Goal: Information Seeking & Learning: Learn about a topic

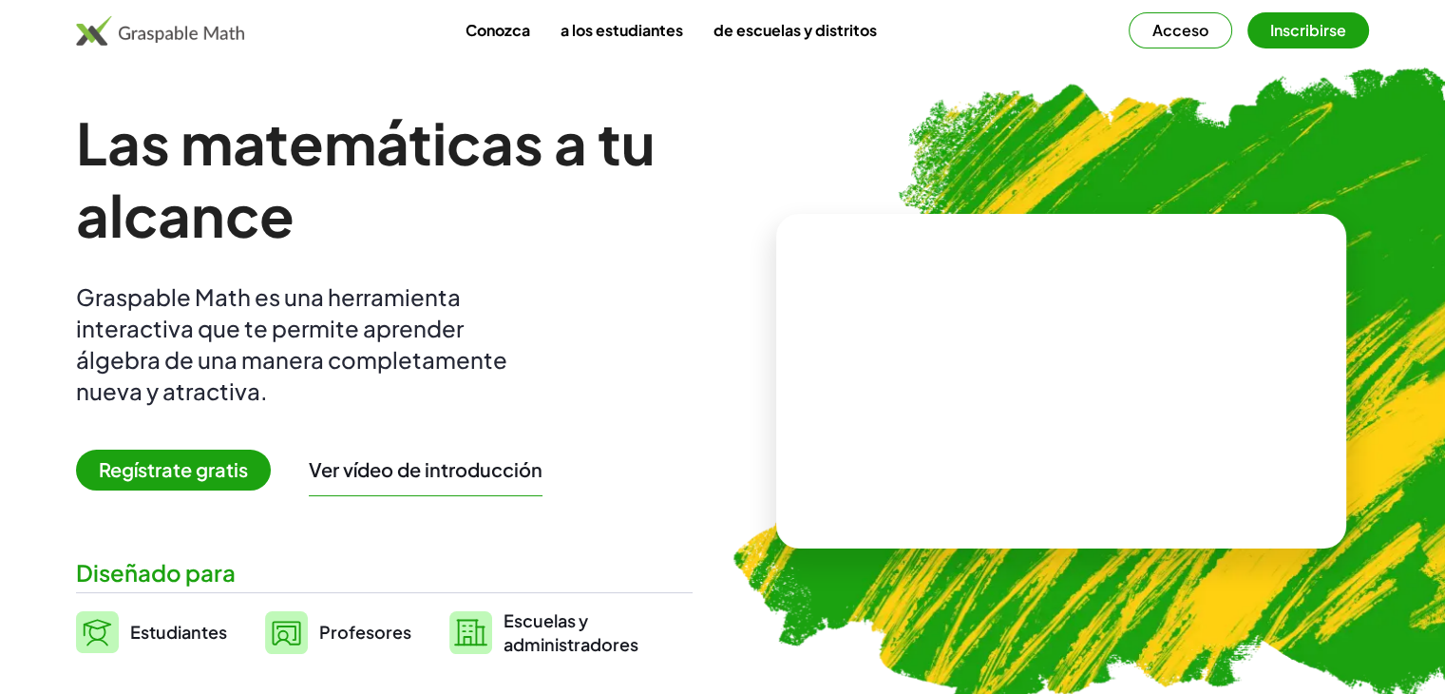
click at [218, 478] on font "Regístrate gratis" at bounding box center [173, 469] width 149 height 24
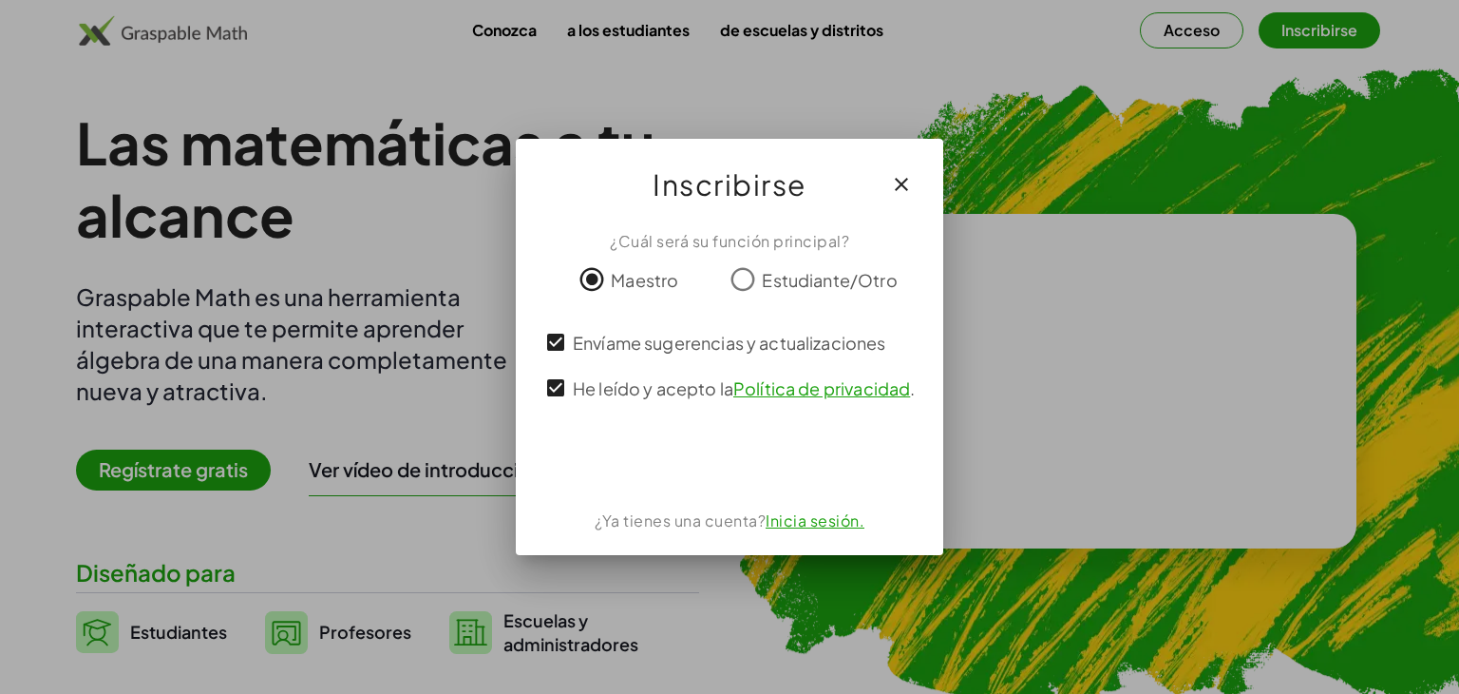
click at [589, 342] on font "Envíame sugerencias y actualizaciones" at bounding box center [730, 343] width 314 height 22
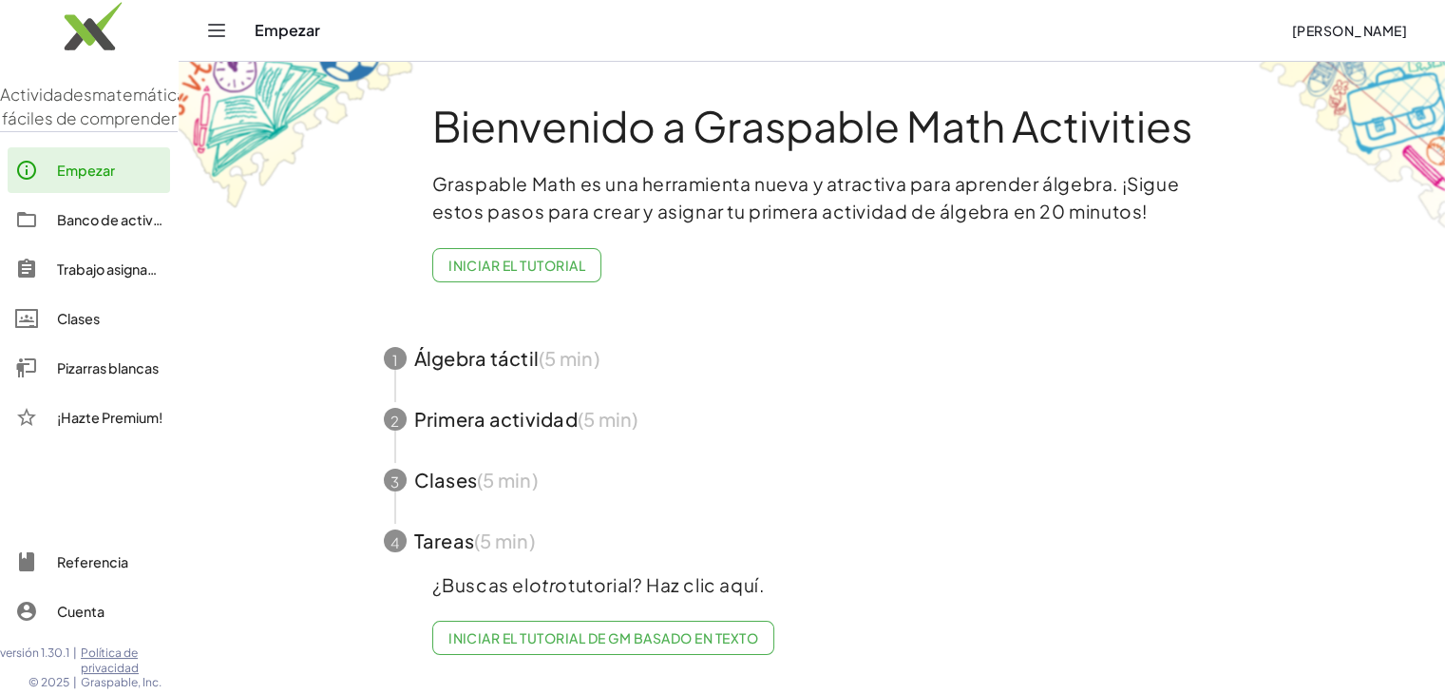
scroll to position [3, 0]
click at [559, 265] on font "Iniciar el tutorial" at bounding box center [516, 265] width 137 height 17
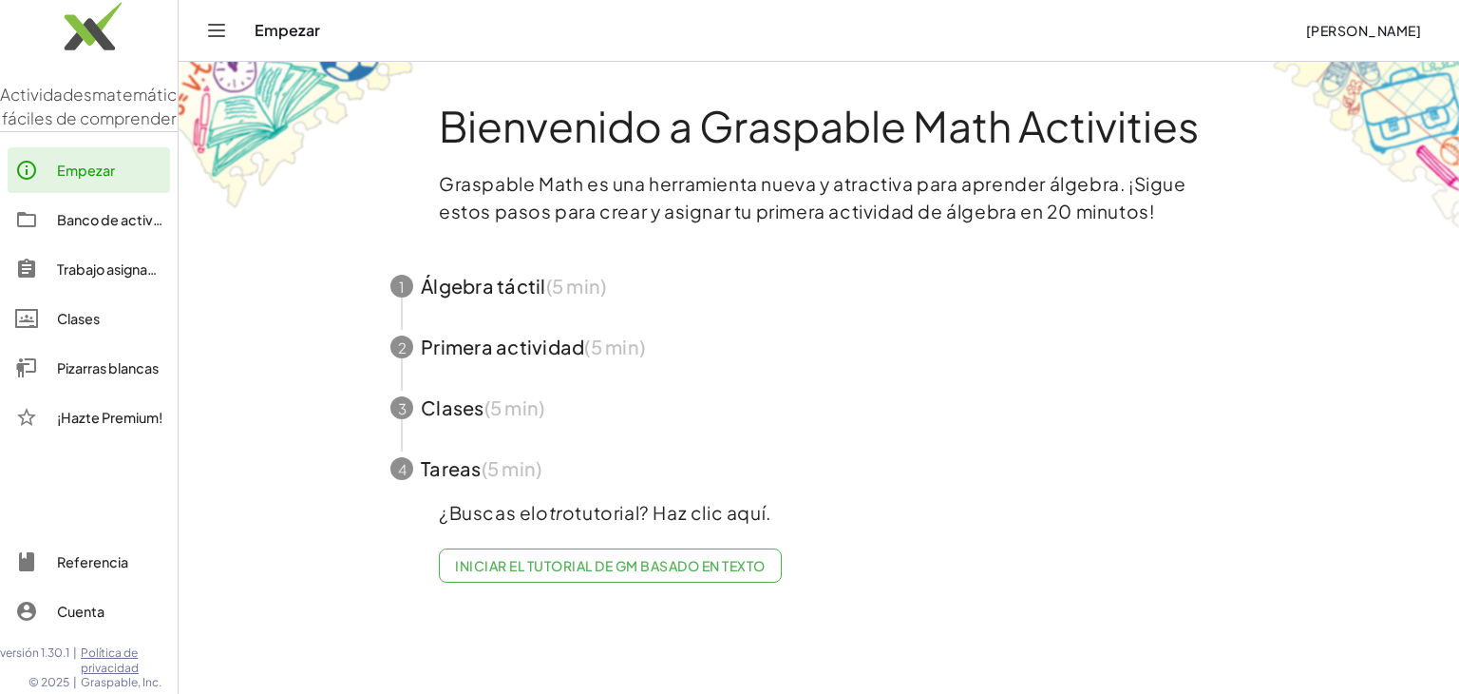
click at [661, 288] on span "button" at bounding box center [819, 286] width 903 height 61
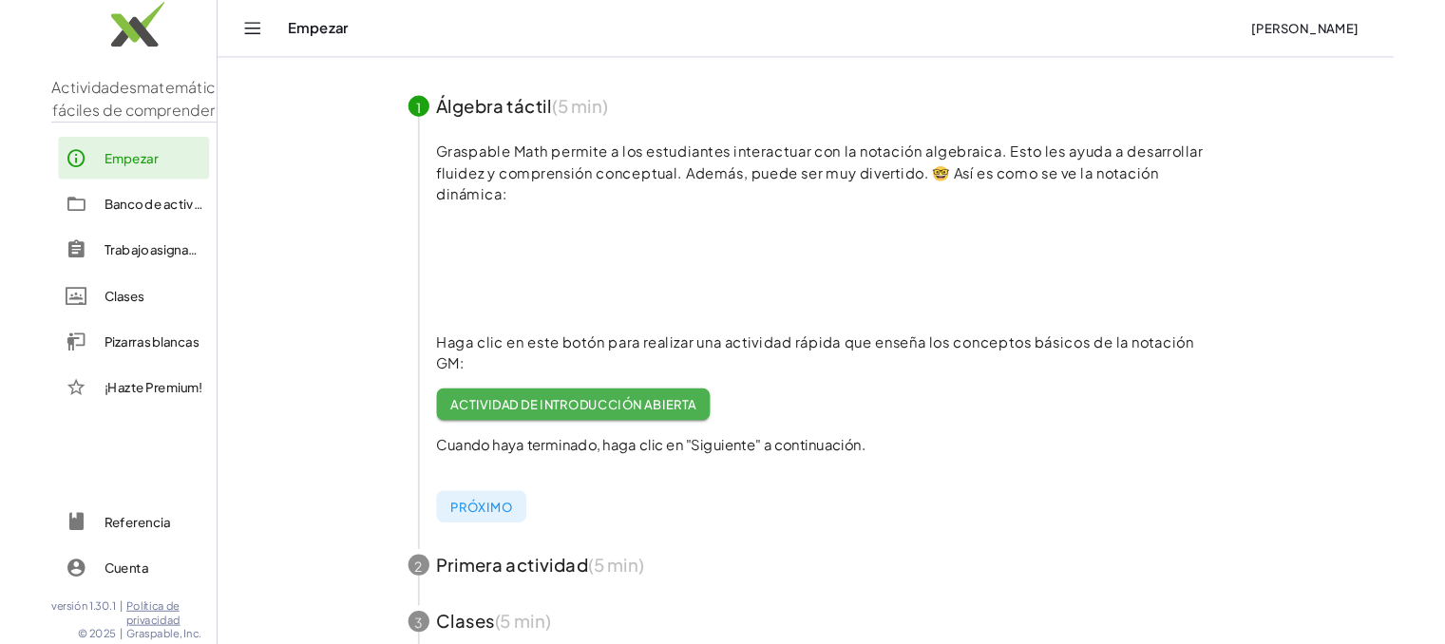
scroll to position [190, 0]
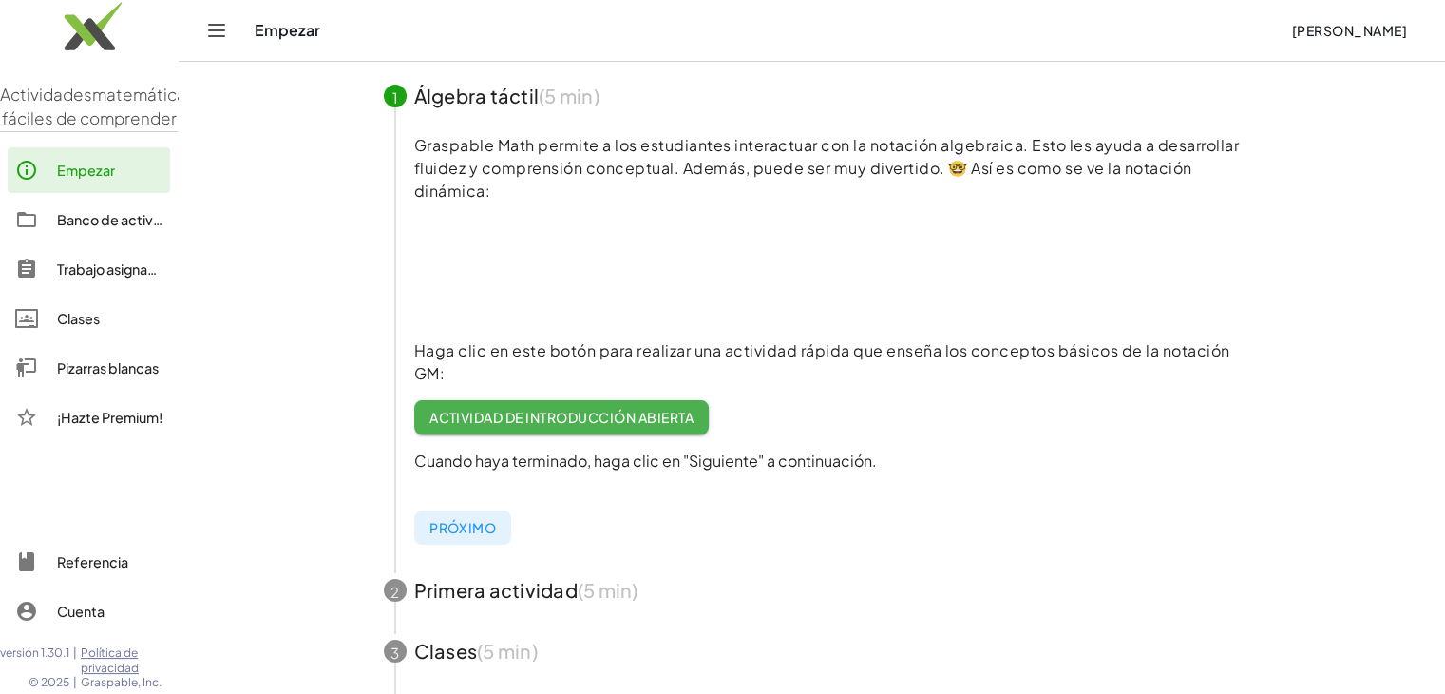
click at [593, 420] on font "Actividad de introducción abierta" at bounding box center [561, 417] width 264 height 17
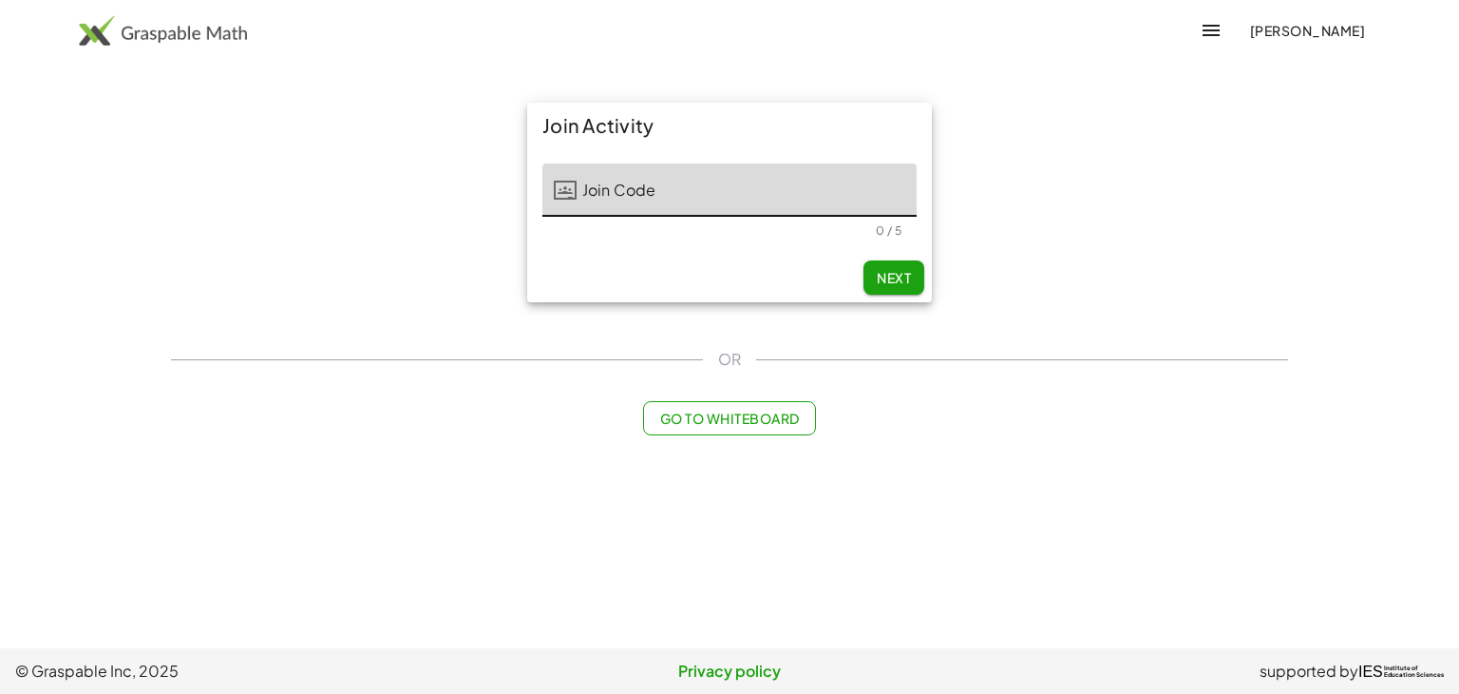
click at [614, 170] on input "Join Code" at bounding box center [747, 189] width 340 height 53
click at [626, 184] on input "Join Code" at bounding box center [747, 189] width 340 height 53
click at [874, 276] on button "Next" at bounding box center [894, 277] width 61 height 34
click at [692, 199] on input "***" at bounding box center [747, 189] width 340 height 53
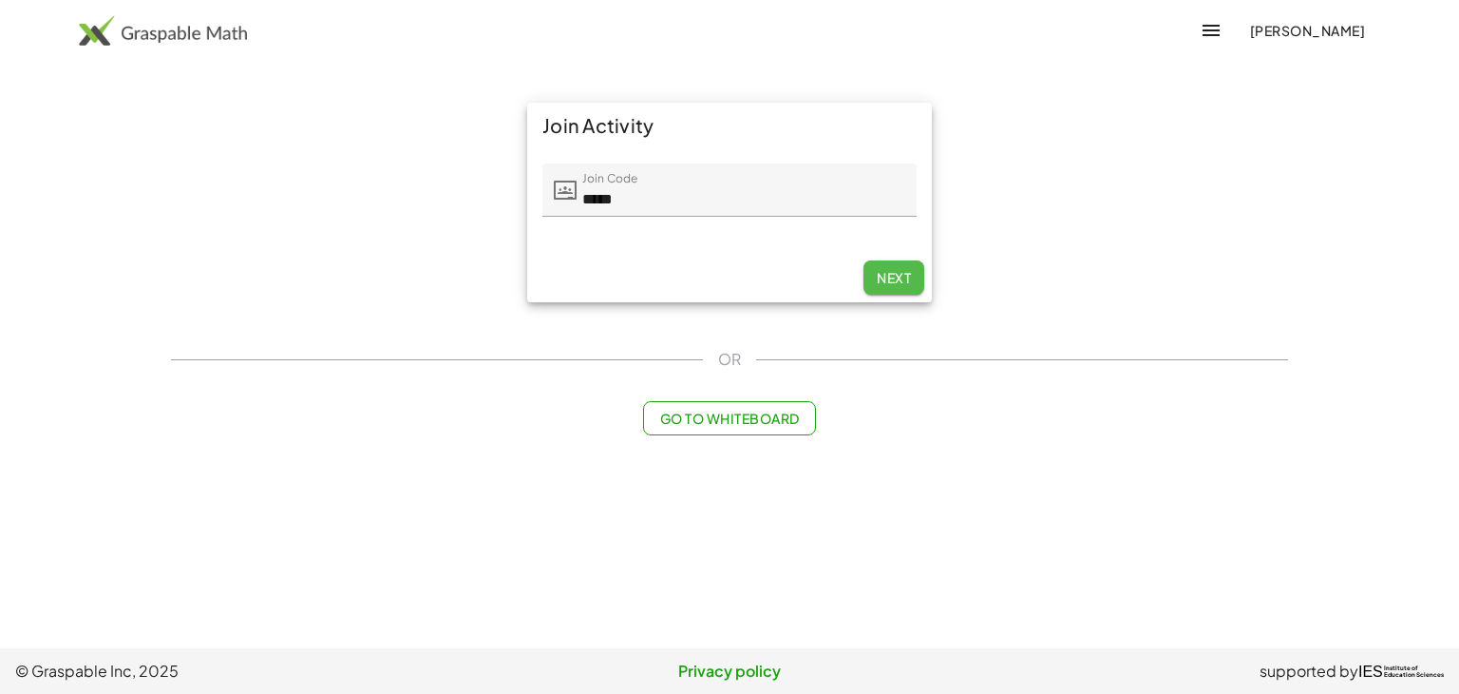
click at [887, 267] on button "Next" at bounding box center [894, 277] width 61 height 34
type input "*****"
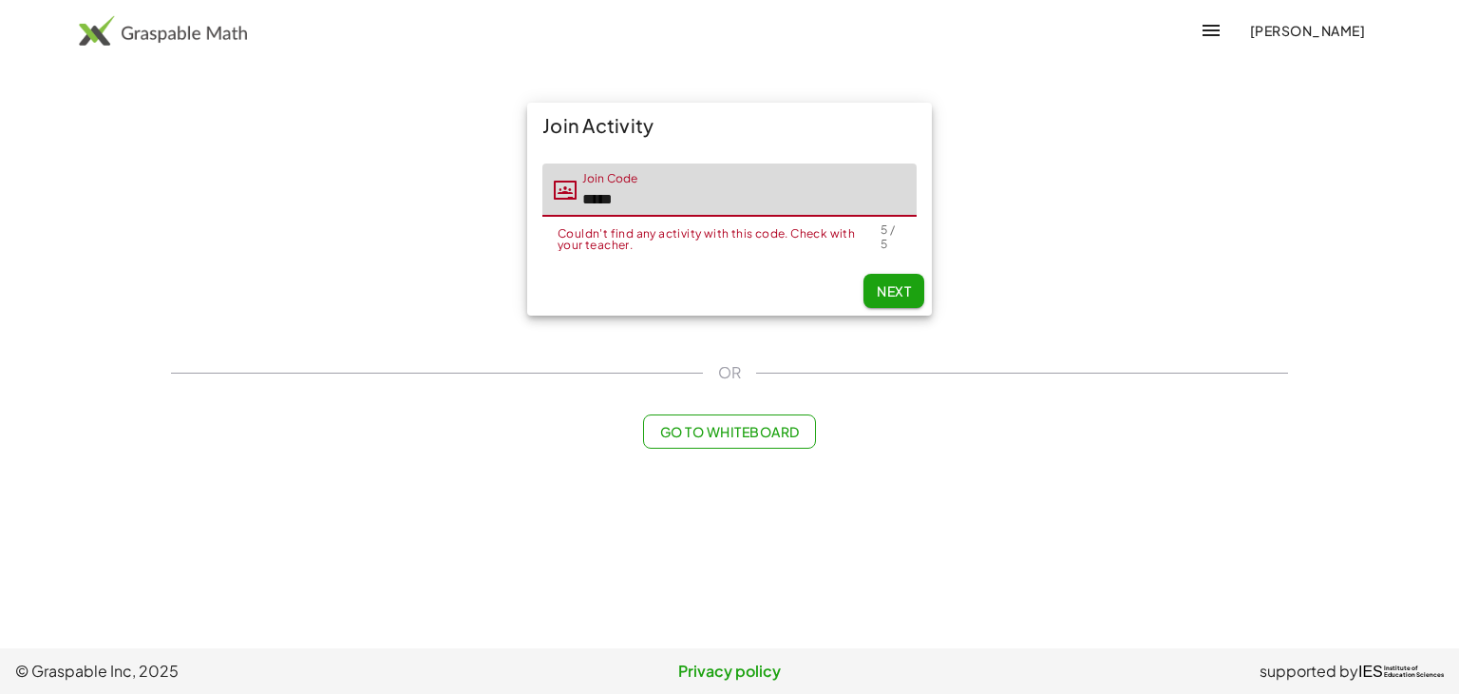
drag, startPoint x: 724, startPoint y: 182, endPoint x: 570, endPoint y: 215, distance: 157.3
click at [570, 215] on div "Join Code Join Code *****" at bounding box center [729, 189] width 374 height 53
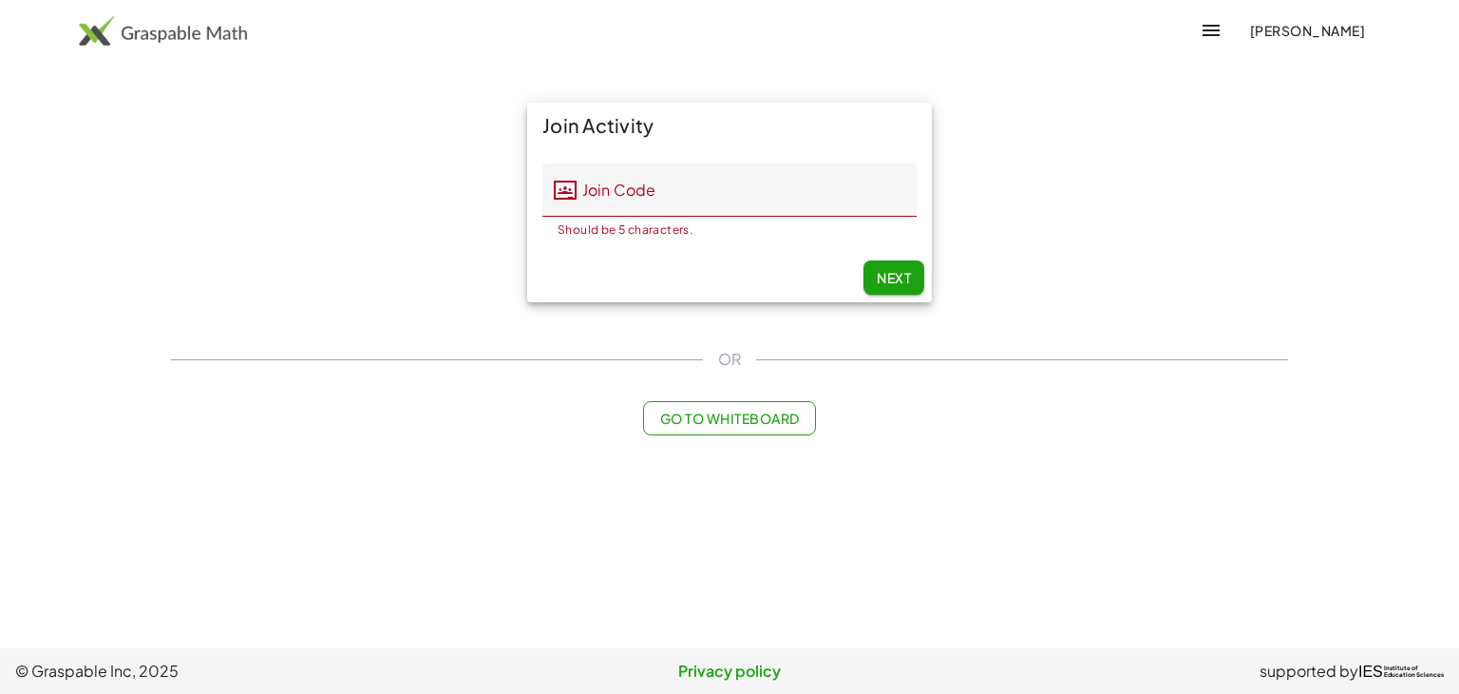
drag, startPoint x: 650, startPoint y: 124, endPoint x: 466, endPoint y: 124, distance: 183.4
click at [466, 124] on div "Join Activity Join Code Join Code Couldn't find any activity with this code. Ch…" at bounding box center [730, 202] width 1140 height 222
click at [744, 188] on input "Join Code" at bounding box center [747, 189] width 340 height 53
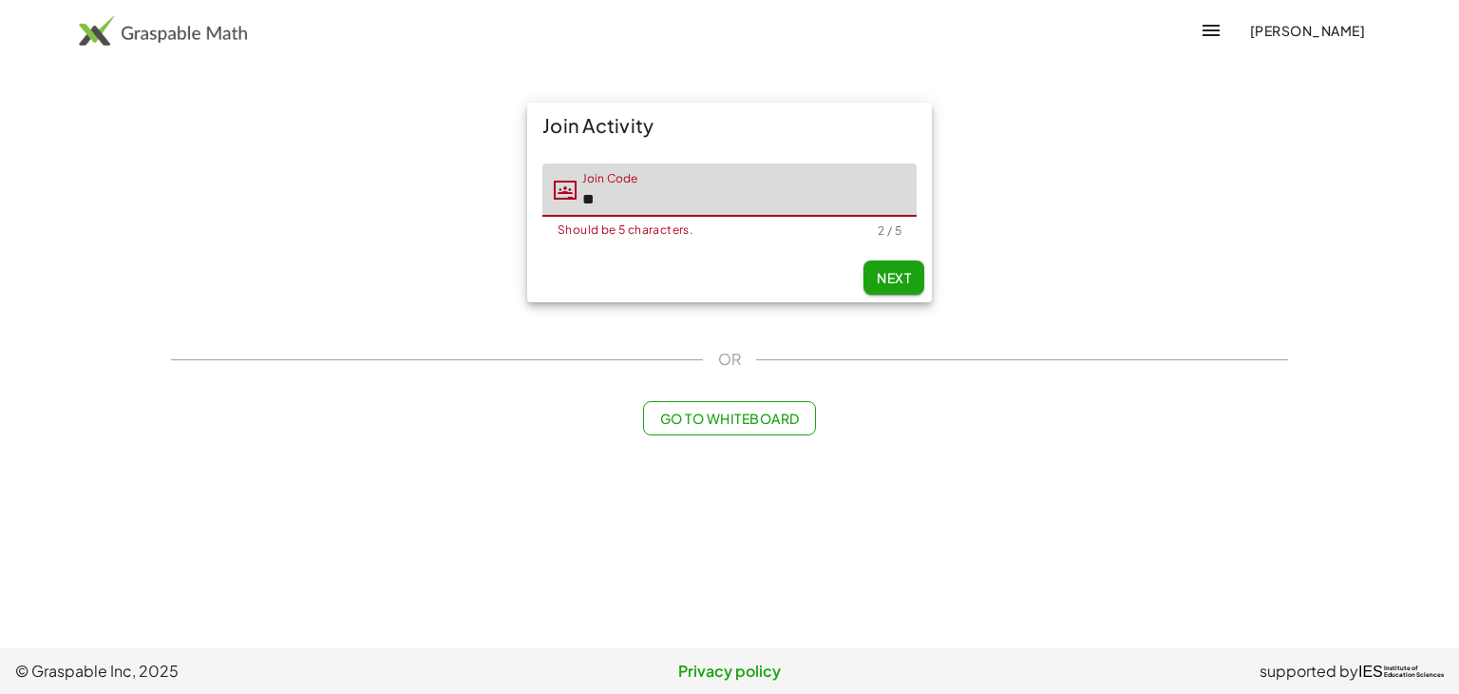
type input "*"
click at [679, 202] on input "Join Code" at bounding box center [747, 189] width 340 height 53
click at [737, 404] on button "Go to Whiteboard" at bounding box center [729, 418] width 172 height 34
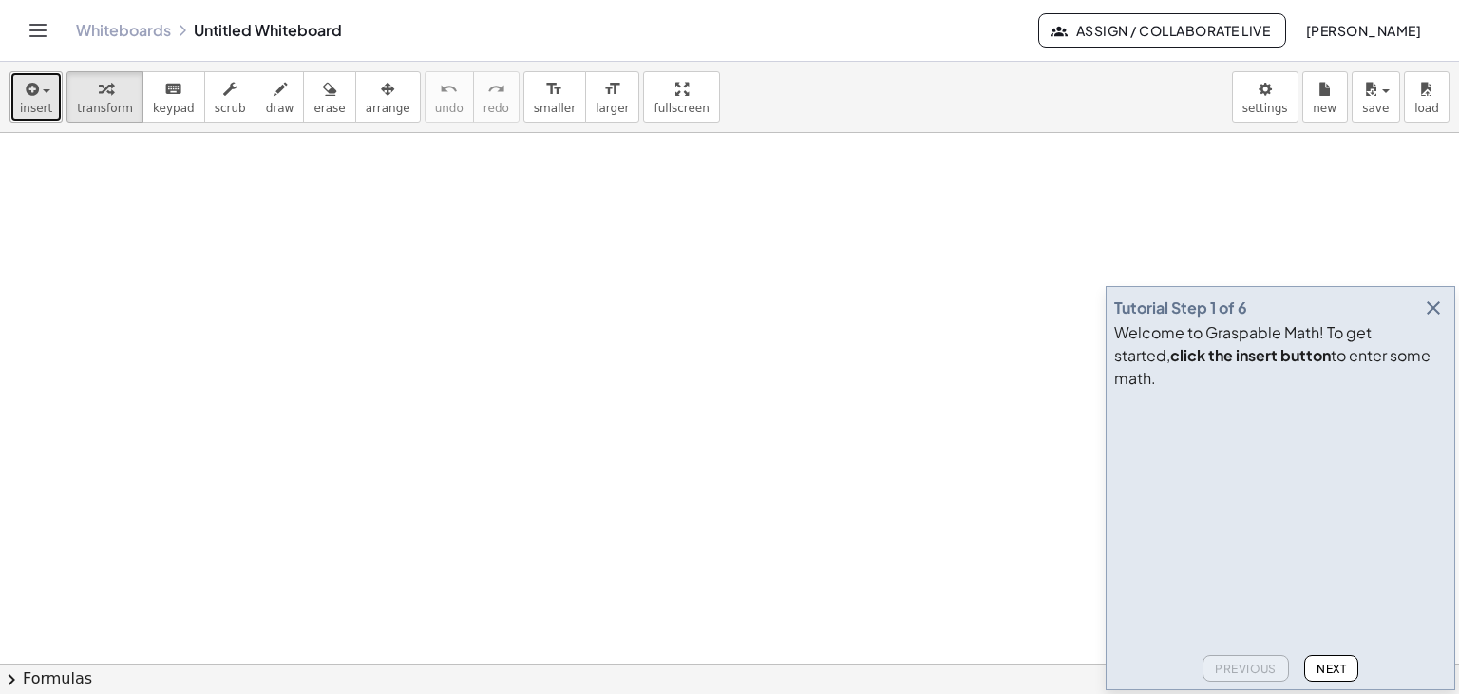
click at [47, 86] on div "button" at bounding box center [36, 88] width 32 height 23
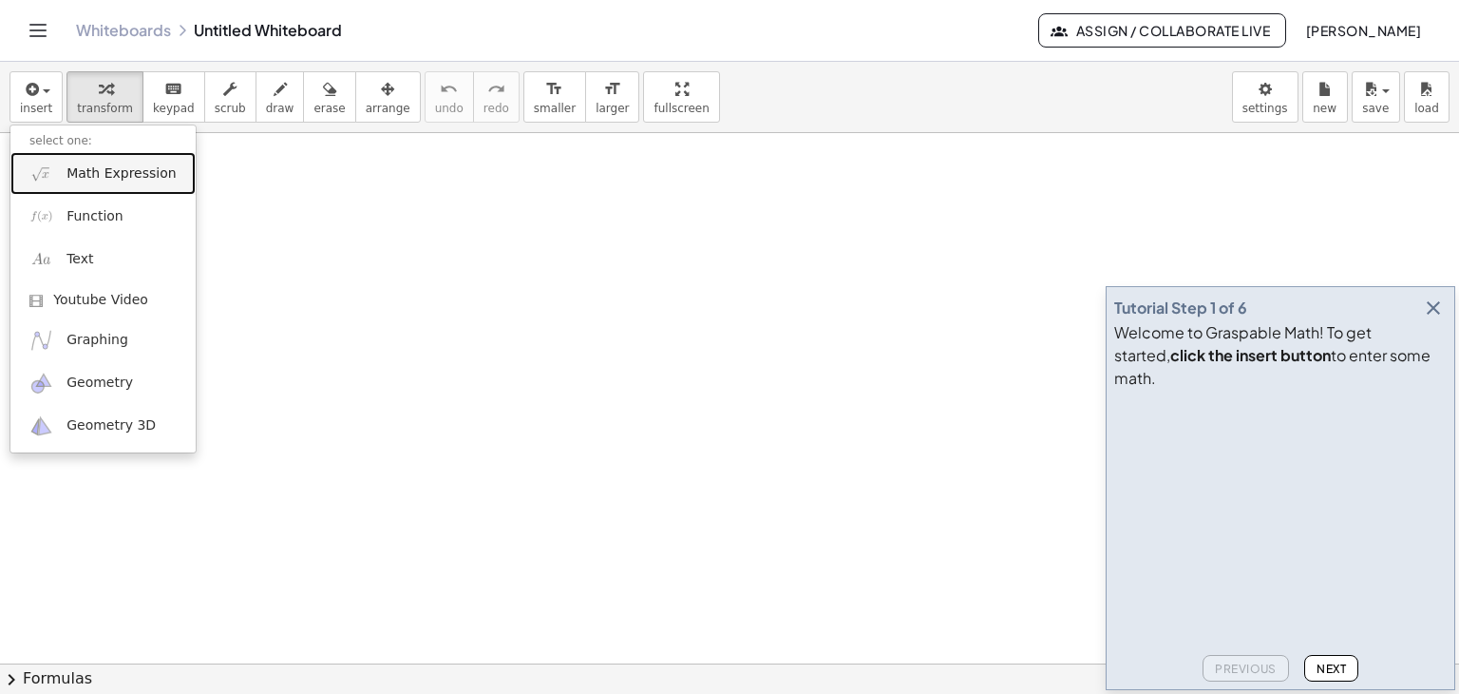
click at [96, 174] on span "Math Expression" at bounding box center [121, 173] width 109 height 19
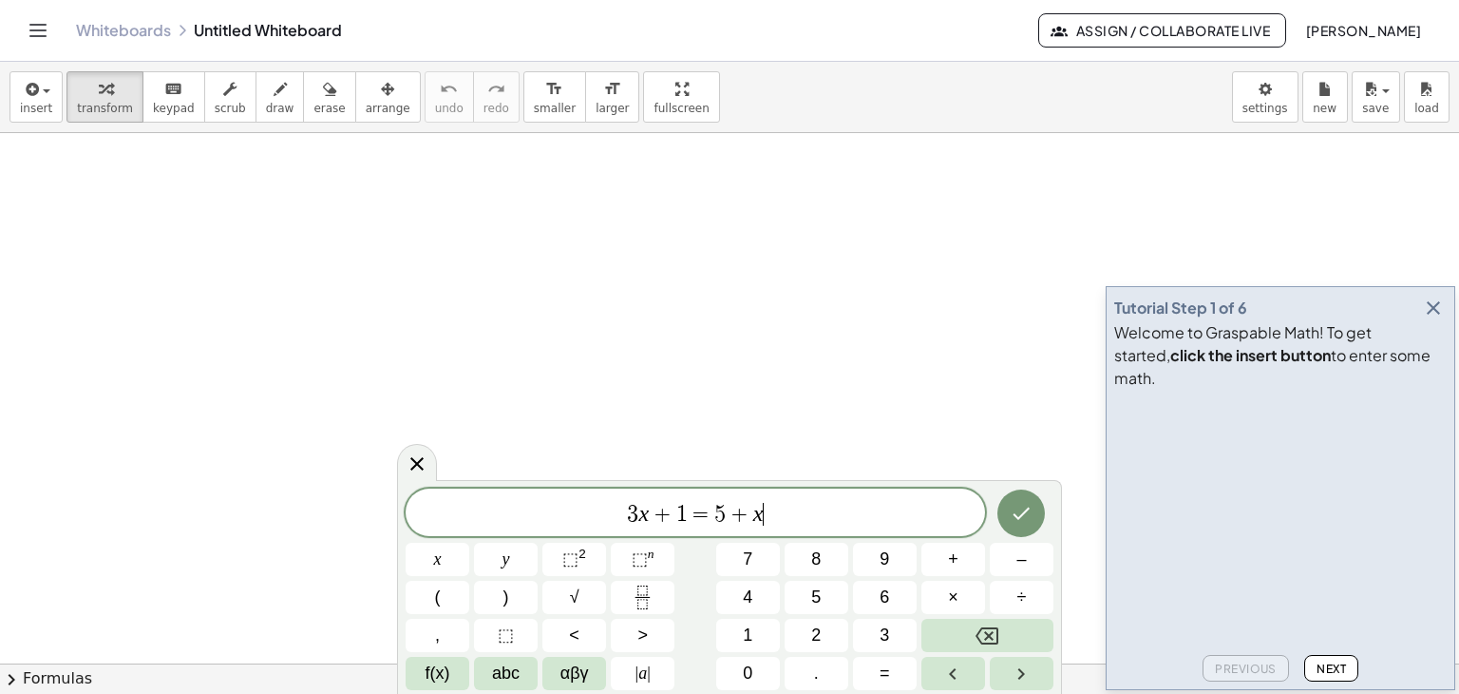
click at [832, 523] on span "3 x + 1 = 5 + x ​" at bounding box center [696, 514] width 580 height 27
click at [1003, 518] on button "Done" at bounding box center [1022, 513] width 48 height 48
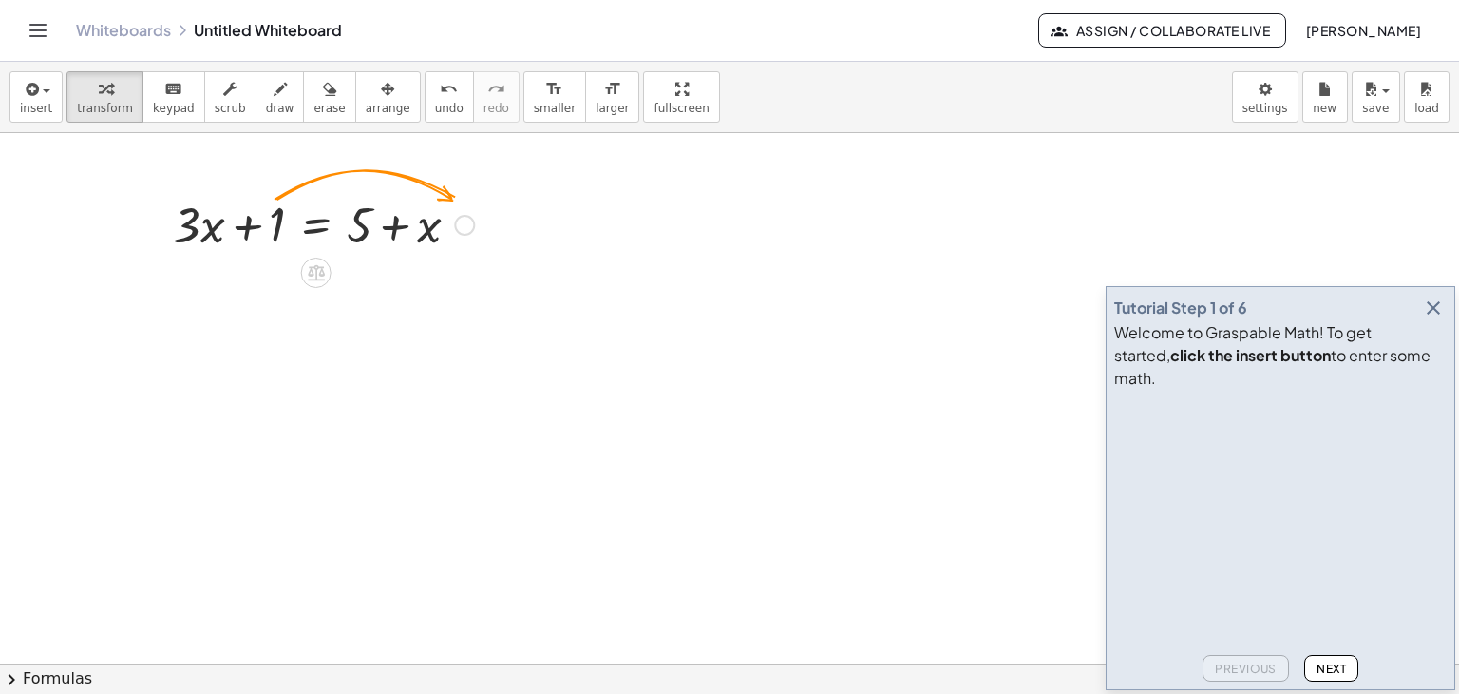
click at [274, 218] on div at bounding box center [323, 223] width 320 height 65
drag, startPoint x: 284, startPoint y: 222, endPoint x: 523, endPoint y: 232, distance: 239.6
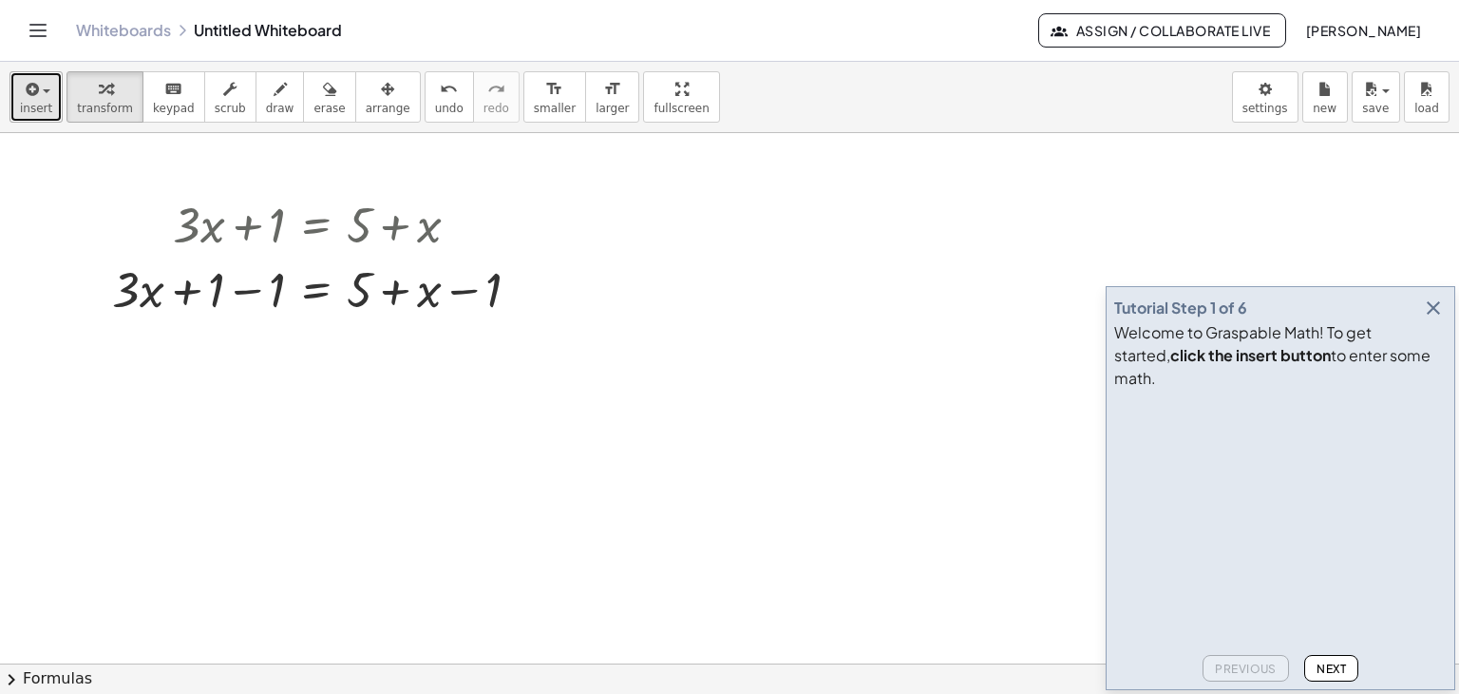
click at [44, 102] on span "insert" at bounding box center [36, 108] width 32 height 13
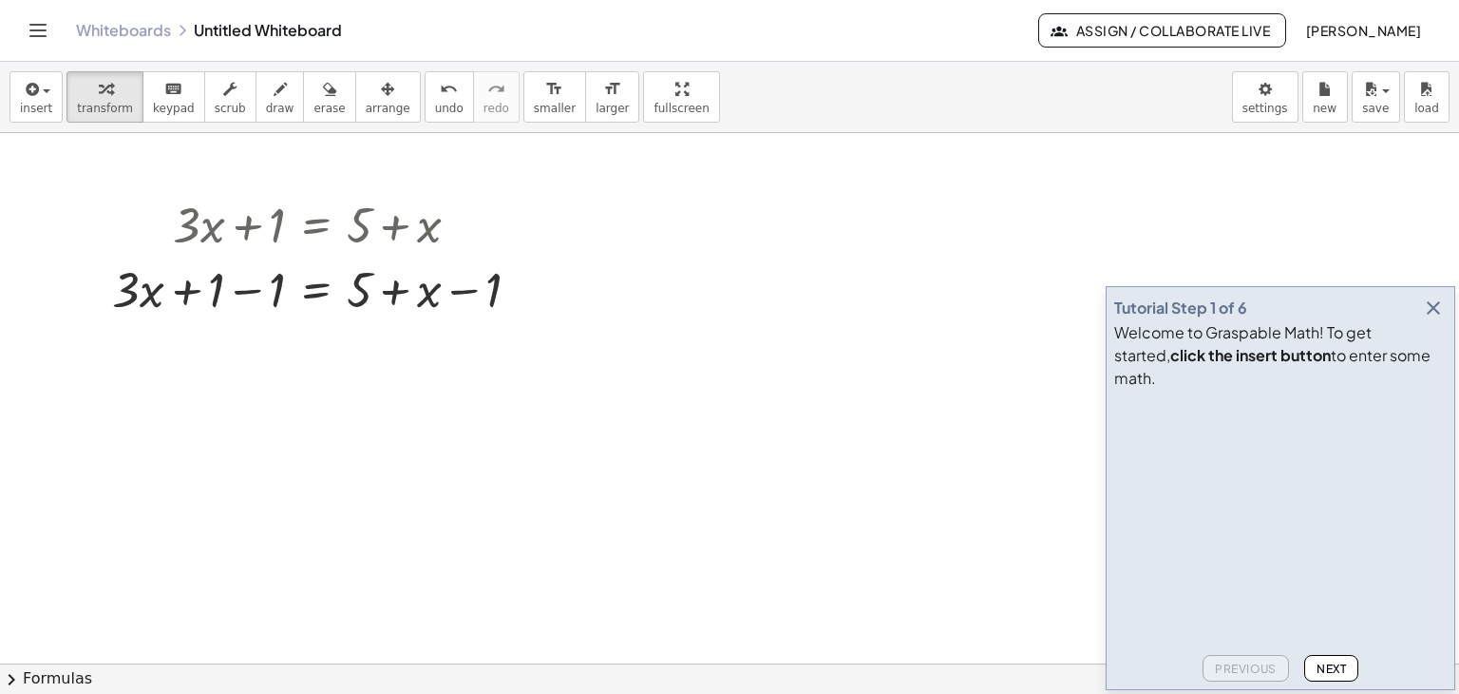
click at [1342, 668] on span "Next" at bounding box center [1331, 668] width 29 height 14
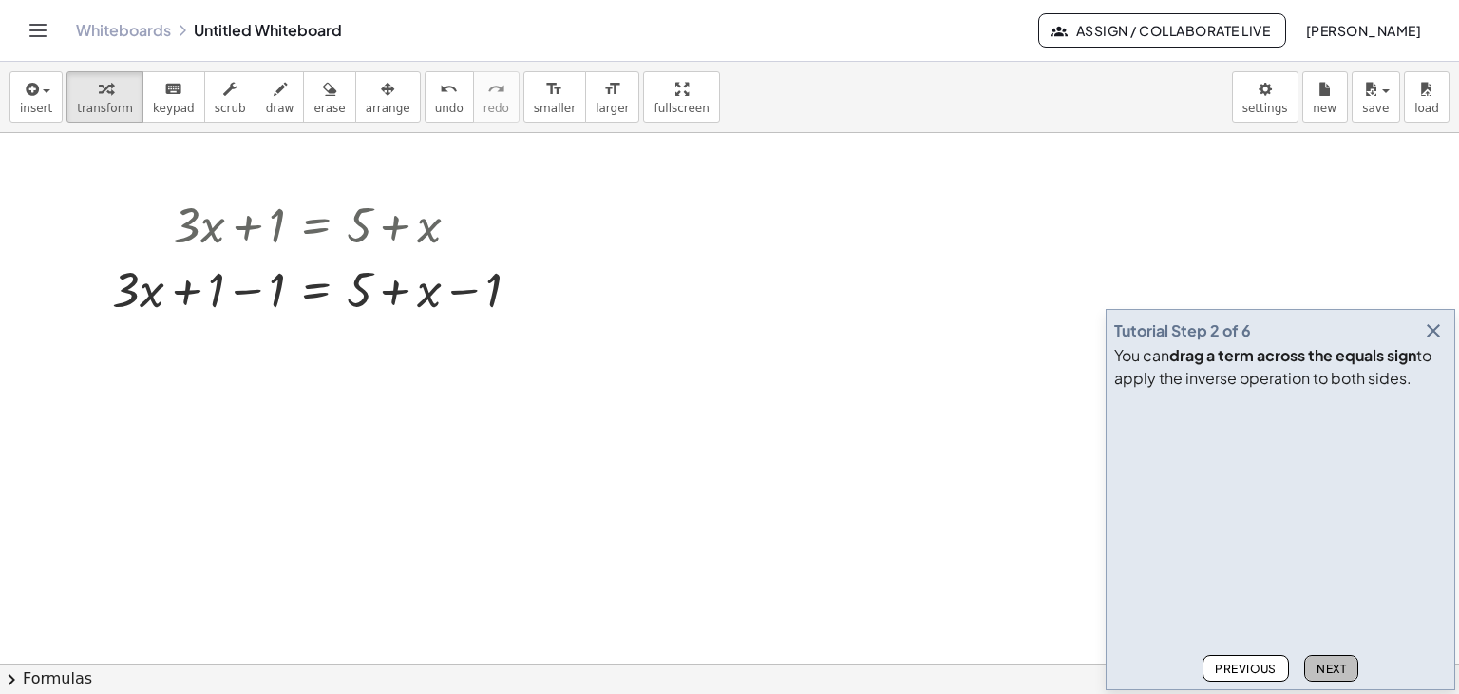
click at [1326, 663] on span "Next" at bounding box center [1331, 668] width 29 height 14
click at [230, 293] on div at bounding box center [324, 288] width 442 height 65
click at [453, 282] on div at bounding box center [353, 288] width 381 height 65
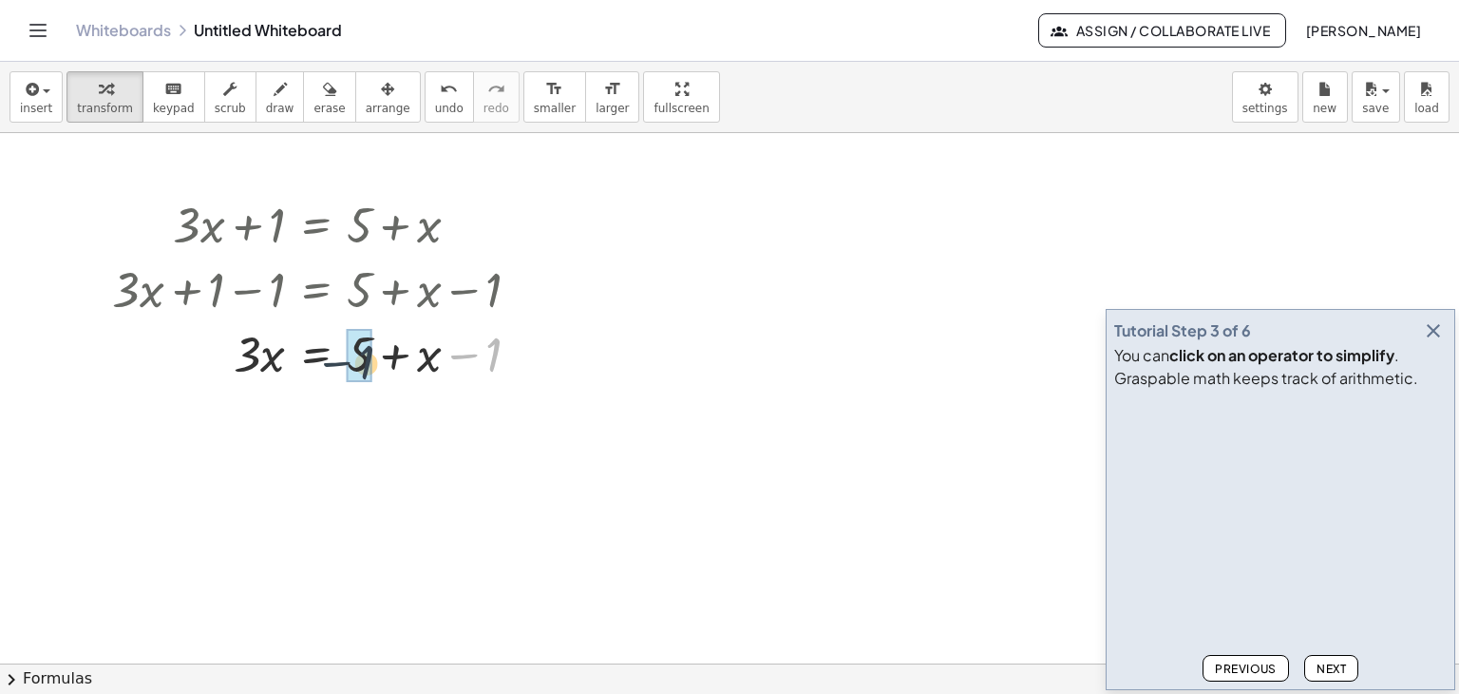
drag, startPoint x: 475, startPoint y: 347, endPoint x: 342, endPoint y: 357, distance: 133.4
click at [343, 356] on div at bounding box center [324, 352] width 442 height 65
click at [1338, 662] on span "Next" at bounding box center [1331, 668] width 29 height 14
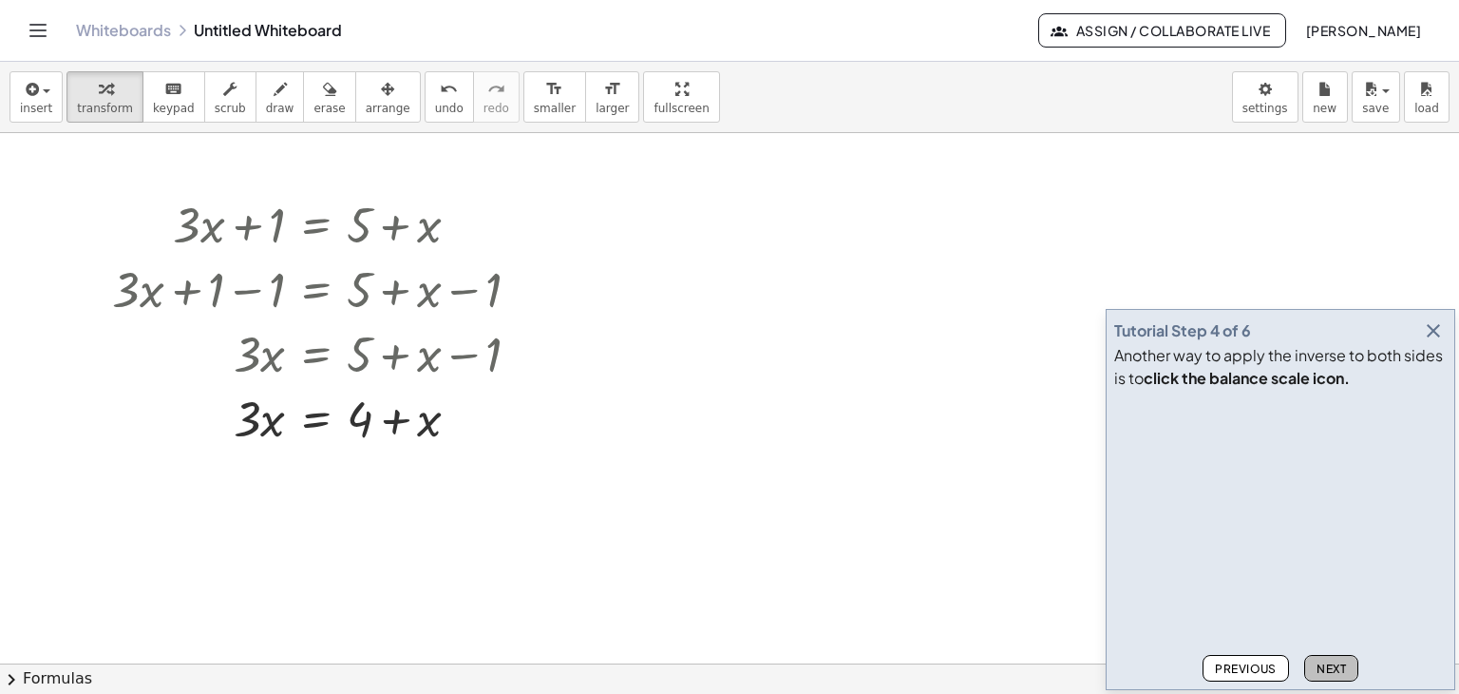
click at [1338, 662] on span "Next" at bounding box center [1331, 668] width 29 height 14
click at [1336, 658] on button "Next" at bounding box center [1331, 668] width 54 height 27
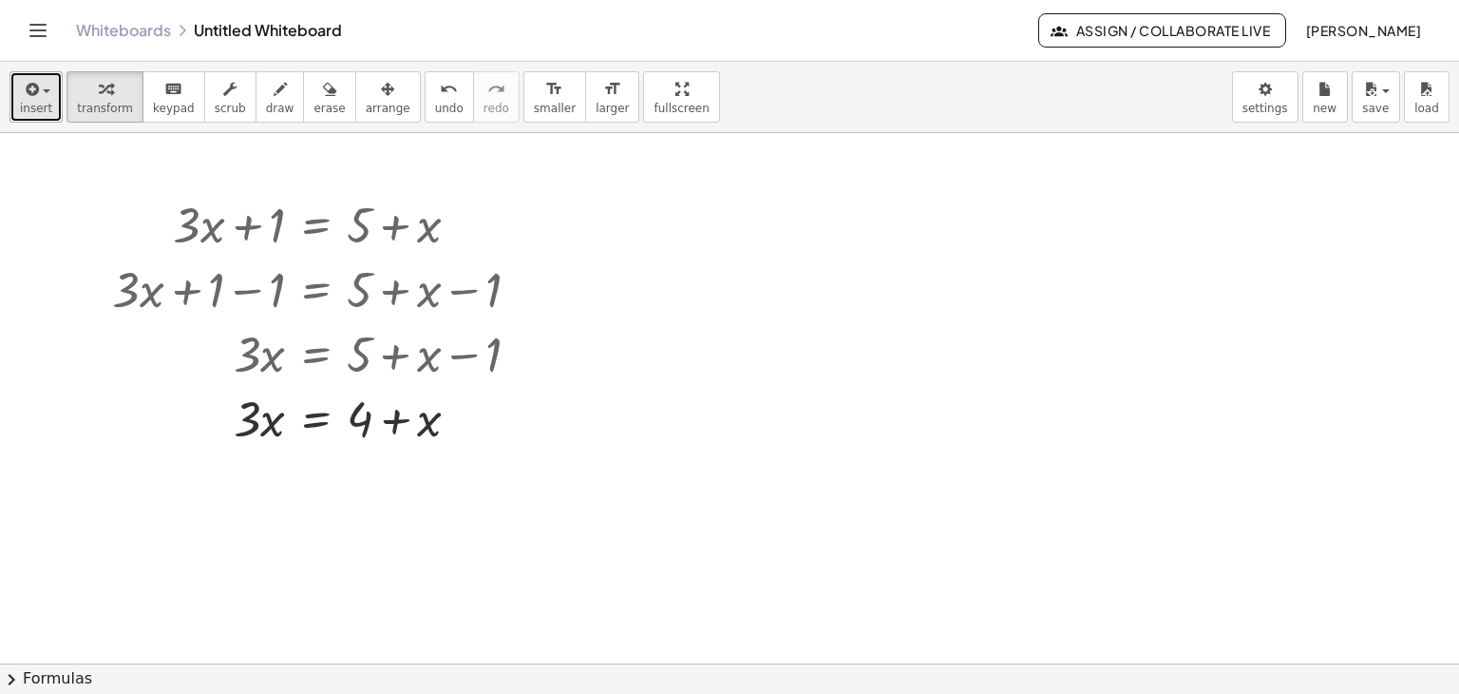
click at [18, 96] on button "insert" at bounding box center [36, 96] width 53 height 51
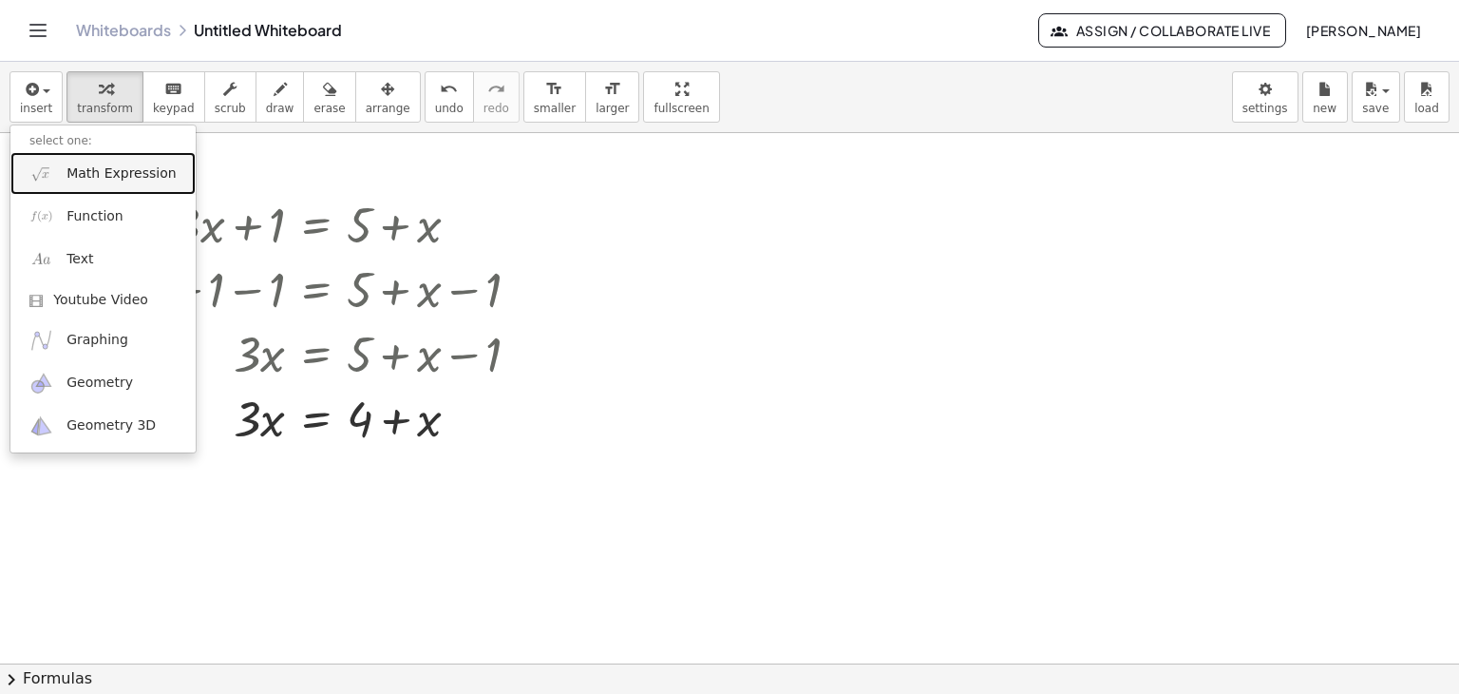
click at [99, 173] on span "Math Expression" at bounding box center [121, 173] width 109 height 19
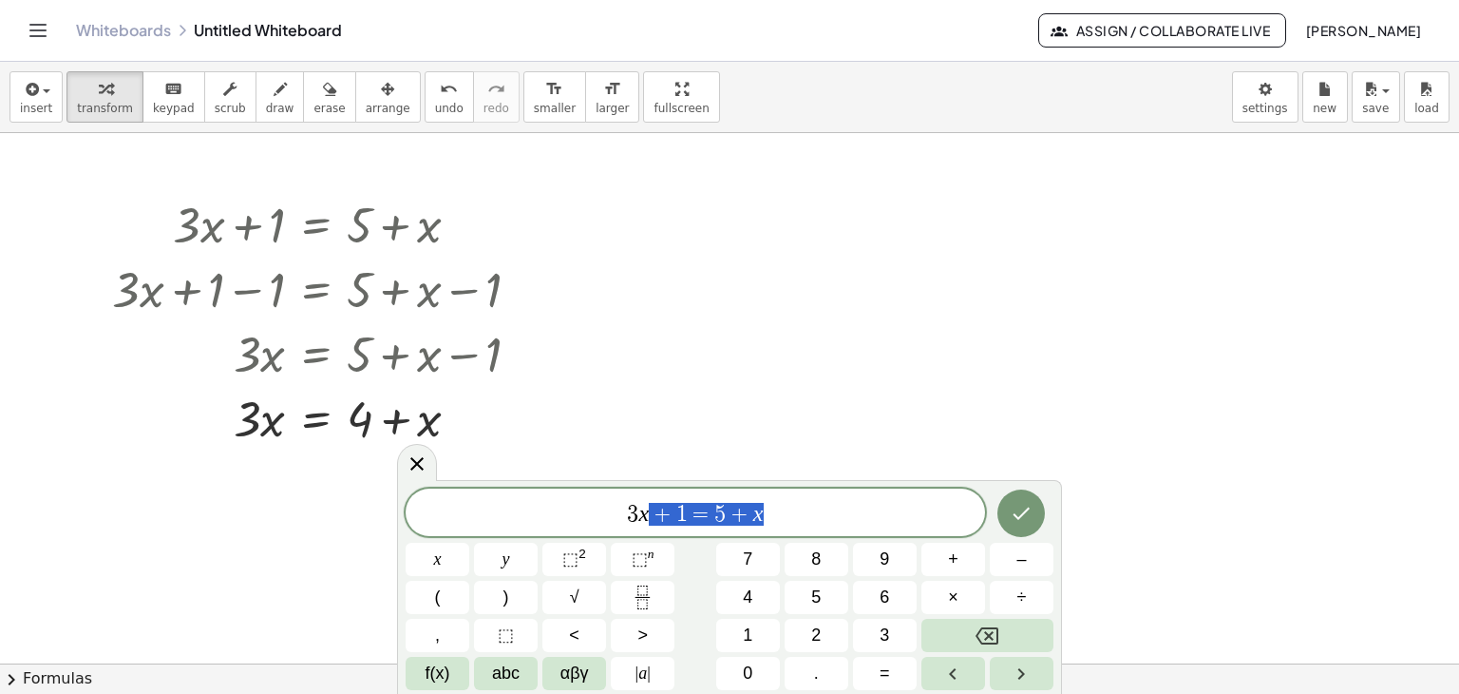
drag, startPoint x: 825, startPoint y: 514, endPoint x: 468, endPoint y: 480, distance: 357.9
click at [468, 480] on div "******** 3 x + 1 = 5 + x x y ⬚ 2 ⬚ n 7 8 9 + – ( ) √ 4 5 6 × ÷ , ⬚ < > 1 2 3 f(…" at bounding box center [729, 587] width 665 height 214
click at [560, 566] on button "⬚ 2" at bounding box center [574, 558] width 64 height 33
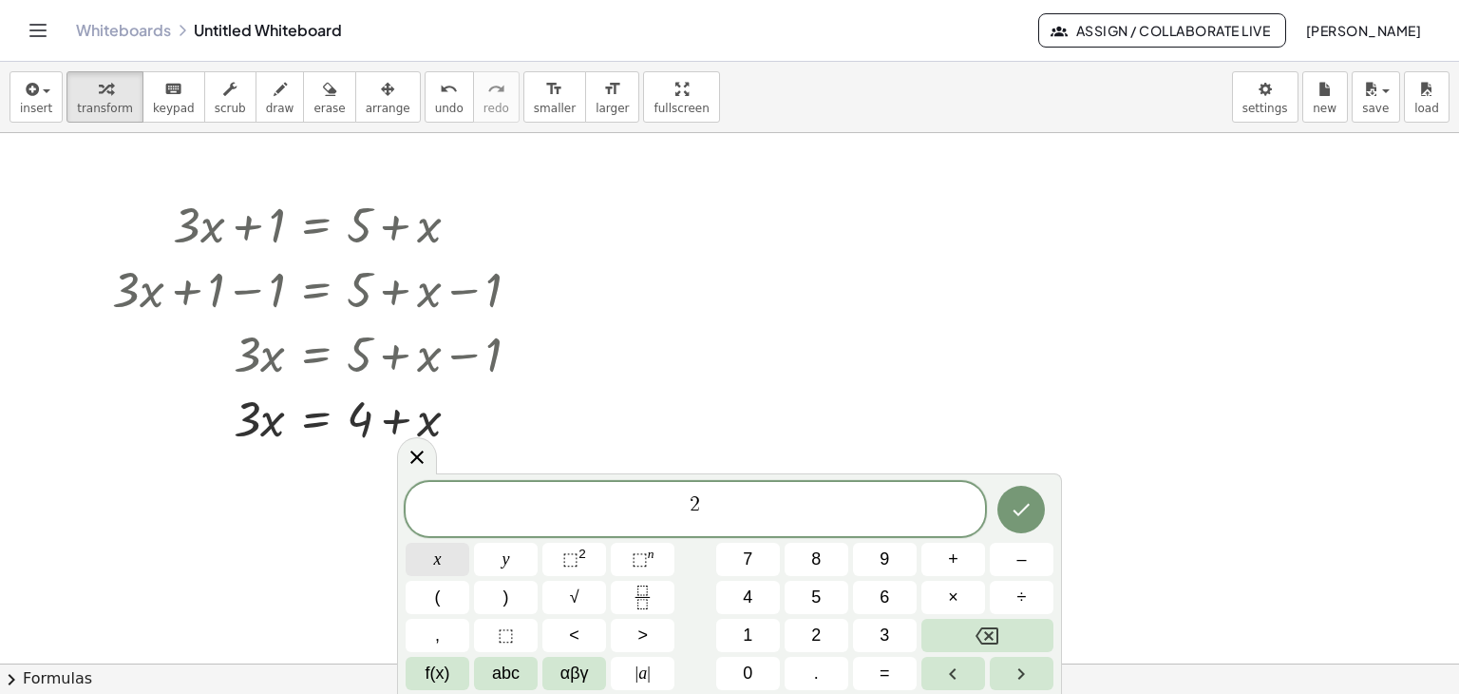
click at [430, 567] on button "x" at bounding box center [438, 558] width 64 height 33
click at [985, 632] on icon "Backspace" at bounding box center [987, 635] width 23 height 17
click at [980, 628] on icon "Backspace" at bounding box center [987, 635] width 23 height 23
click at [418, 556] on button "x" at bounding box center [438, 558] width 64 height 33
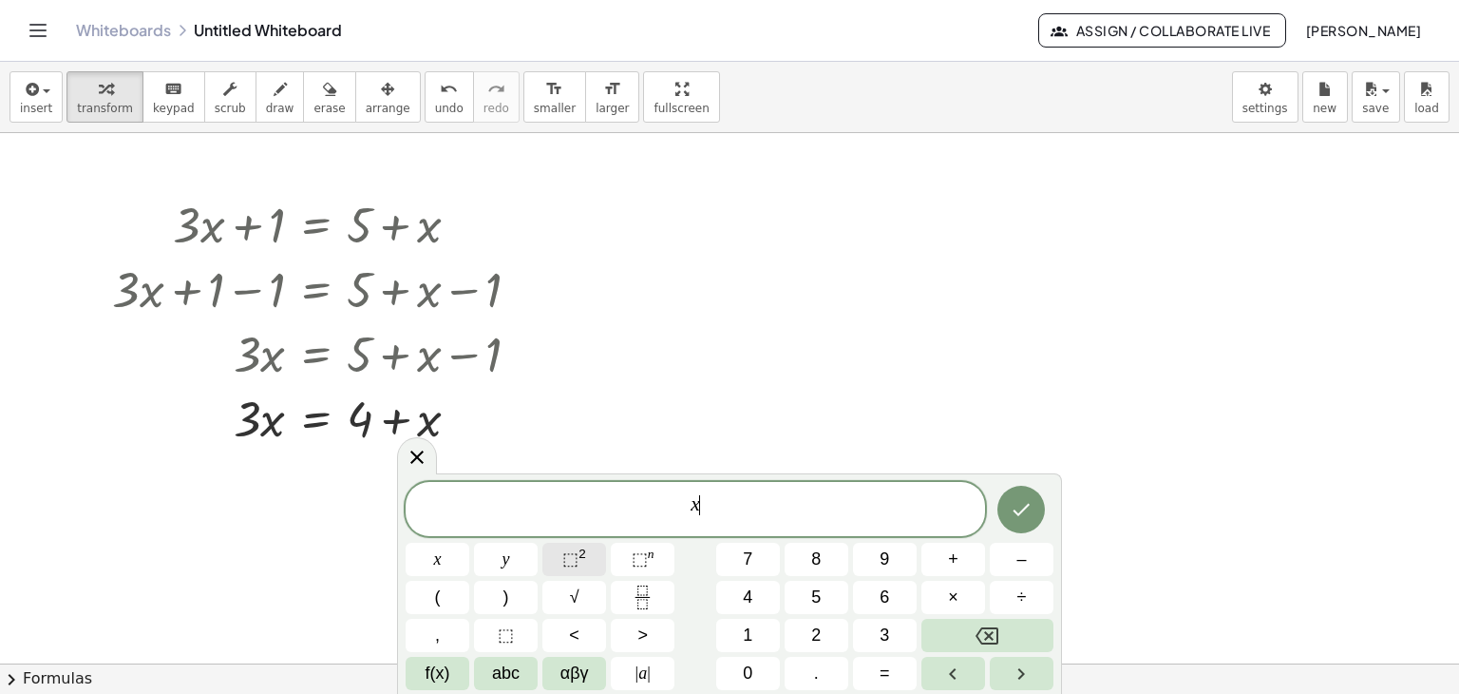
click at [575, 560] on span "⬚" at bounding box center [570, 558] width 16 height 19
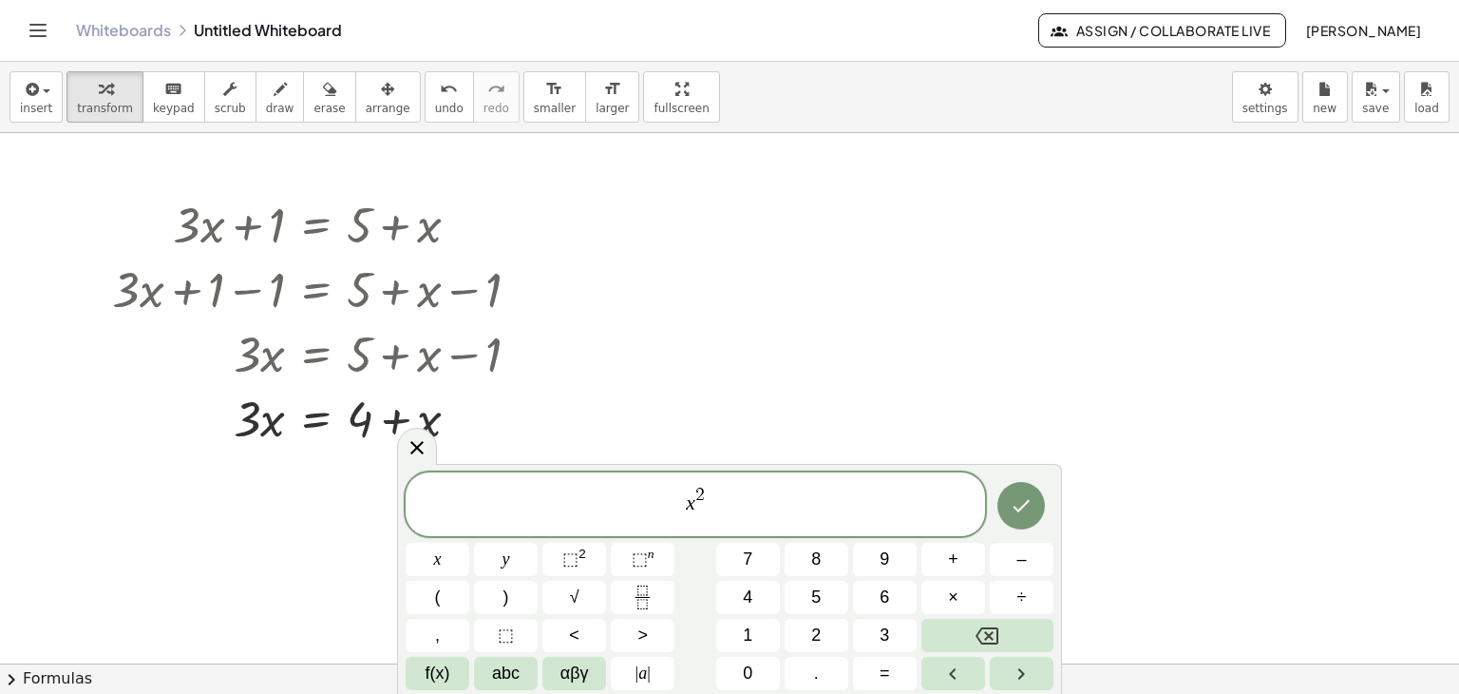
click at [699, 486] on span "2" at bounding box center [700, 494] width 10 height 18
click at [706, 483] on div "x 2 ​" at bounding box center [696, 504] width 580 height 64
click at [705, 484] on div "x 2 ​" at bounding box center [696, 504] width 580 height 64
click at [699, 491] on span "2" at bounding box center [700, 494] width 10 height 18
click at [714, 491] on span "x 3 2 ​" at bounding box center [696, 506] width 580 height 44
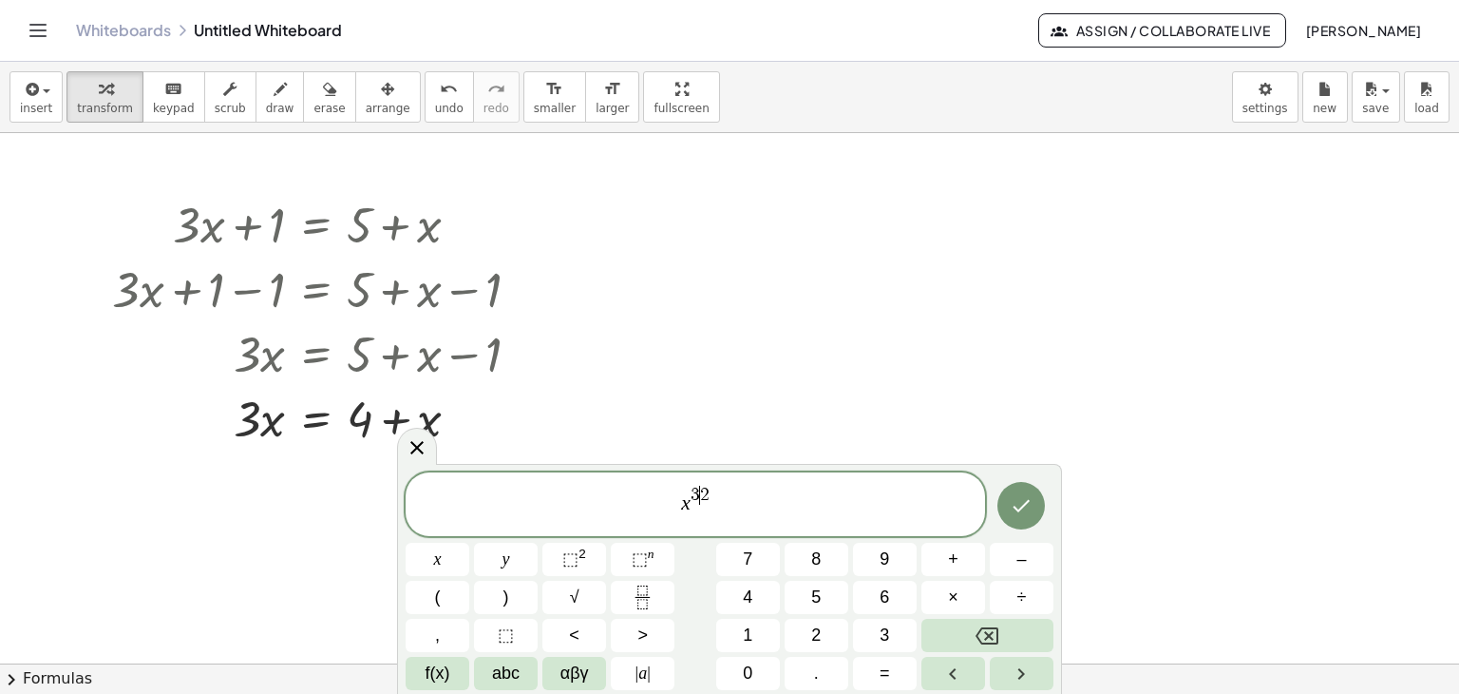
click at [702, 495] on span "2" at bounding box center [705, 494] width 10 height 18
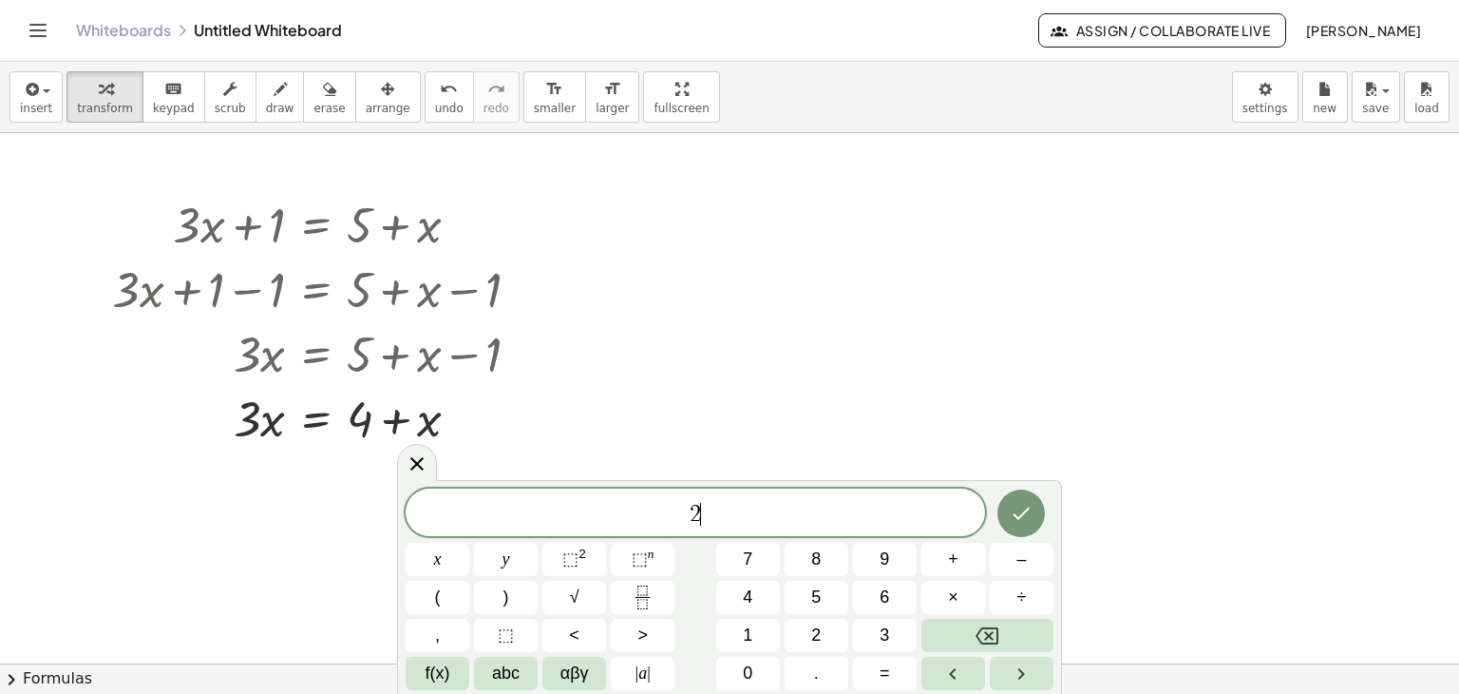
click at [716, 496] on div "2 ​" at bounding box center [696, 512] width 580 height 48
click at [445, 544] on button "x" at bounding box center [438, 558] width 64 height 33
click at [547, 552] on button "⬚ 2" at bounding box center [574, 558] width 64 height 33
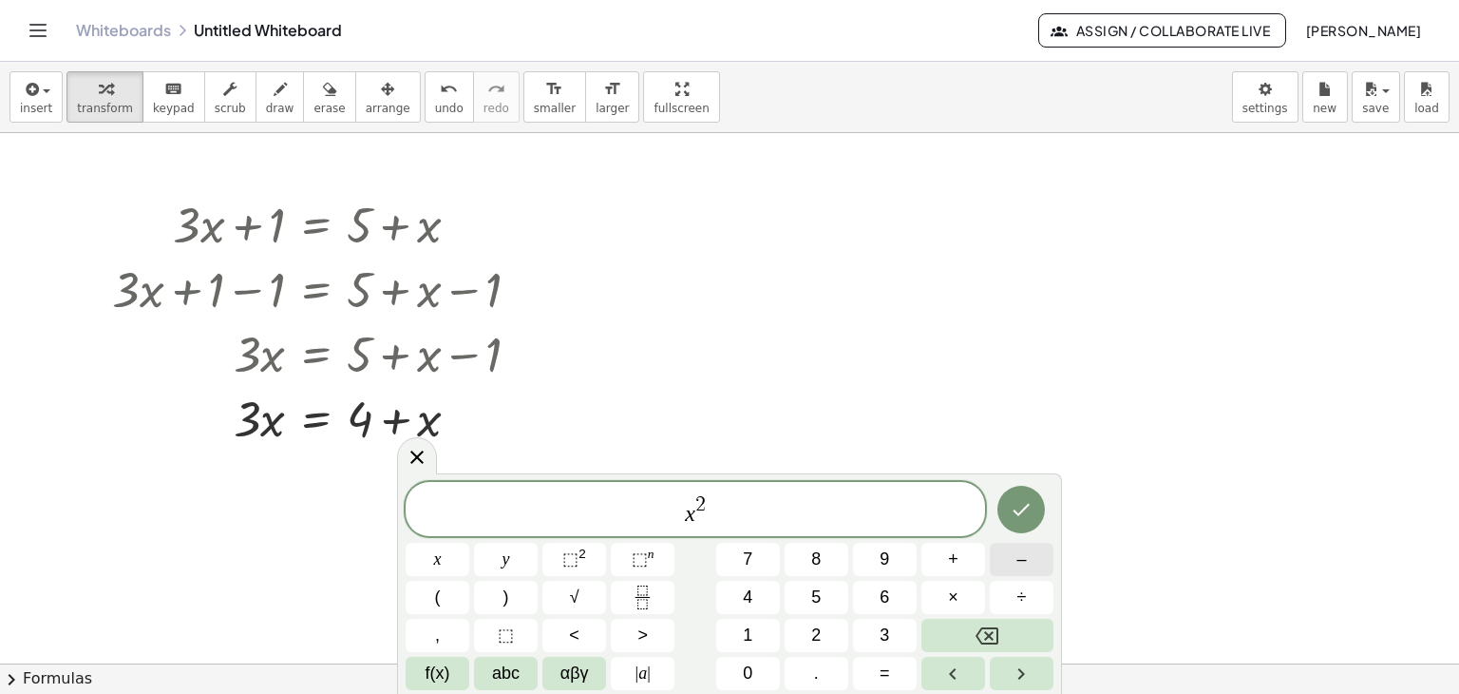
click at [997, 550] on button "–" at bounding box center [1022, 558] width 64 height 33
click at [760, 599] on button "4" at bounding box center [748, 596] width 64 height 33
click at [455, 562] on button "x" at bounding box center [438, 558] width 64 height 33
click at [998, 556] on button "–" at bounding box center [1022, 558] width 64 height 33
click at [800, 604] on button "5" at bounding box center [817, 596] width 64 height 33
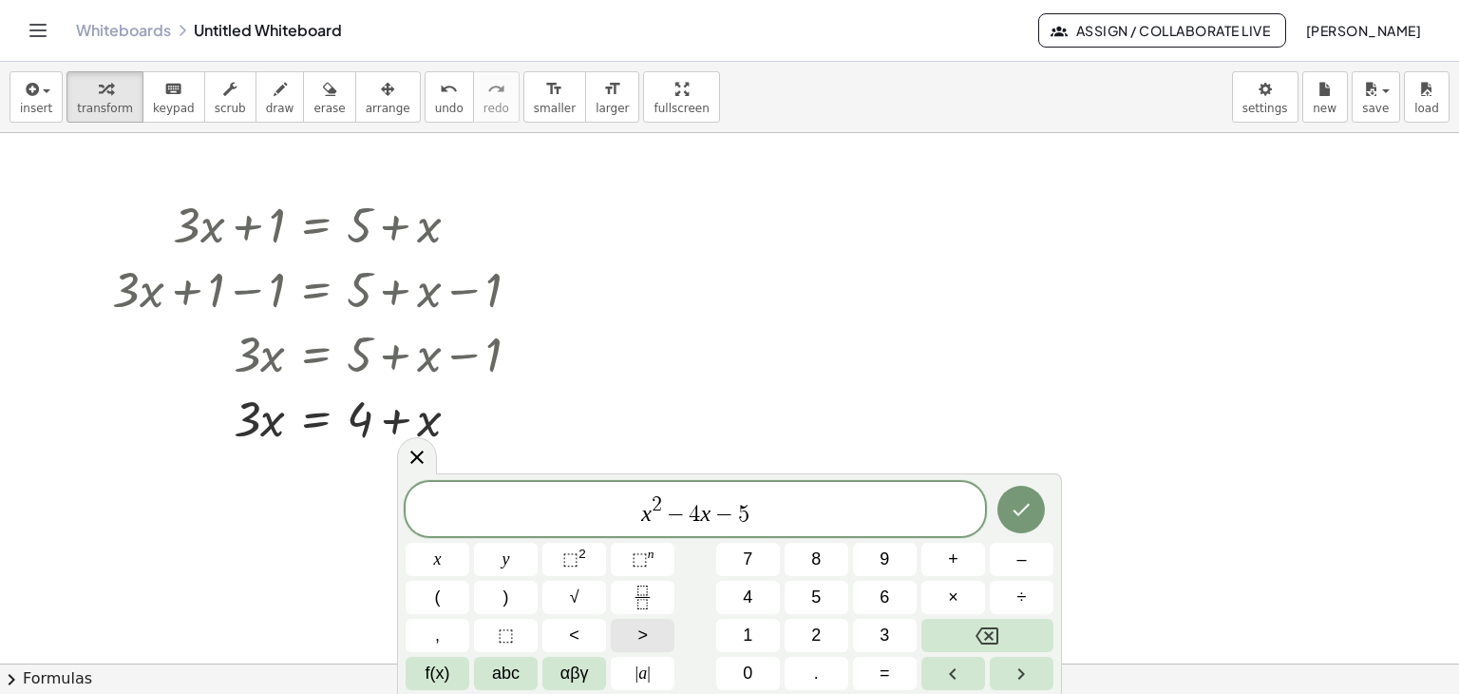
click at [646, 626] on span ">" at bounding box center [643, 635] width 10 height 26
click at [747, 660] on span "0" at bounding box center [748, 673] width 10 height 26
click at [1012, 508] on icon "Done" at bounding box center [1021, 509] width 23 height 23
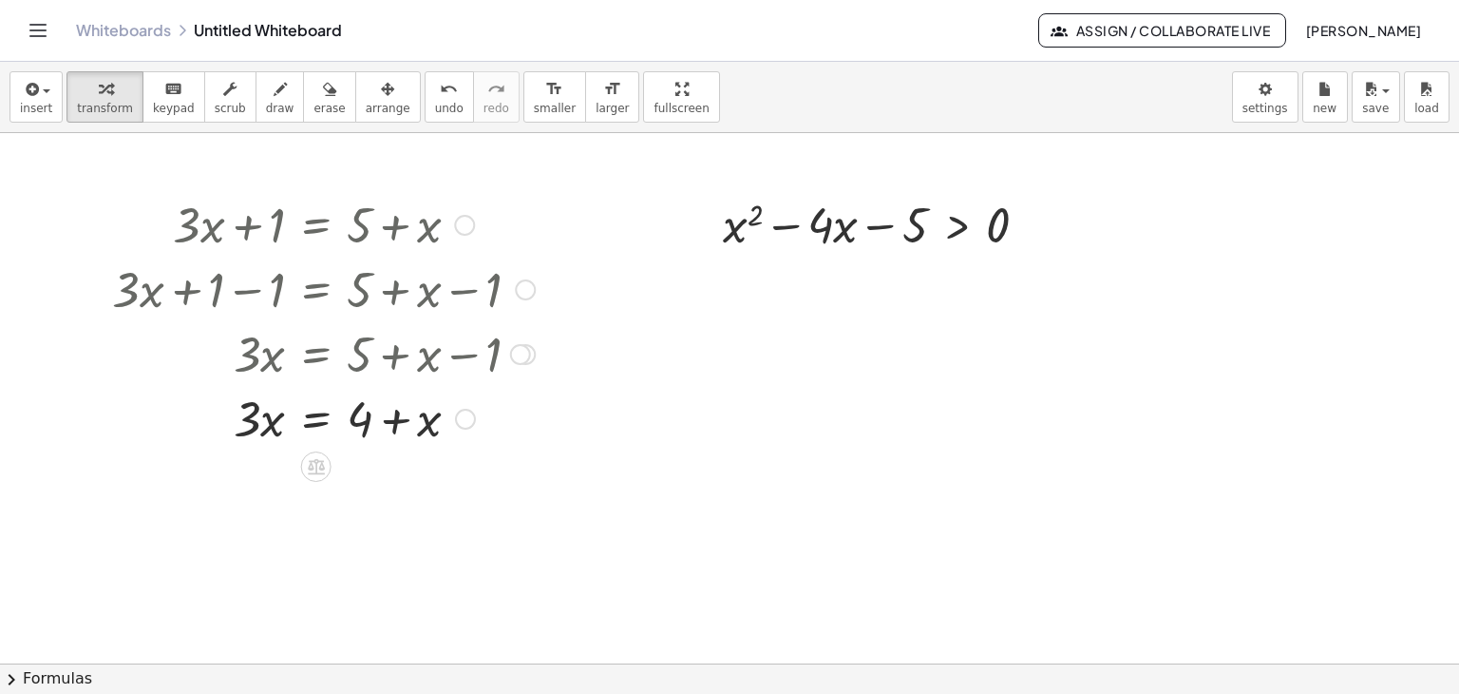
click at [296, 271] on div at bounding box center [324, 288] width 442 height 65
click at [463, 224] on div at bounding box center [464, 225] width 21 height 21
click at [463, 224] on div "Go back to this line Copy line as LaTeX Copy derivation as LaTeX" at bounding box center [464, 225] width 21 height 21
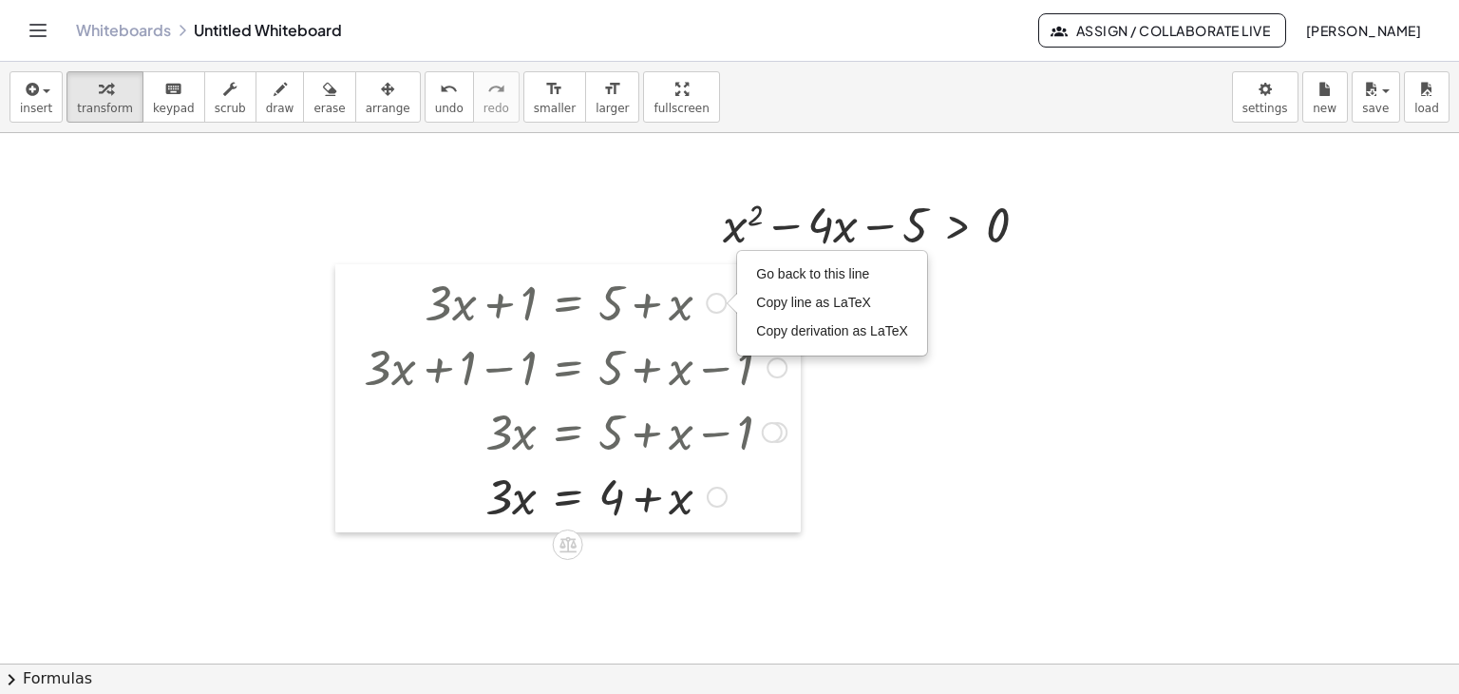
drag, startPoint x: 94, startPoint y: 203, endPoint x: 225, endPoint y: 253, distance: 140.1
click at [335, 264] on div at bounding box center [349, 398] width 29 height 268
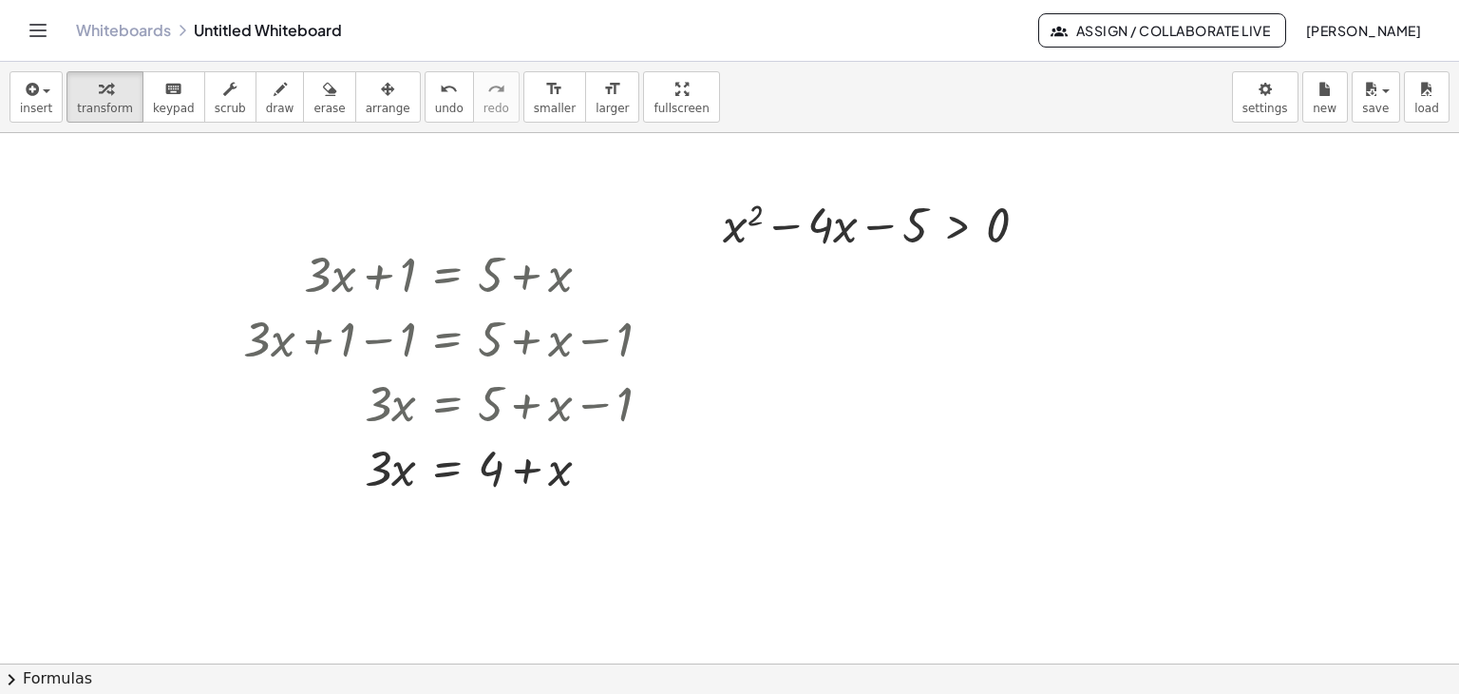
drag, startPoint x: 230, startPoint y: 255, endPoint x: 274, endPoint y: 225, distance: 52.7
click at [276, 268] on div at bounding box center [455, 272] width 442 height 65
drag, startPoint x: 274, startPoint y: 271, endPoint x: 264, endPoint y: 292, distance: 23.0
click at [264, 290] on div at bounding box center [455, 272] width 442 height 65
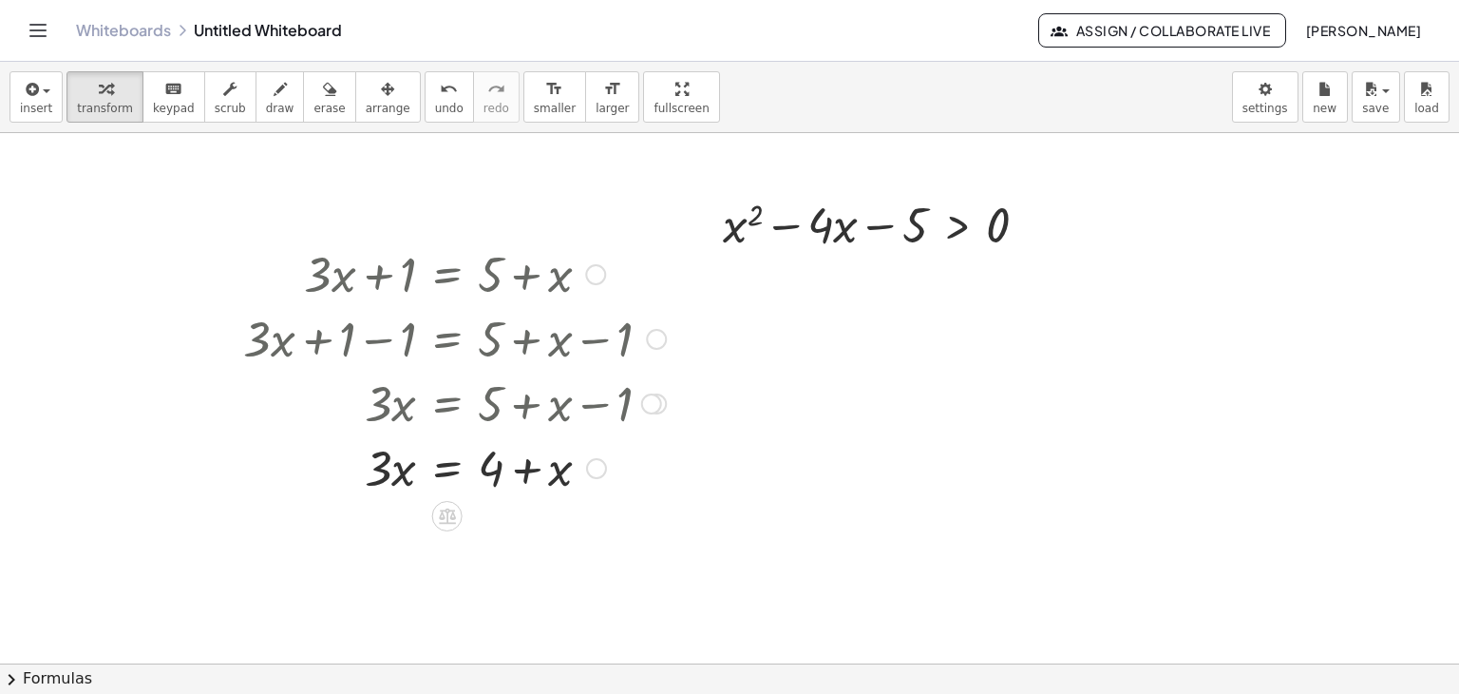
click at [339, 281] on div at bounding box center [455, 272] width 442 height 65
click at [361, 264] on div at bounding box center [455, 272] width 442 height 65
click at [448, 279] on div at bounding box center [455, 272] width 442 height 65
click at [448, 278] on div at bounding box center [455, 272] width 442 height 65
drag, startPoint x: 450, startPoint y: 267, endPoint x: 369, endPoint y: 277, distance: 82.4
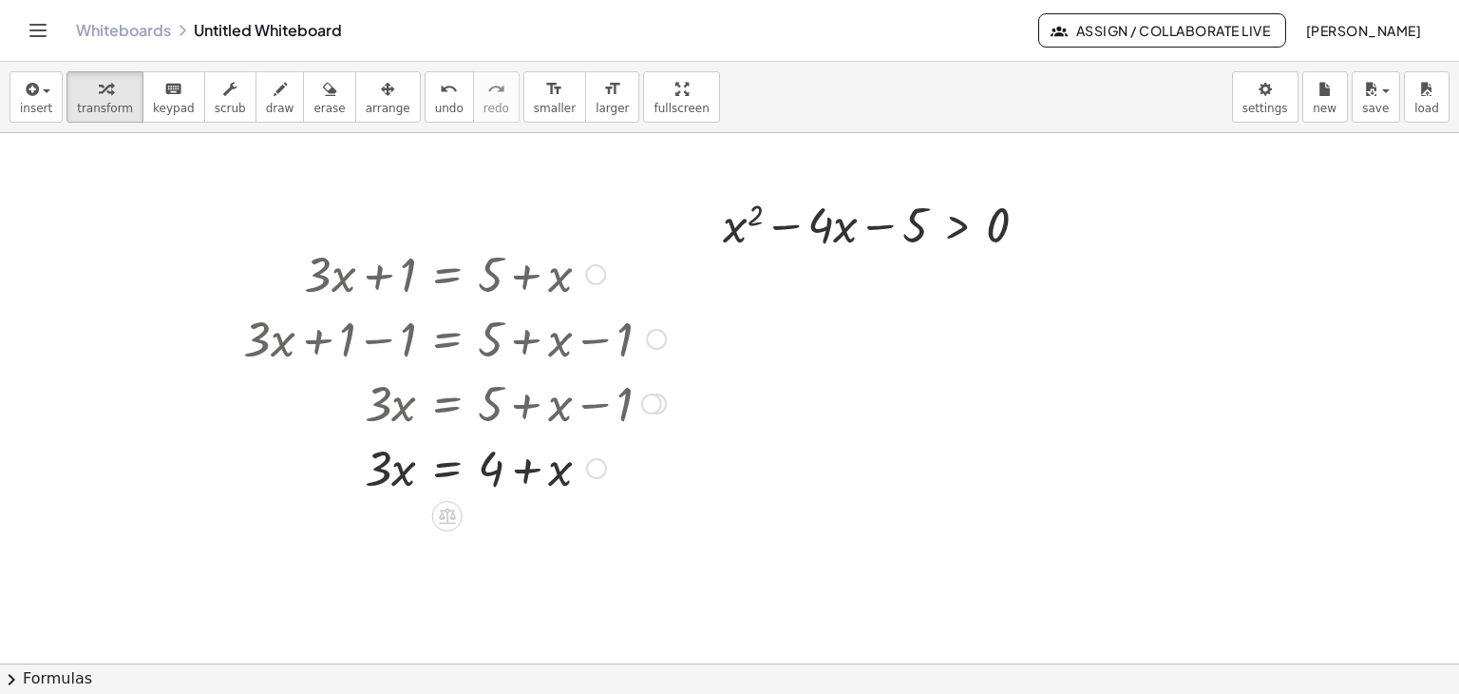
click at [369, 277] on div at bounding box center [455, 272] width 442 height 65
click at [598, 264] on div "Go back to this line Copy line as LaTeX Copy derivation as LaTeX" at bounding box center [595, 274] width 21 height 21
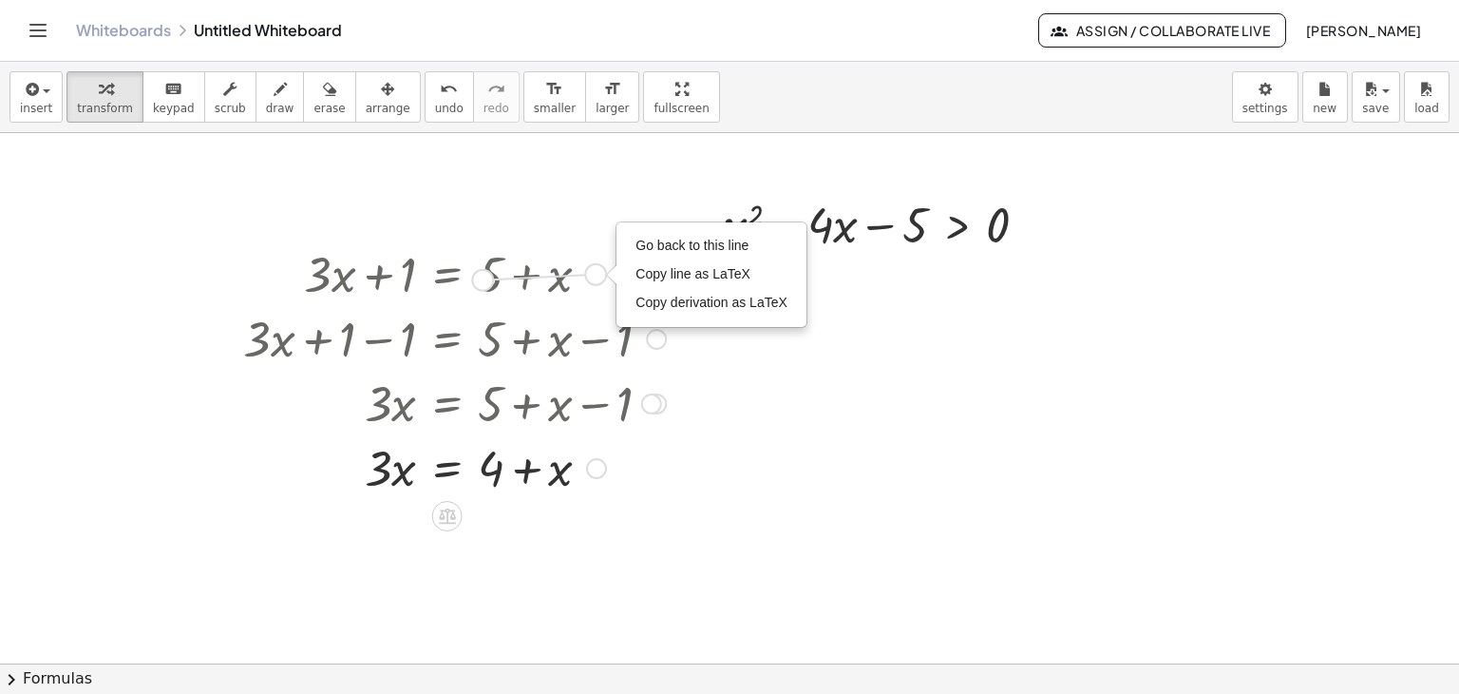
drag, startPoint x: 597, startPoint y: 271, endPoint x: 447, endPoint y: 278, distance: 149.4
click at [447, 275] on div "+ · 3 · x + 1 = + 5 + x Go back to this line Copy line as LaTeX Copy derivation…" at bounding box center [447, 275] width 0 height 0
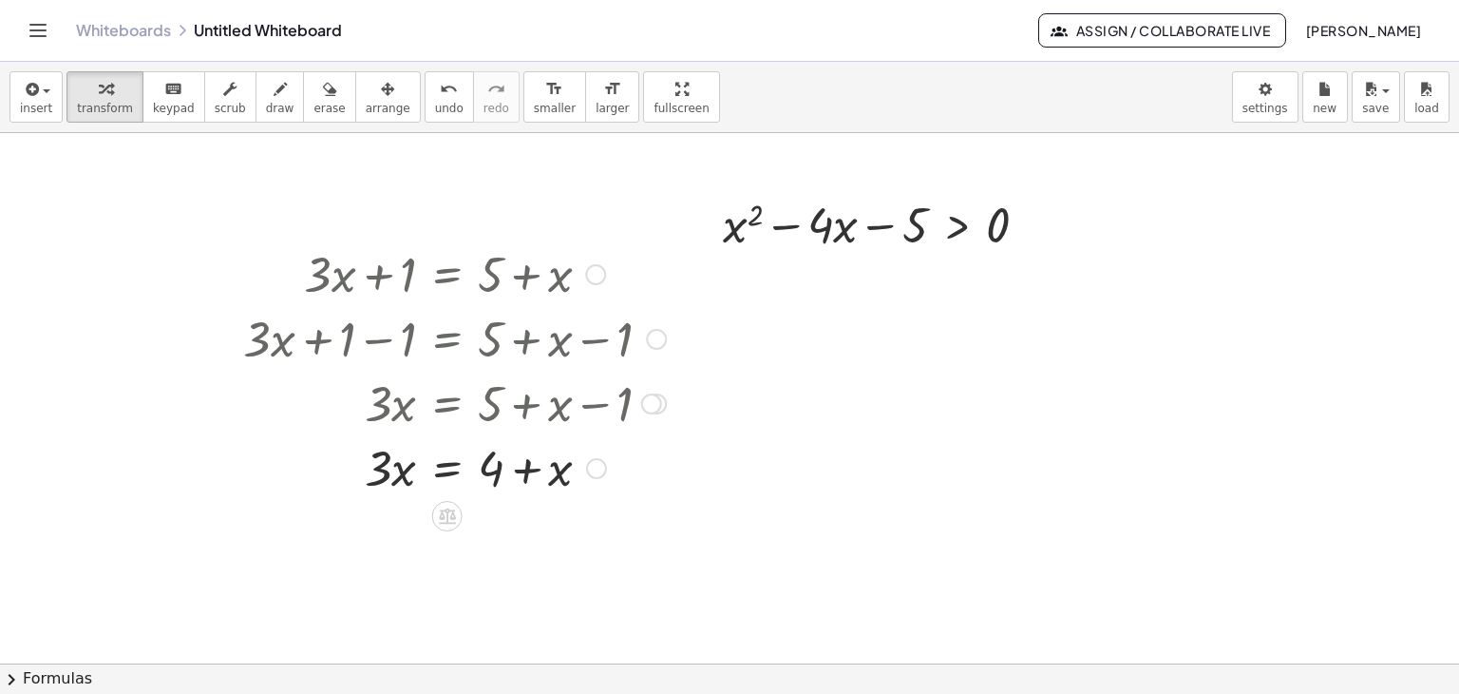
click at [406, 289] on div at bounding box center [455, 272] width 442 height 65
drag, startPoint x: 424, startPoint y: 269, endPoint x: 449, endPoint y: 273, distance: 25.9
click at [426, 269] on div at bounding box center [455, 272] width 442 height 65
click at [450, 273] on div at bounding box center [455, 272] width 442 height 65
click at [301, 270] on div at bounding box center [455, 272] width 442 height 65
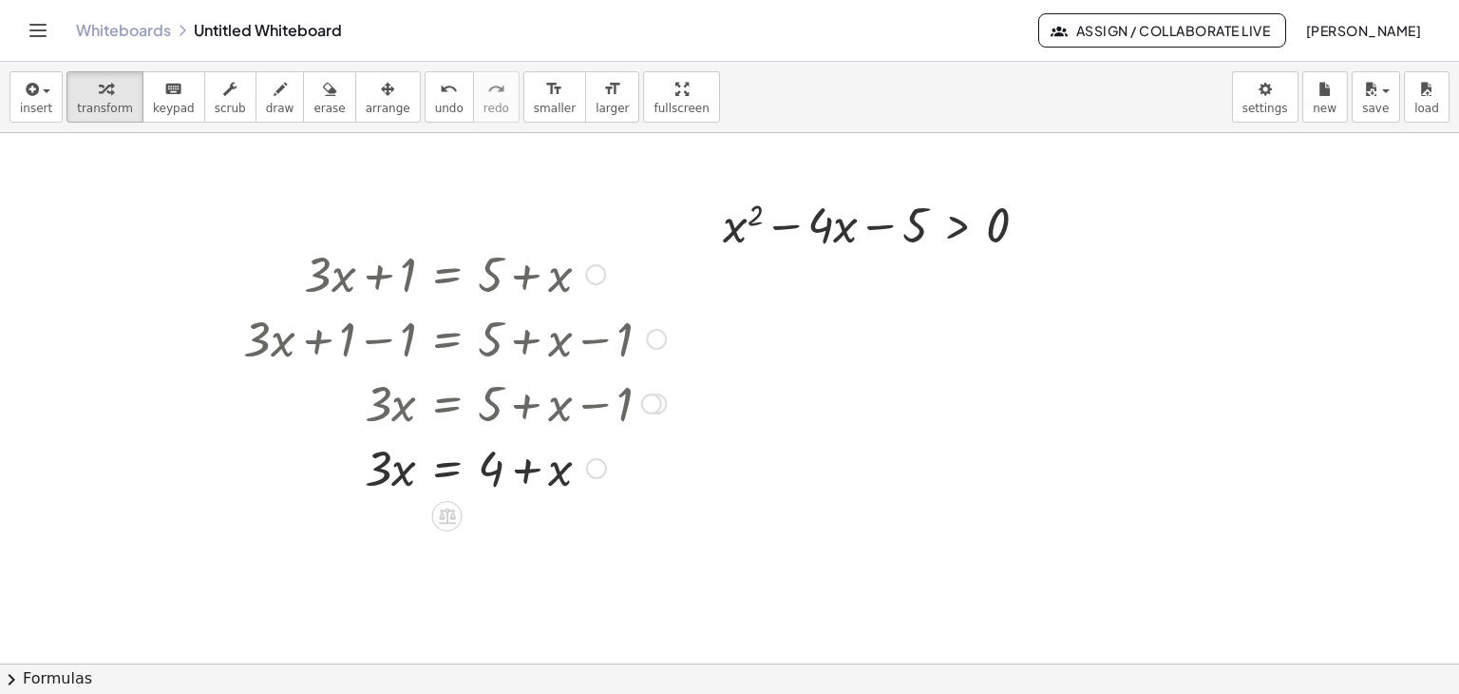
click at [344, 276] on div at bounding box center [455, 272] width 442 height 65
drag, startPoint x: 321, startPoint y: 248, endPoint x: 308, endPoint y: 197, distance: 53.0
click at [322, 248] on div at bounding box center [455, 272] width 442 height 65
click at [323, 88] on icon "button" at bounding box center [329, 89] width 13 height 23
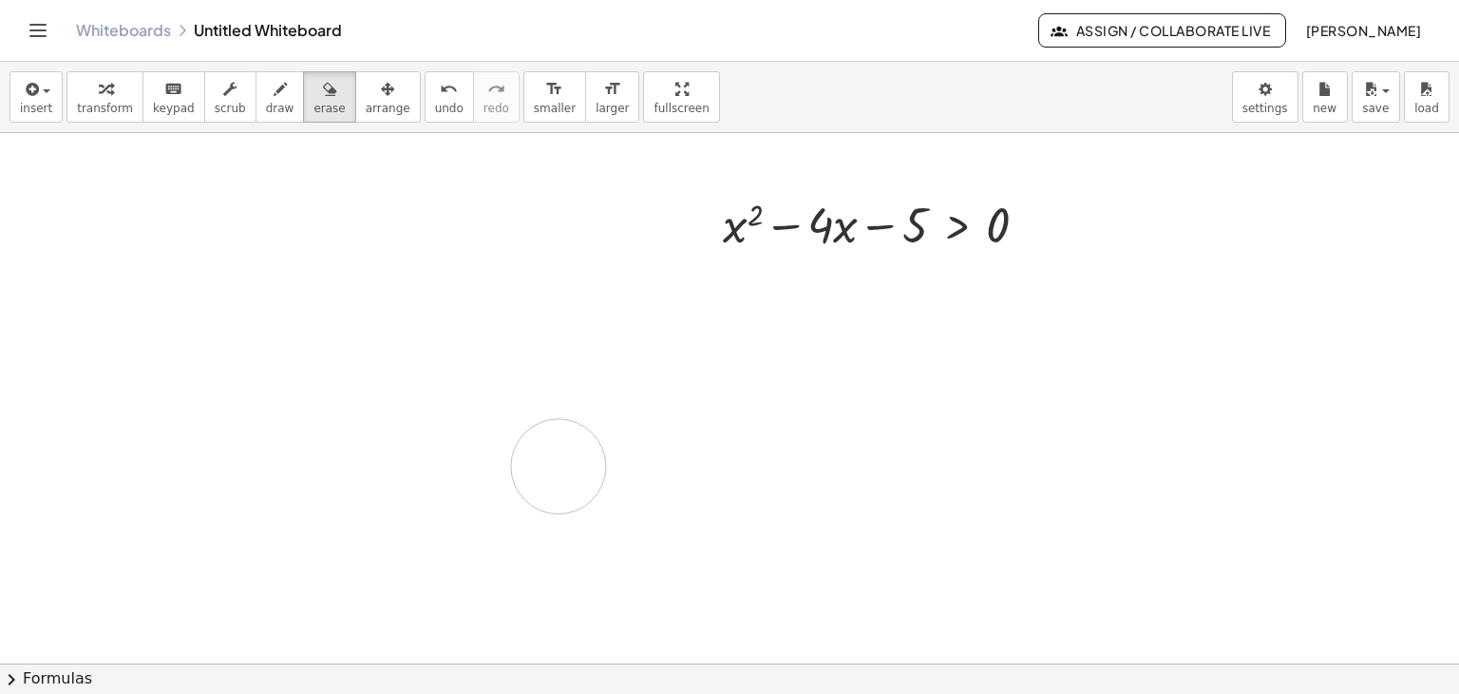
drag, startPoint x: 318, startPoint y: 274, endPoint x: 569, endPoint y: 372, distance: 269.6
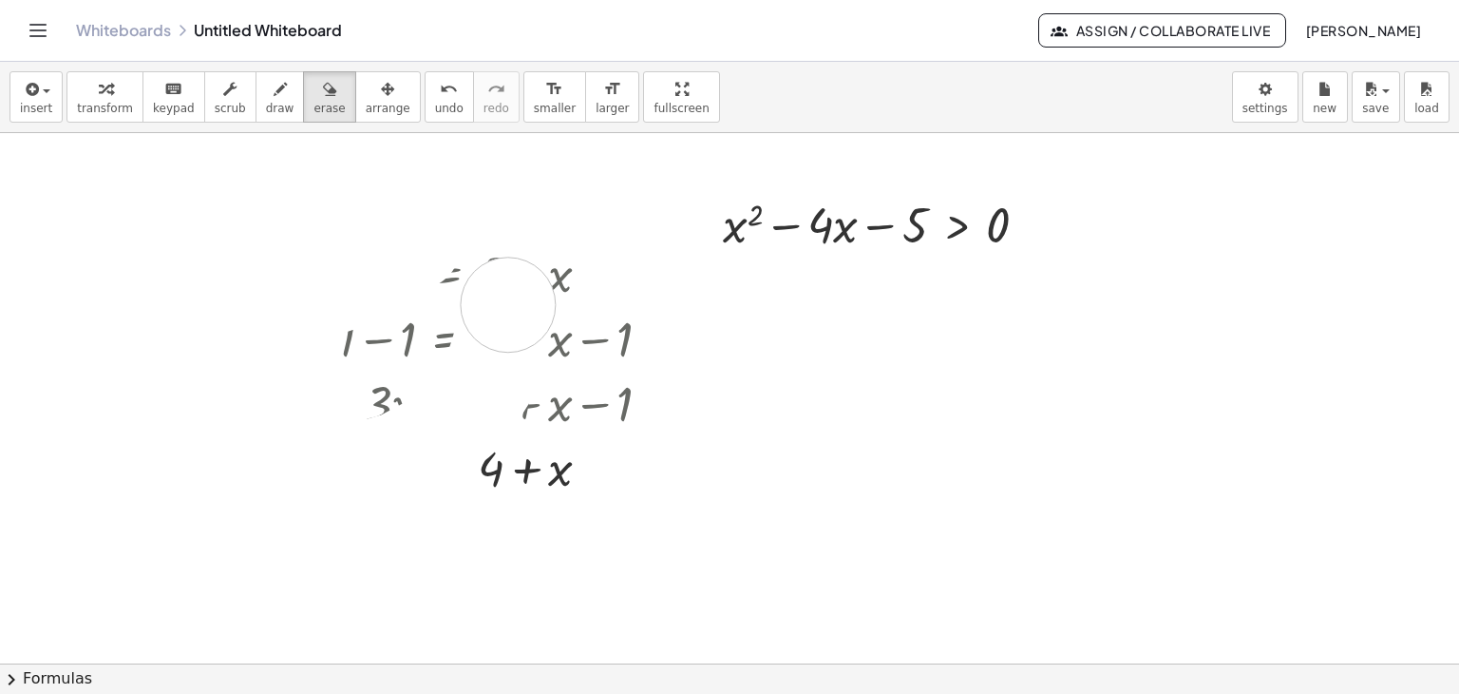
drag, startPoint x: 414, startPoint y: 242, endPoint x: 502, endPoint y: 323, distance: 119.0
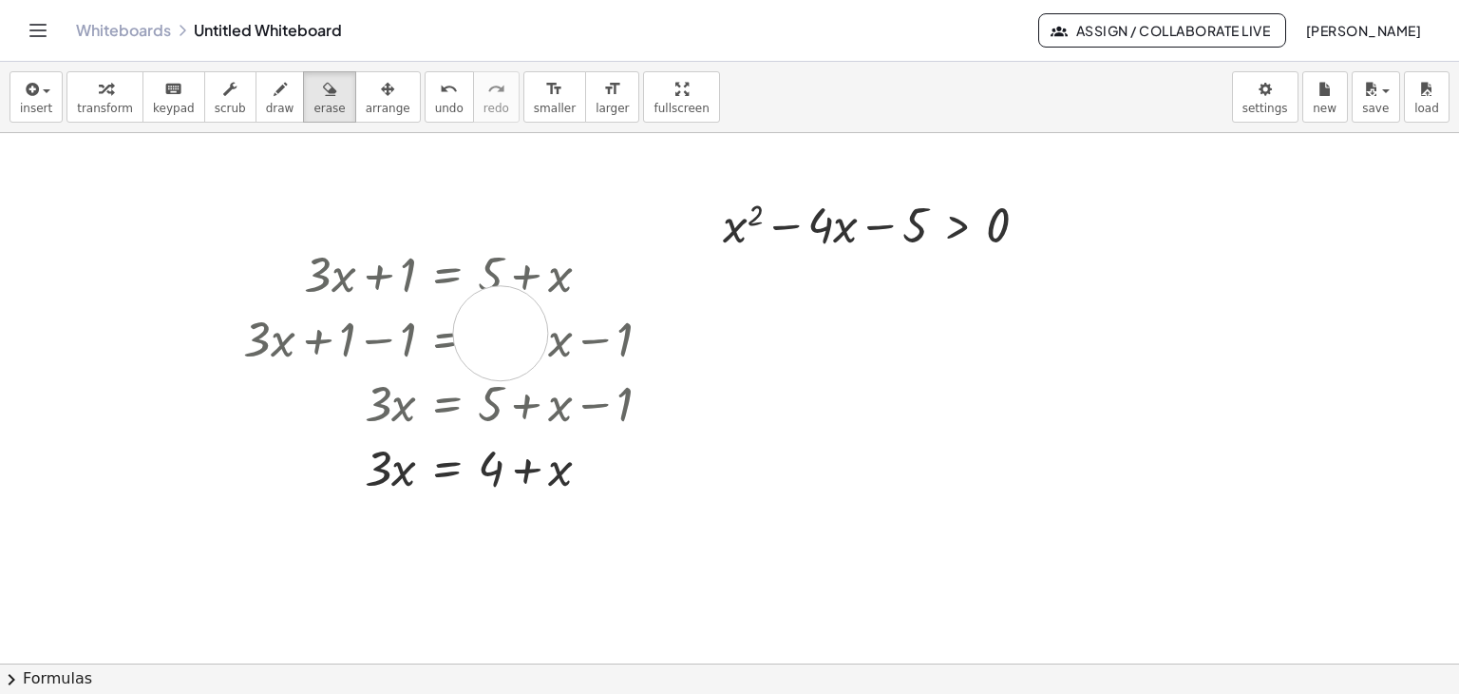
drag, startPoint x: 501, startPoint y: 333, endPoint x: 452, endPoint y: 338, distance: 48.8
drag, startPoint x: 449, startPoint y: 338, endPoint x: 392, endPoint y: 278, distance: 82.7
drag, startPoint x: 388, startPoint y: 274, endPoint x: 389, endPoint y: 258, distance: 15.2
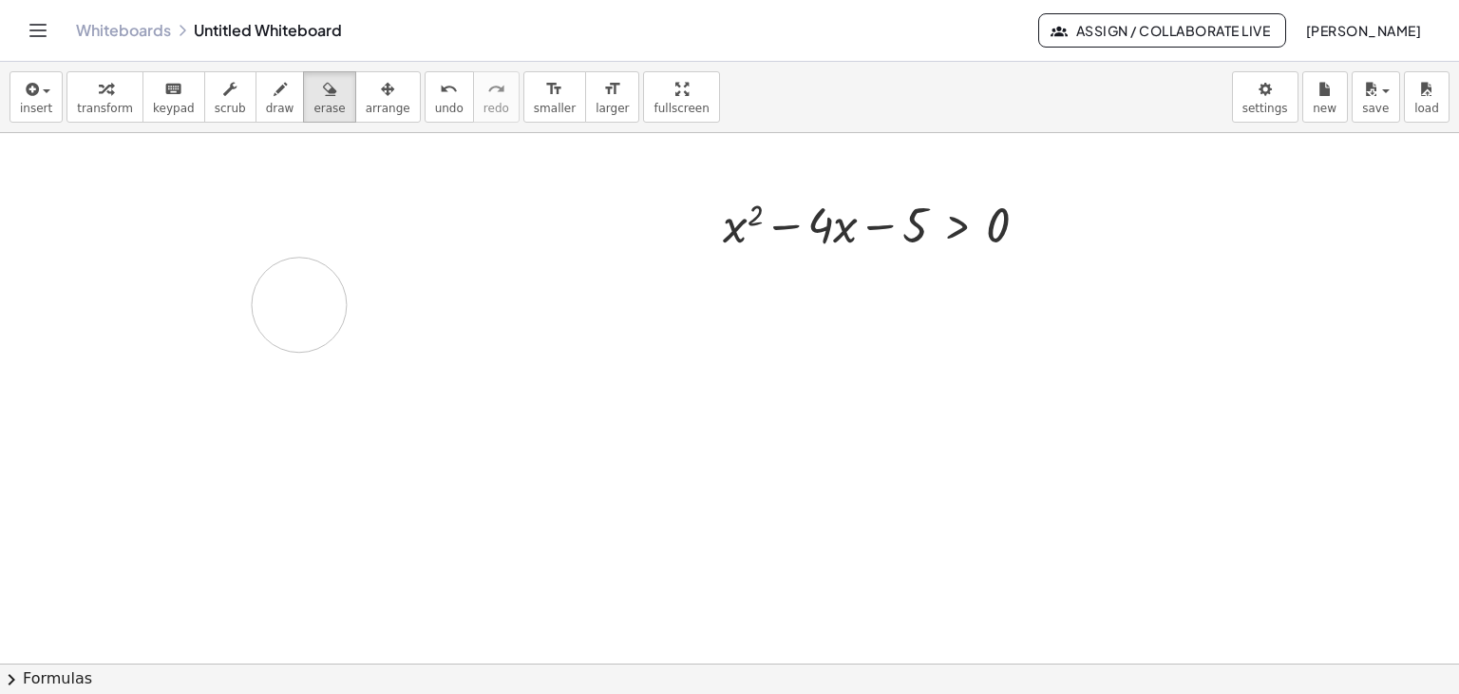
drag, startPoint x: 373, startPoint y: 268, endPoint x: 398, endPoint y: 243, distance: 34.9
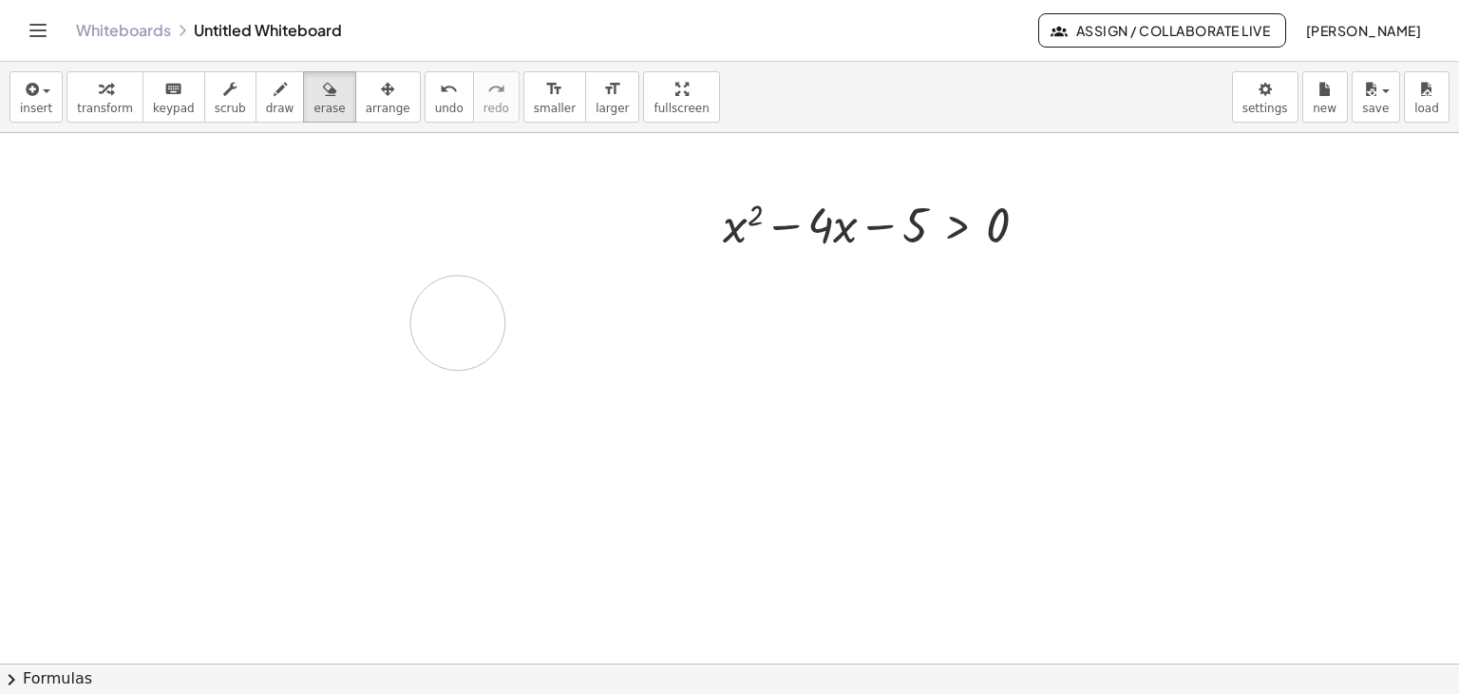
drag, startPoint x: 567, startPoint y: 288, endPoint x: 333, endPoint y: 169, distance: 263.0
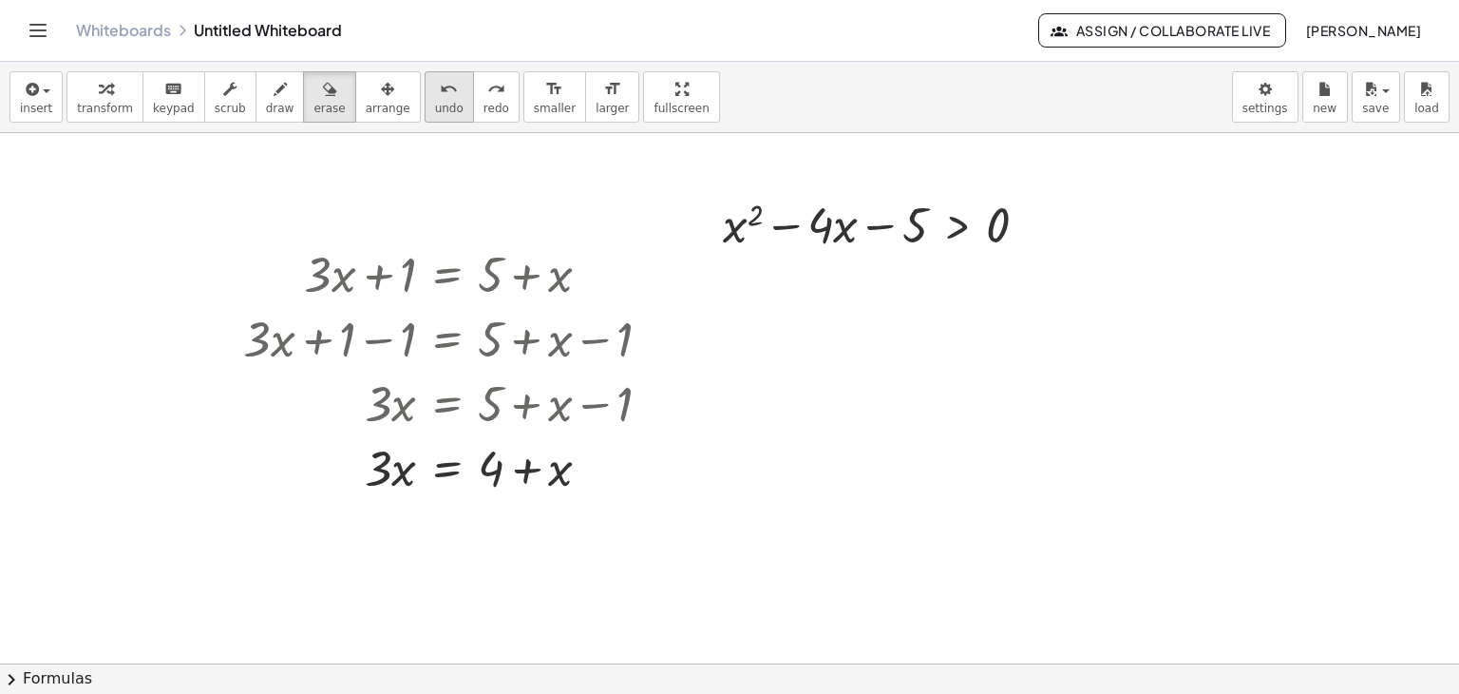
click at [435, 102] on span "undo" at bounding box center [449, 108] width 29 height 13
click at [487, 91] on icon "redo" at bounding box center [496, 89] width 18 height 23
click at [266, 104] on span "draw" at bounding box center [280, 108] width 29 height 13
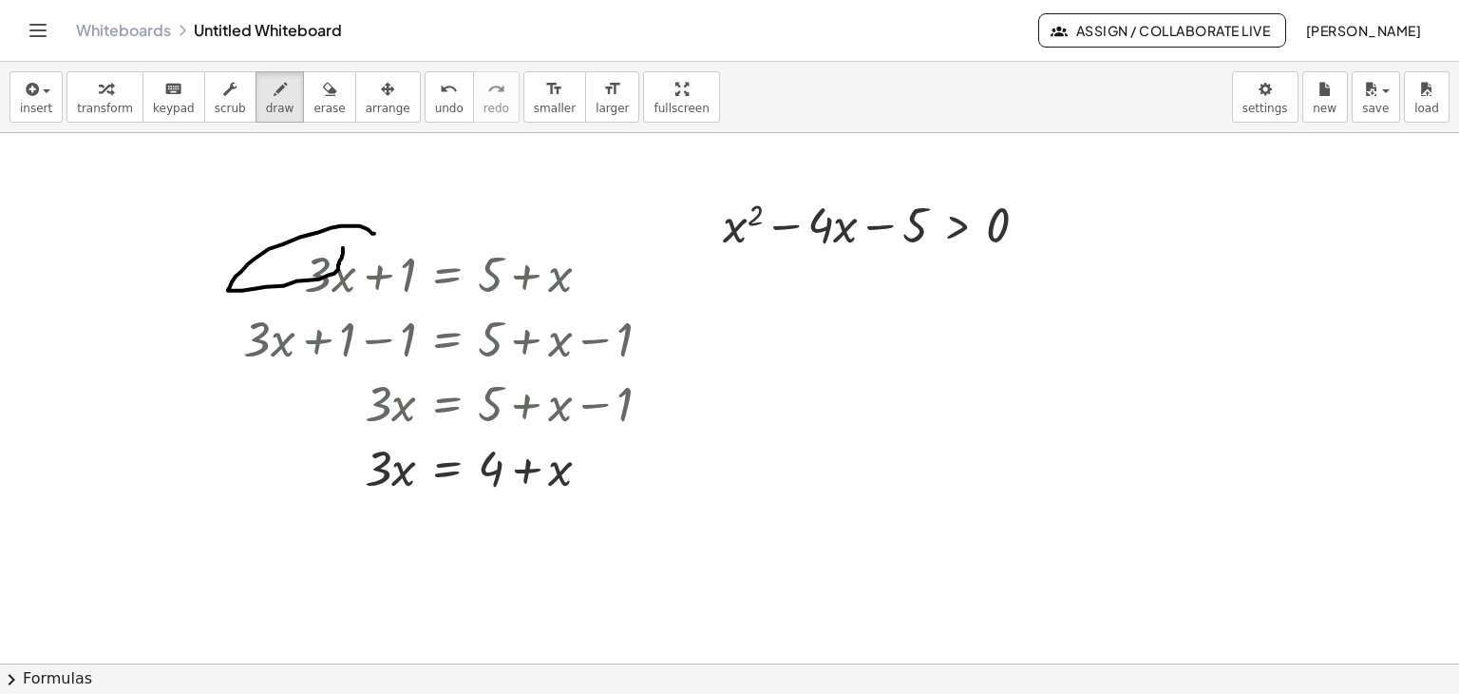
drag, startPoint x: 343, startPoint y: 253, endPoint x: 447, endPoint y: 237, distance: 104.8
click at [314, 102] on span "erase" at bounding box center [329, 108] width 31 height 13
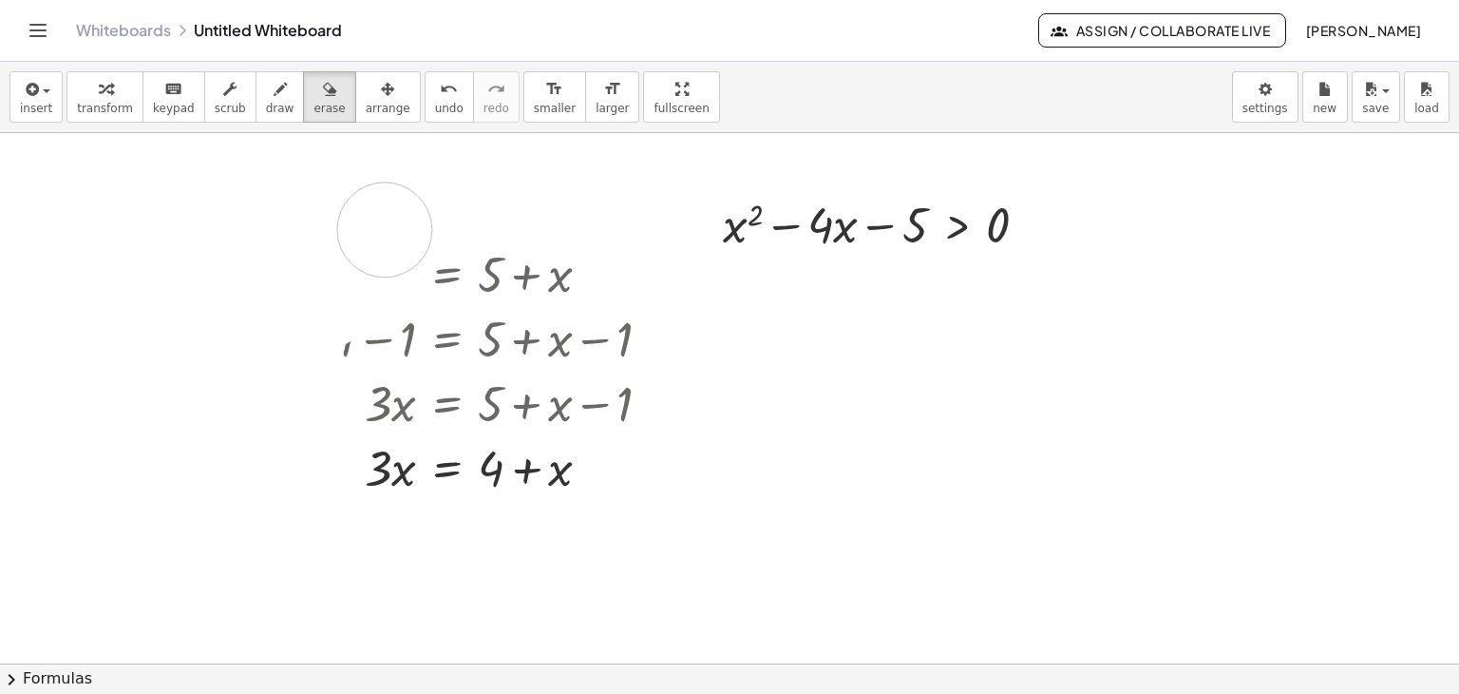
drag, startPoint x: 387, startPoint y: 257, endPoint x: 341, endPoint y: 267, distance: 46.6
click at [43, 102] on span "insert" at bounding box center [36, 108] width 32 height 13
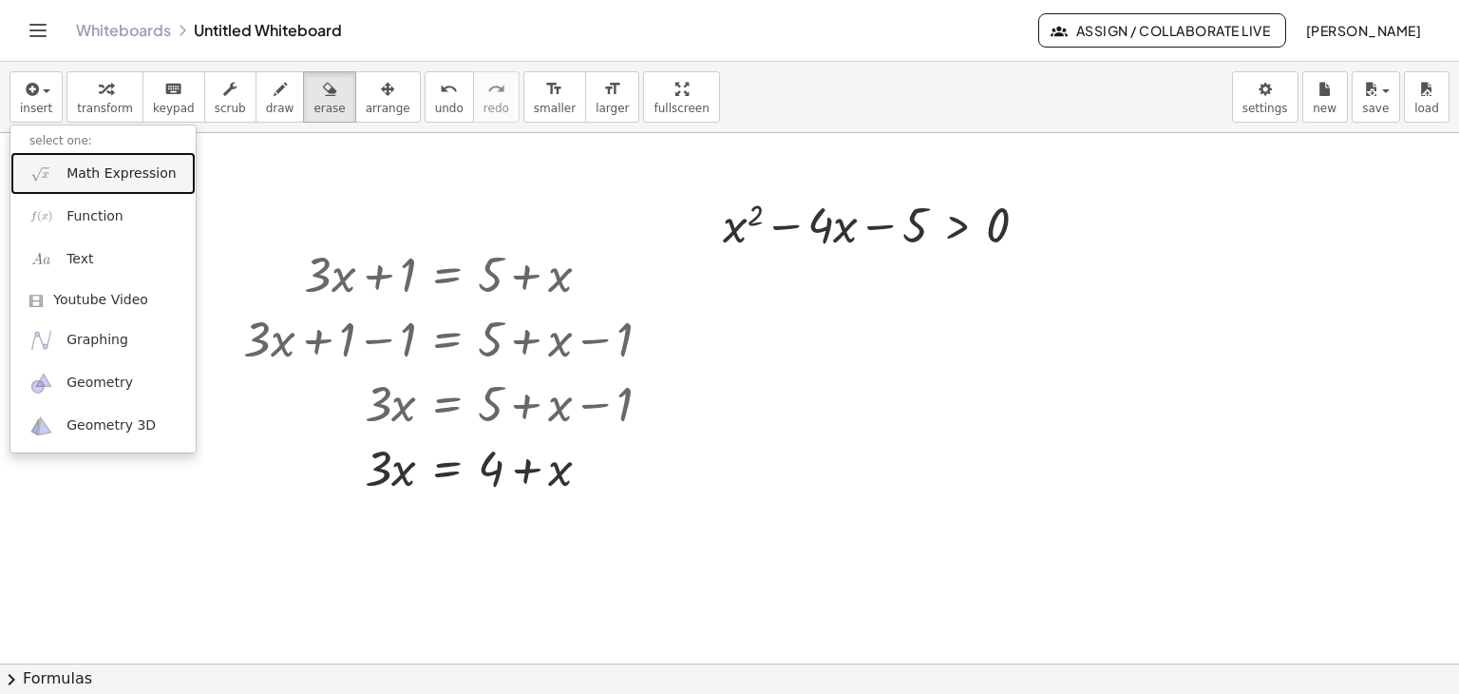
click at [83, 187] on link "Math Expression" at bounding box center [102, 173] width 185 height 43
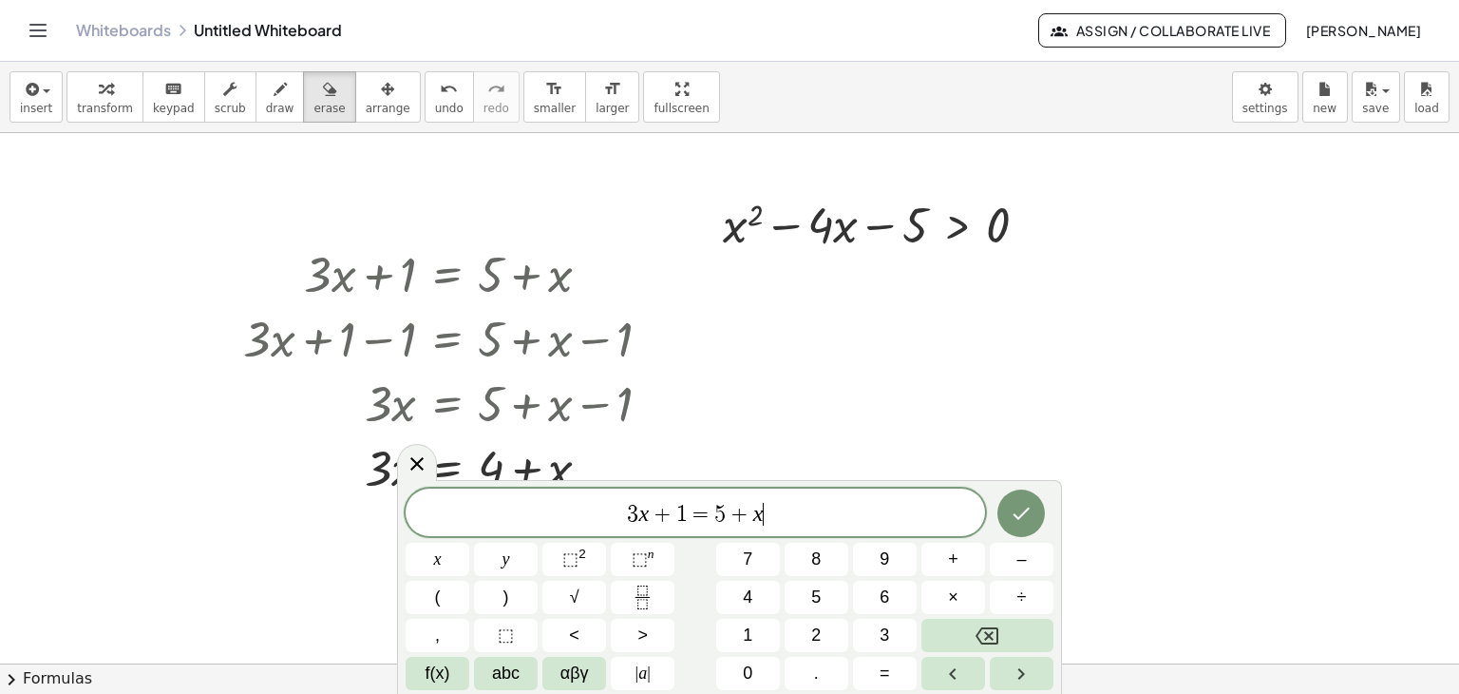
click at [469, 542] on div at bounding box center [438, 558] width 64 height 33
click at [1007, 519] on button "Done" at bounding box center [1022, 513] width 48 height 48
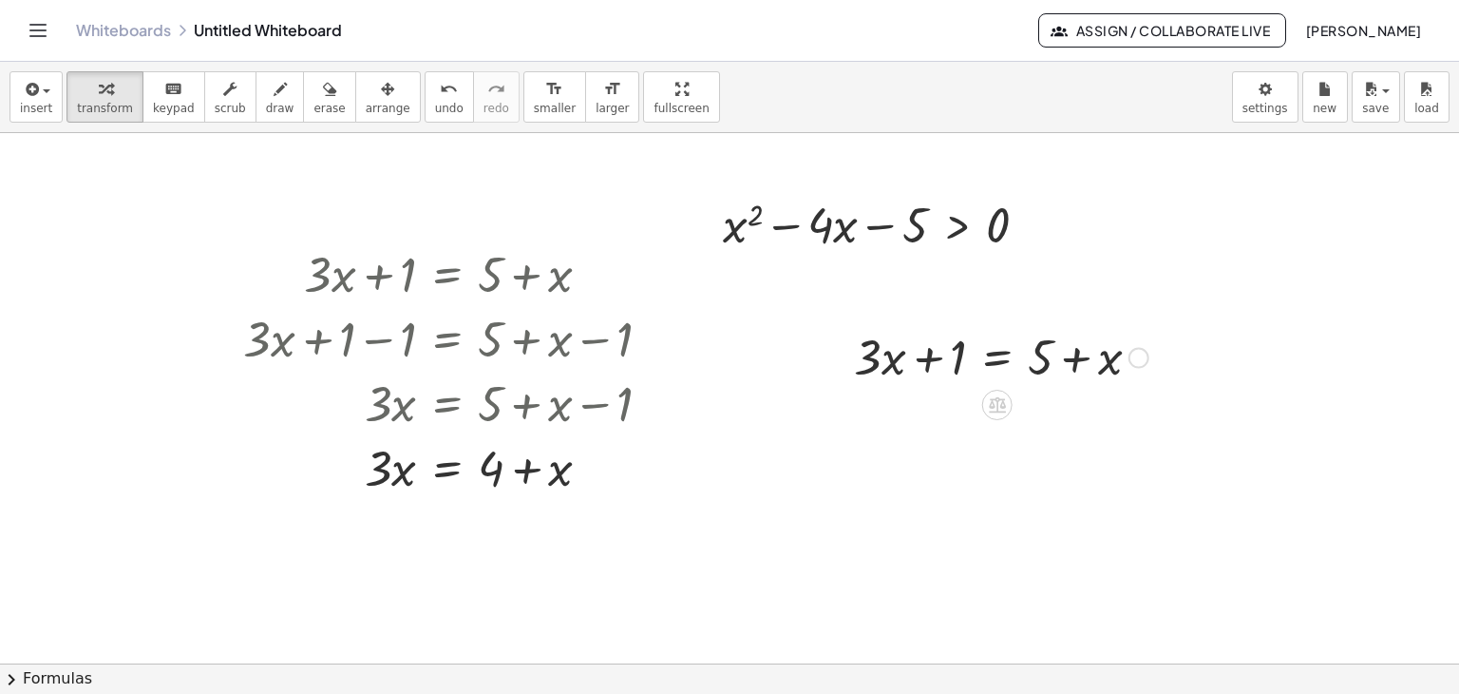
click at [933, 366] on div at bounding box center [1005, 355] width 320 height 65
click at [984, 350] on div at bounding box center [1005, 355] width 320 height 65
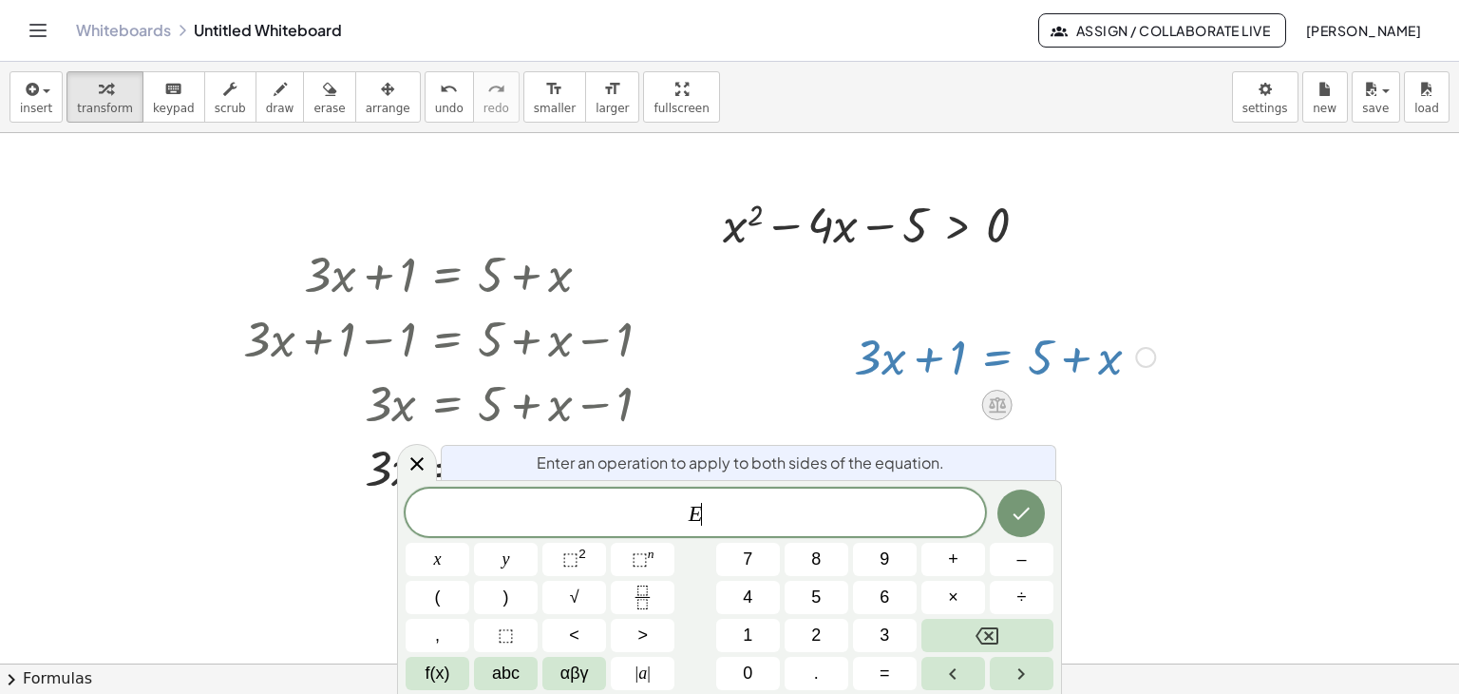
click at [999, 394] on icon at bounding box center [997, 404] width 20 height 20
click at [1023, 522] on icon "Done" at bounding box center [1021, 513] width 23 height 23
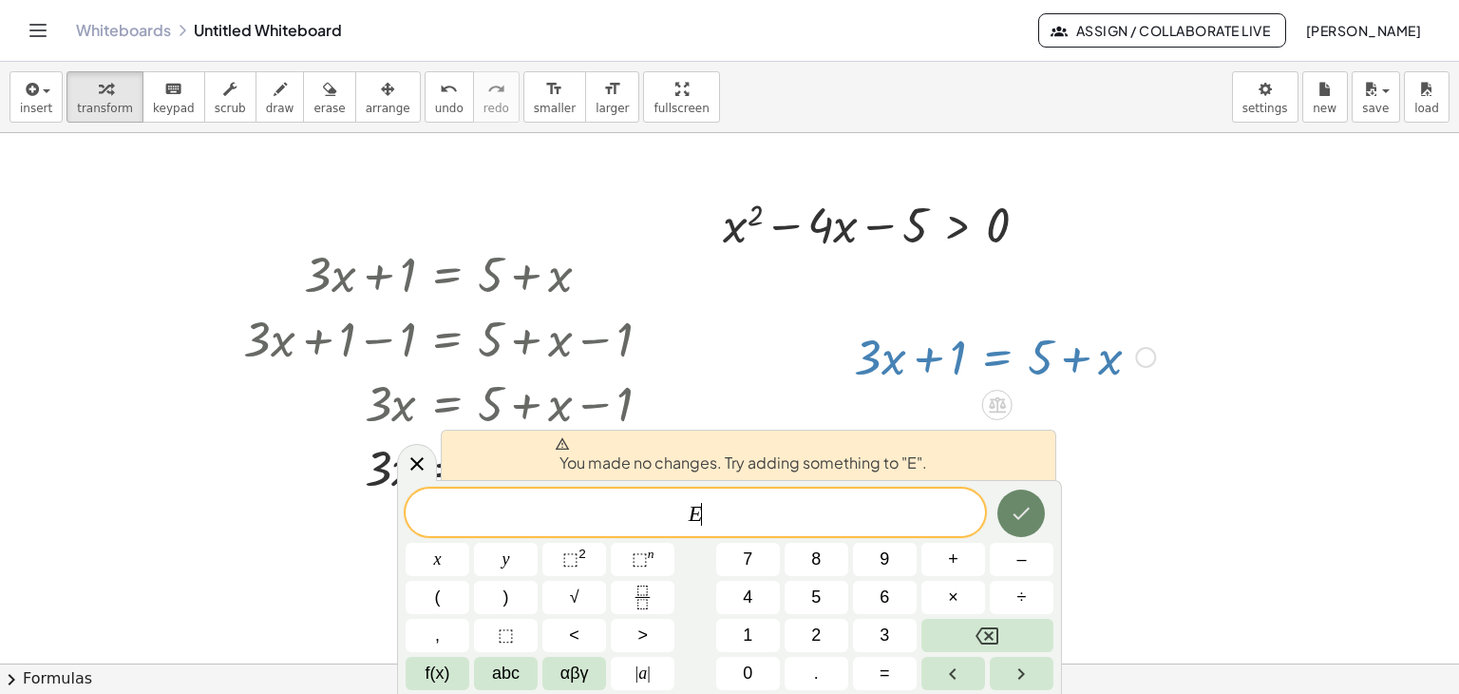
click at [1026, 512] on icon "Done" at bounding box center [1021, 513] width 23 height 23
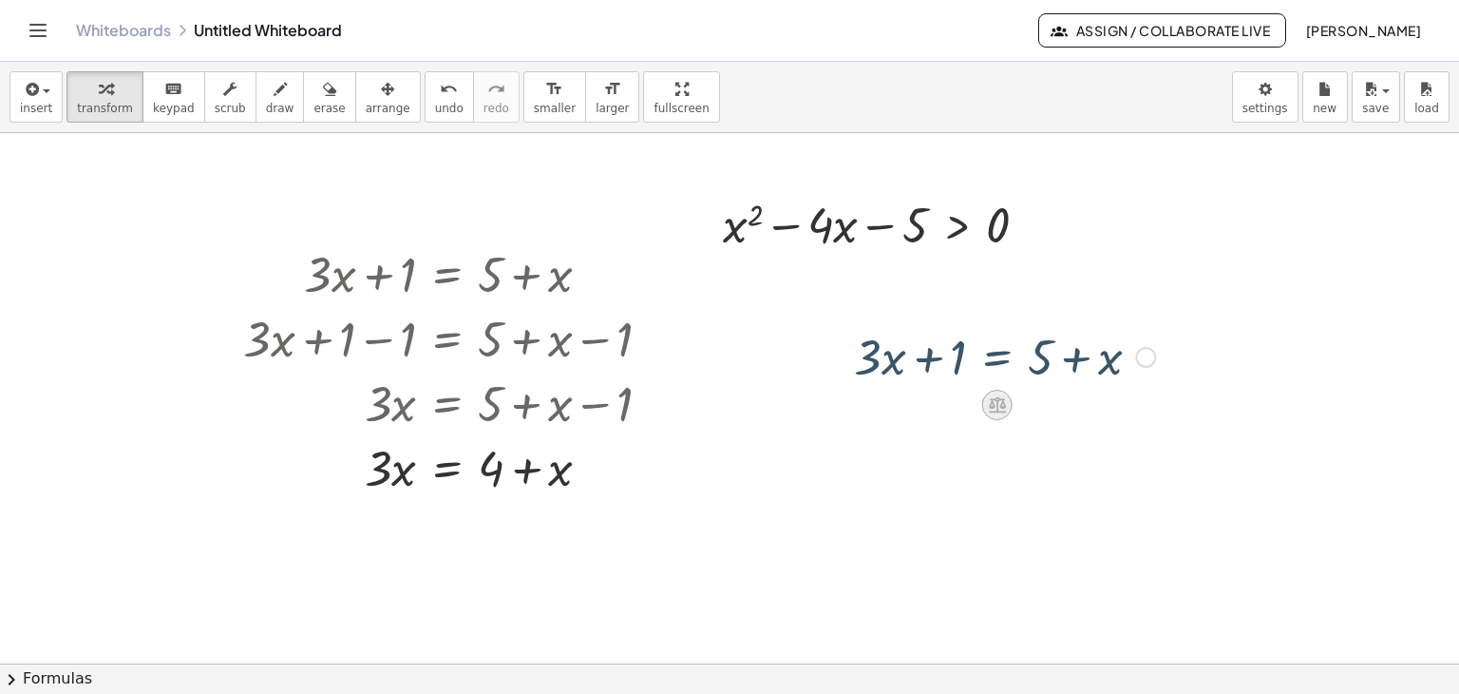
click at [992, 411] on icon at bounding box center [997, 405] width 17 height 16
click at [982, 405] on div "×" at bounding box center [997, 405] width 30 height 30
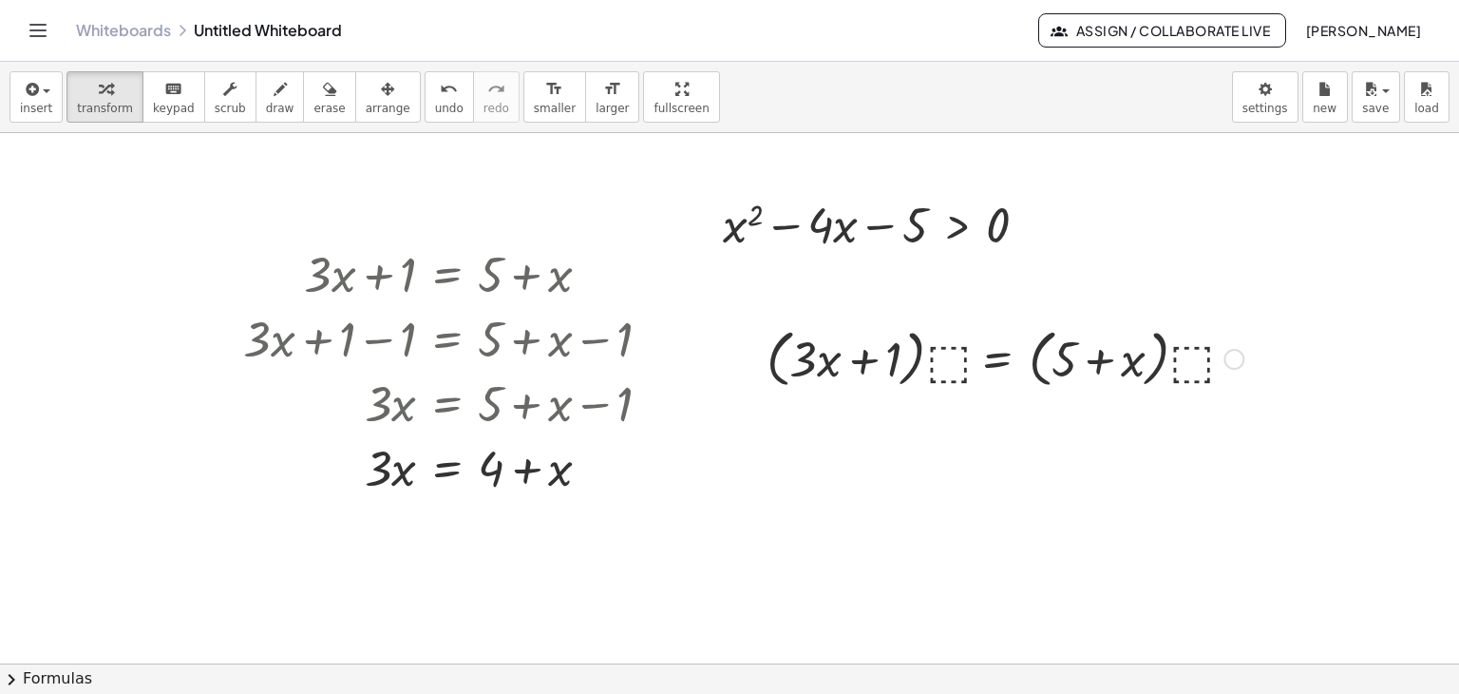
click at [961, 357] on div at bounding box center [1005, 355] width 496 height 65
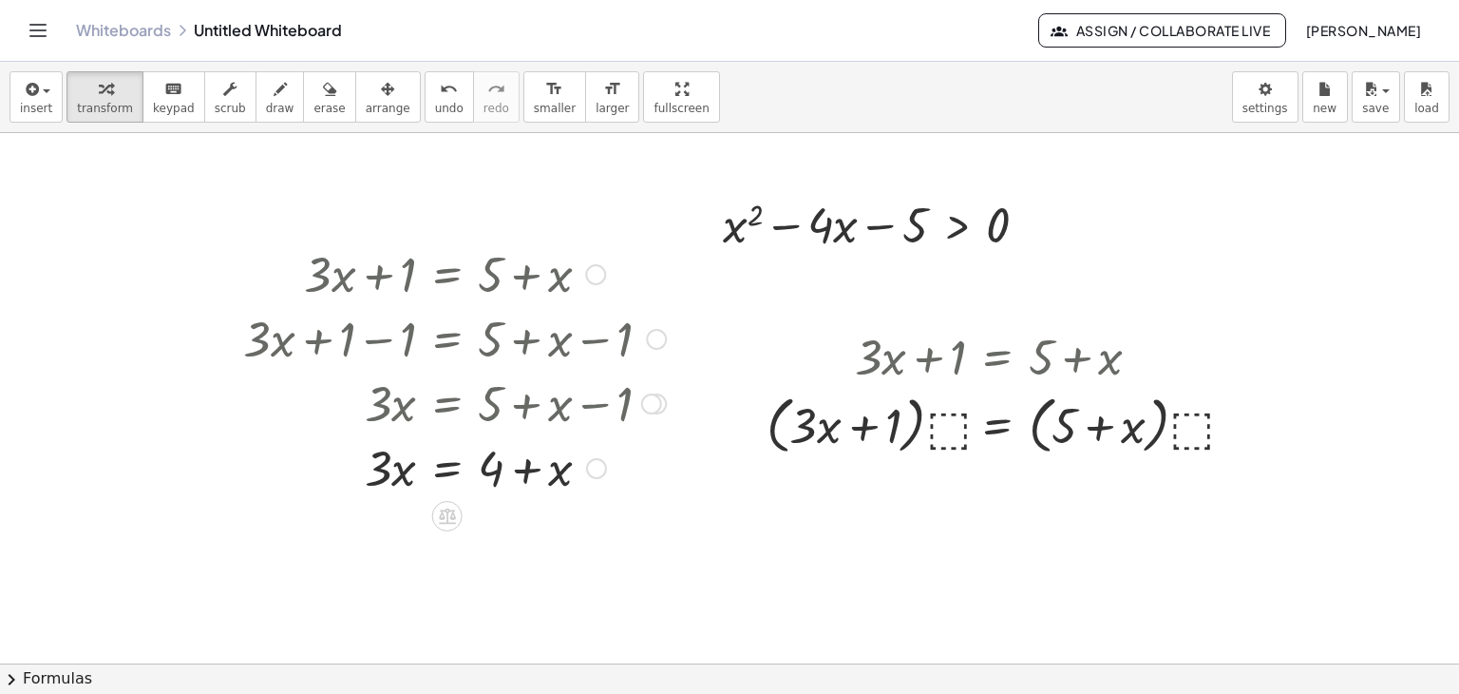
click at [441, 390] on div at bounding box center [455, 402] width 442 height 65
click at [456, 508] on icon at bounding box center [447, 515] width 20 height 20
click at [531, 523] on icon at bounding box center [523, 515] width 17 height 17
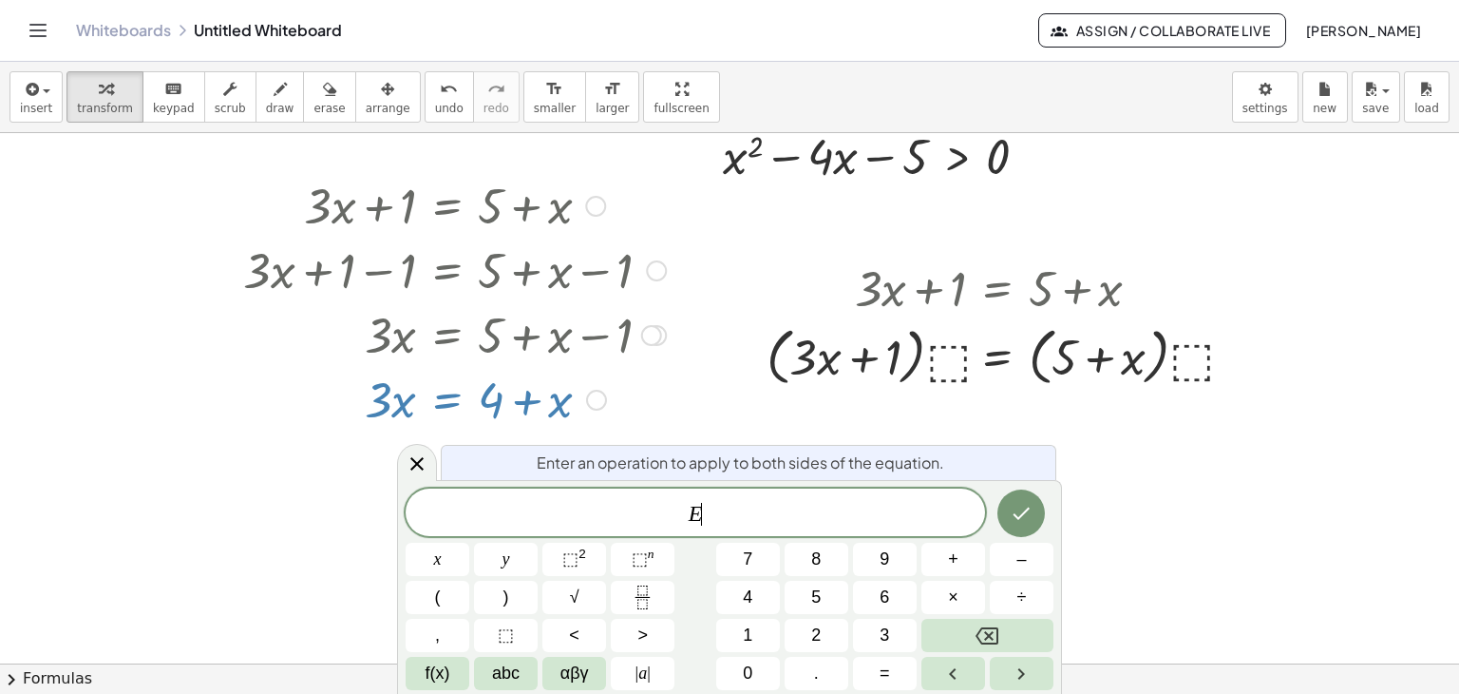
scroll to position [70, 0]
drag, startPoint x: 754, startPoint y: 507, endPoint x: 489, endPoint y: 511, distance: 265.1
click at [489, 511] on span "E" at bounding box center [696, 514] width 580 height 27
click at [541, 512] on span "​" at bounding box center [696, 514] width 580 height 27
click at [597, 507] on span "​" at bounding box center [696, 514] width 580 height 27
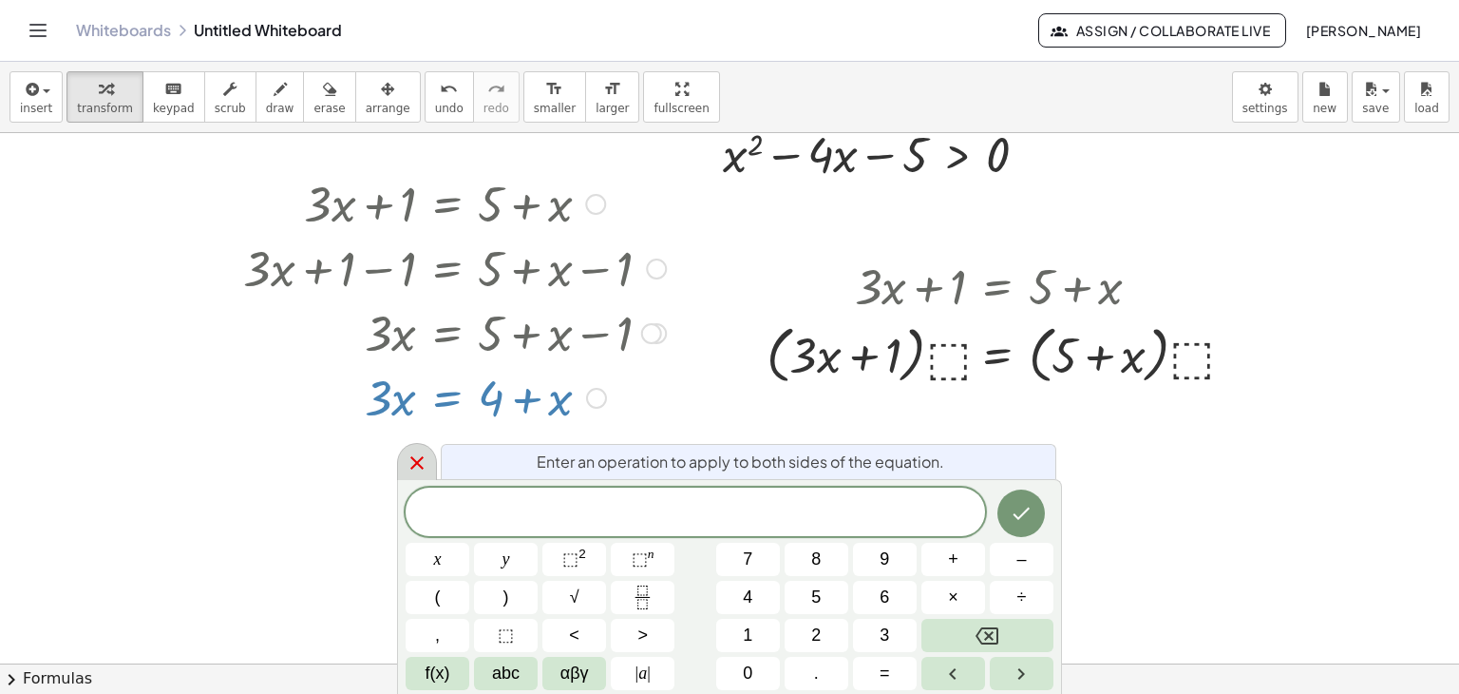
click at [409, 459] on icon at bounding box center [417, 462] width 23 height 23
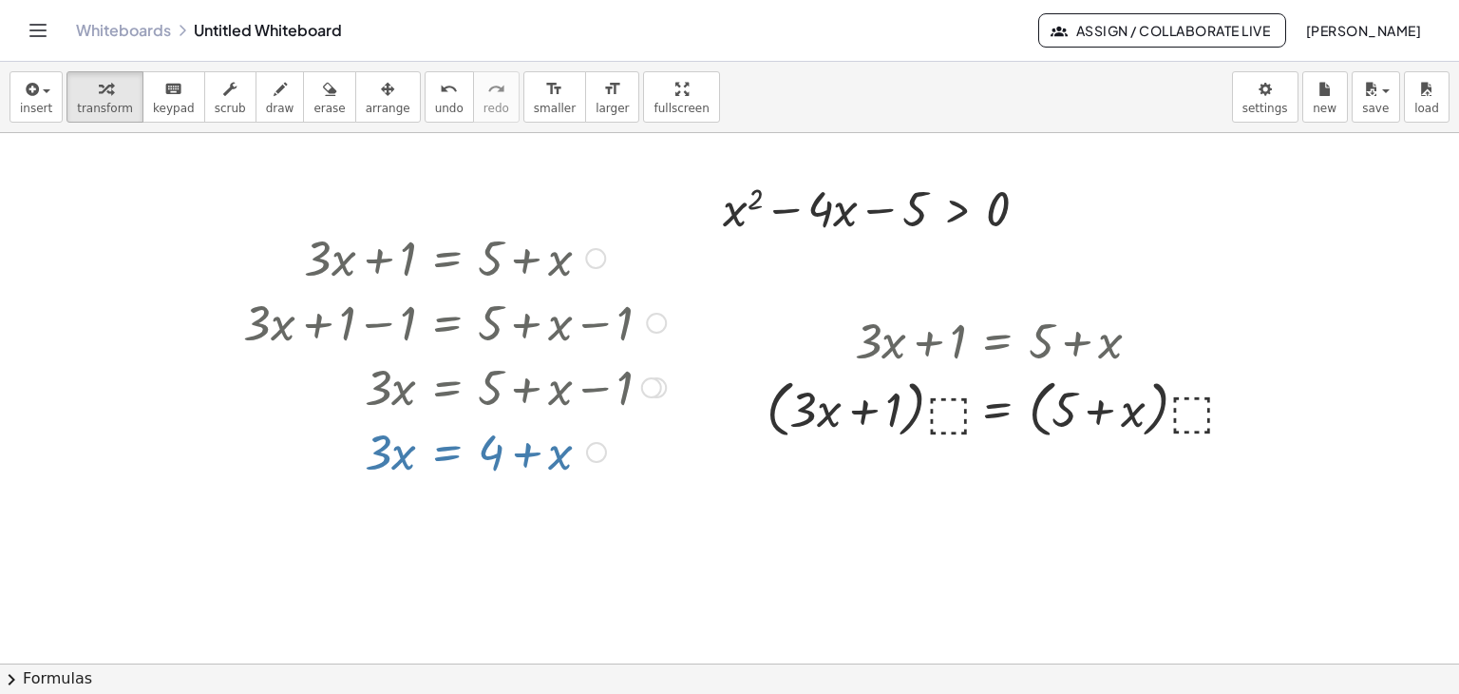
click at [447, 258] on div "+ · 3 · x + 1 = + 5 + x Go back to this line Copy line as LaTeX Copy derivation…" at bounding box center [447, 258] width 0 height 0
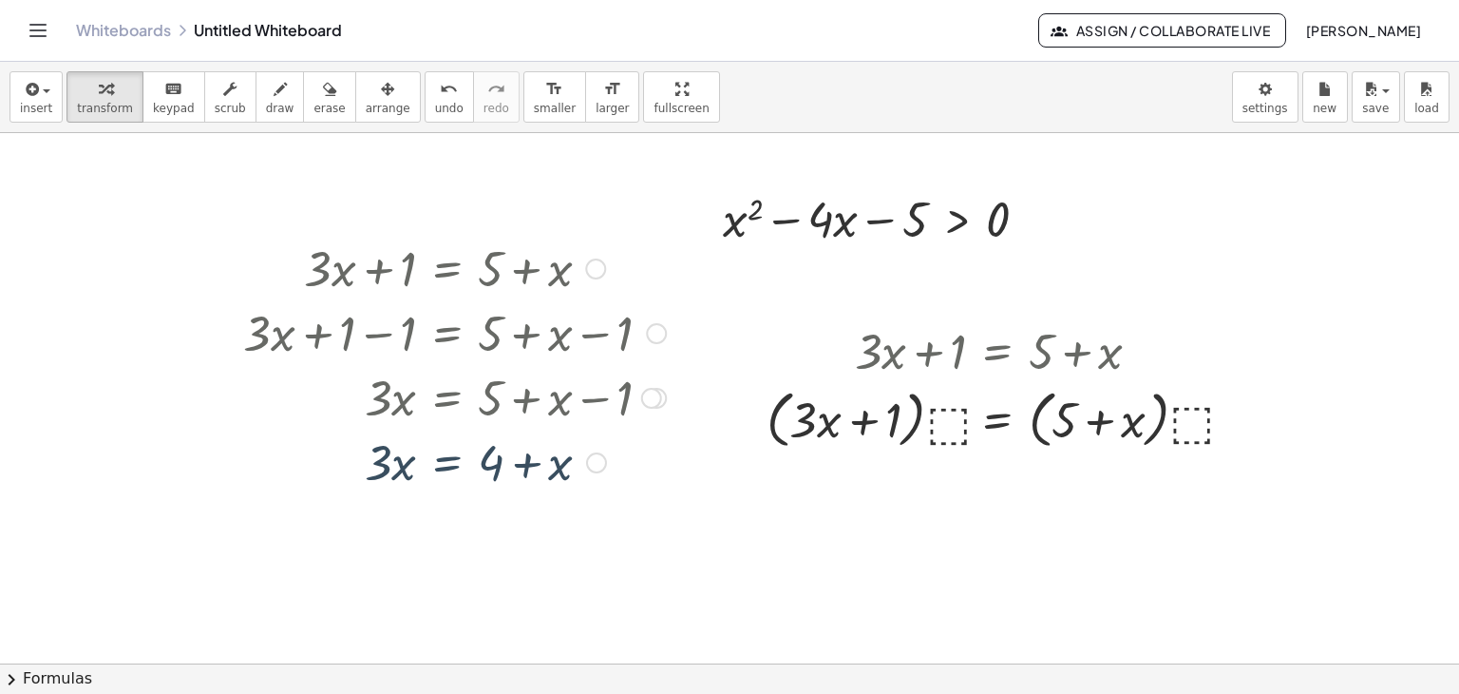
scroll to position [0, 0]
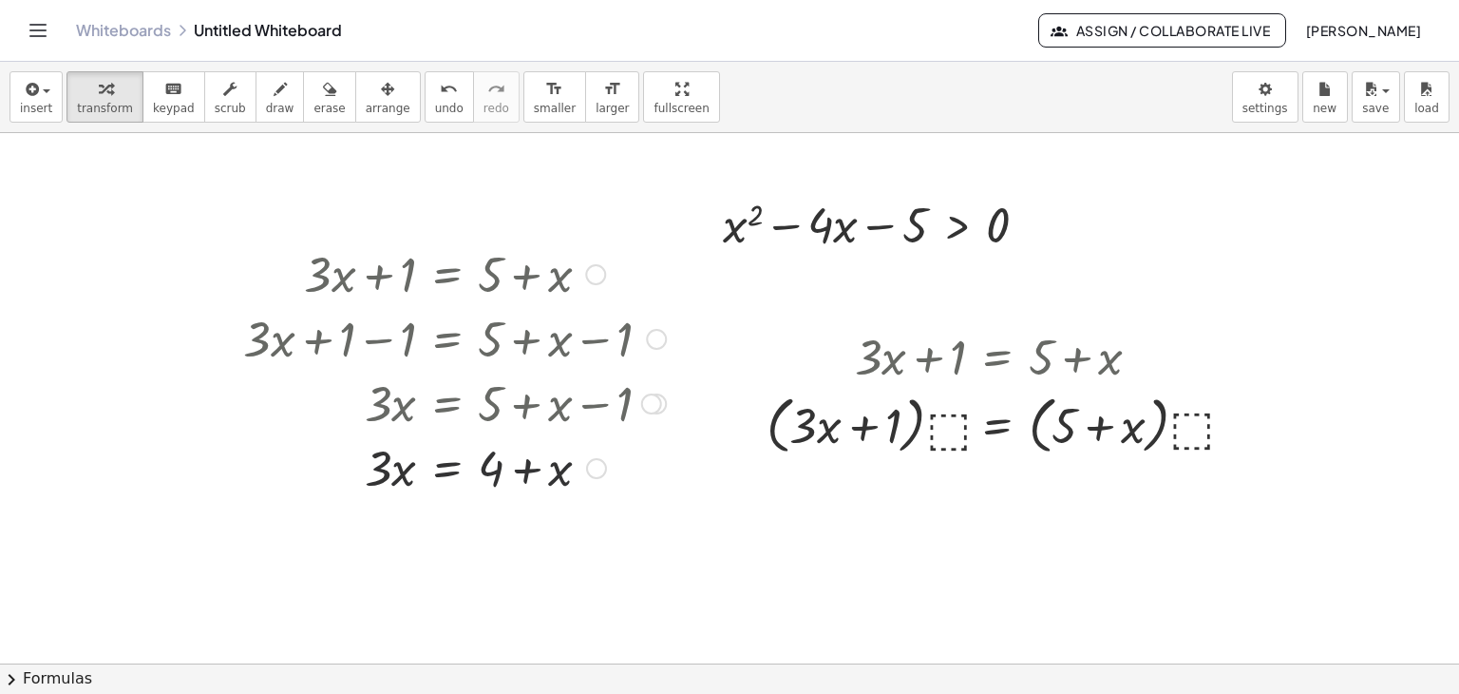
click at [492, 354] on div at bounding box center [455, 337] width 442 height 65
click at [591, 469] on div at bounding box center [596, 468] width 21 height 21
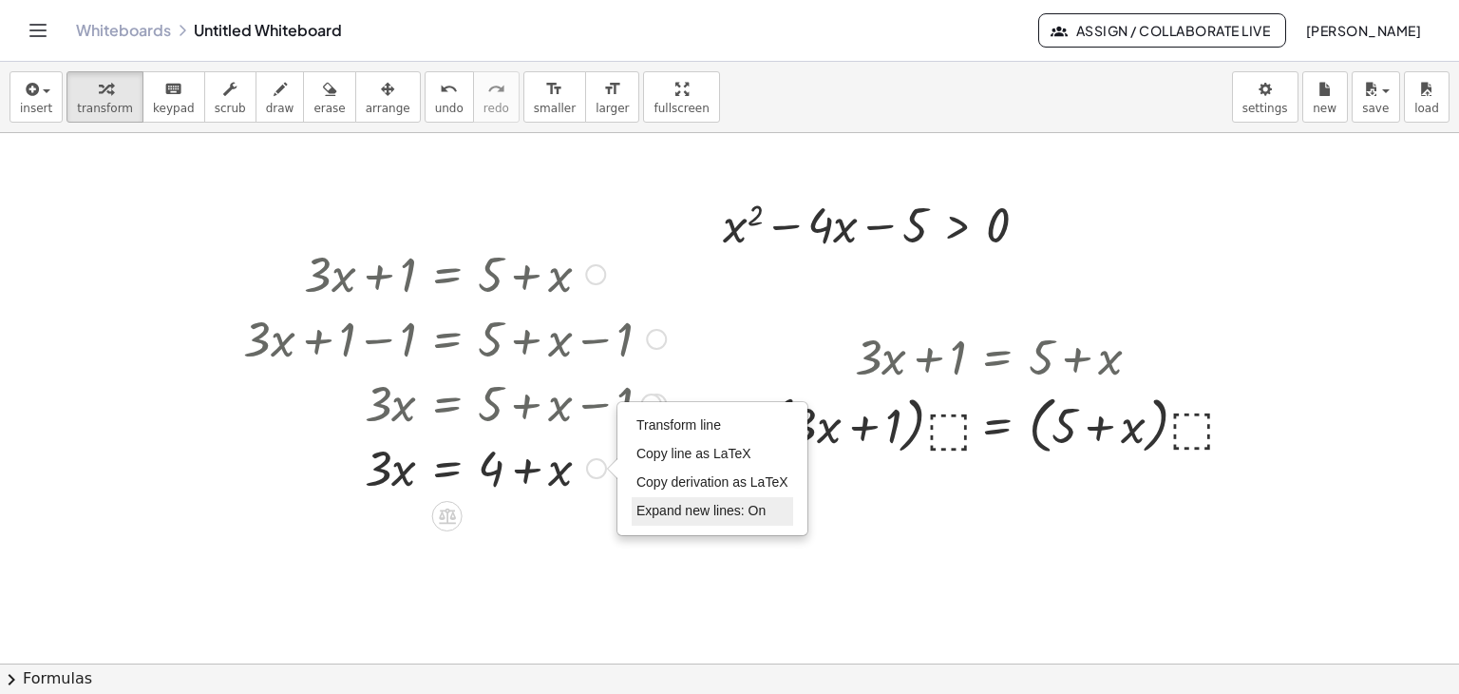
click at [666, 506] on span "Expand new lines: On" at bounding box center [701, 510] width 129 height 15
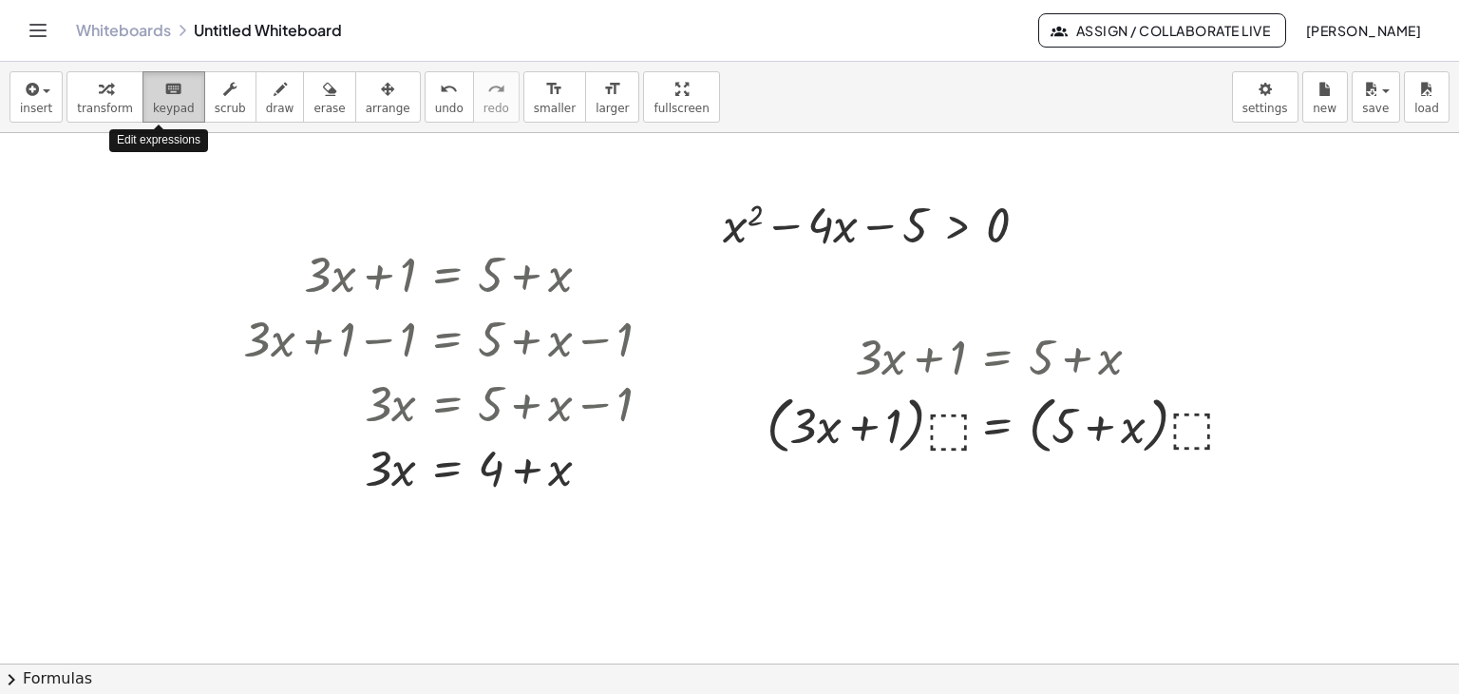
click at [158, 99] on button "keyboard keypad" at bounding box center [174, 96] width 63 height 51
click at [67, 98] on button "transform" at bounding box center [105, 96] width 77 height 51
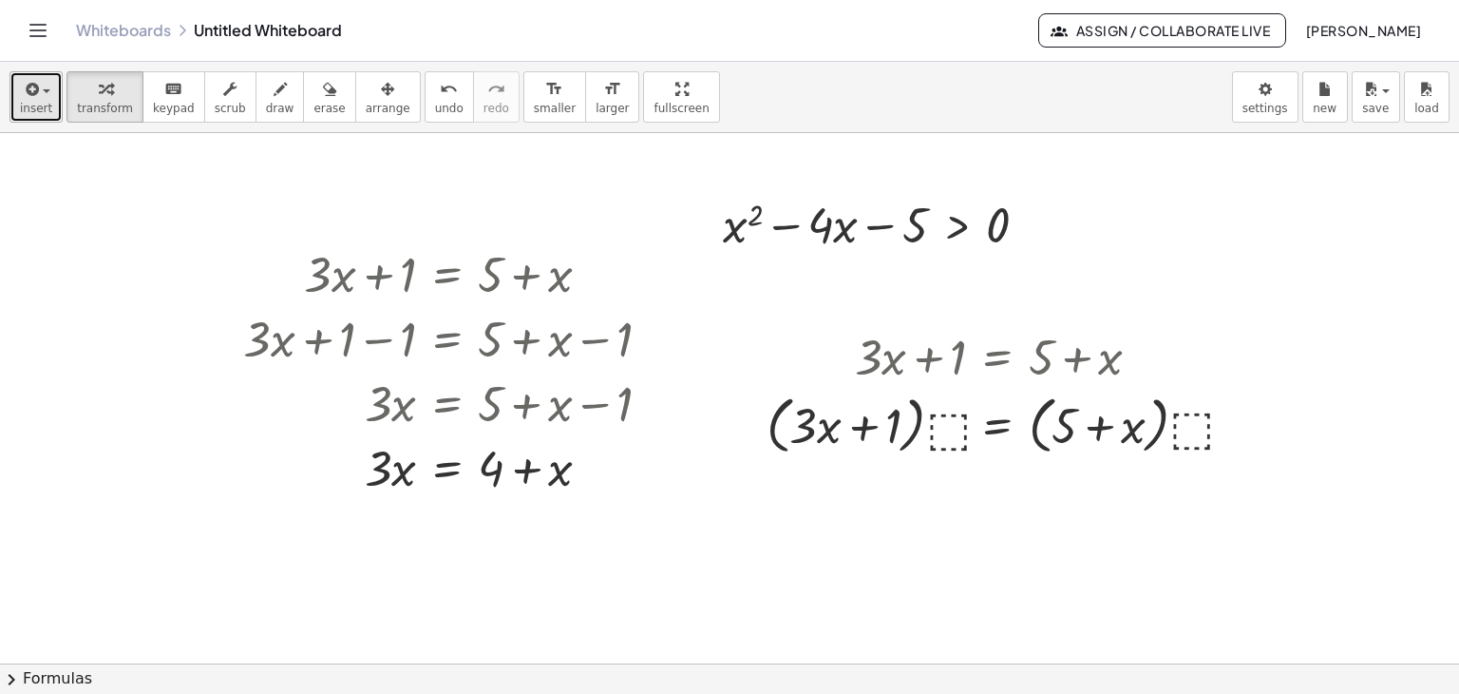
click at [43, 93] on span "button" at bounding box center [47, 91] width 8 height 4
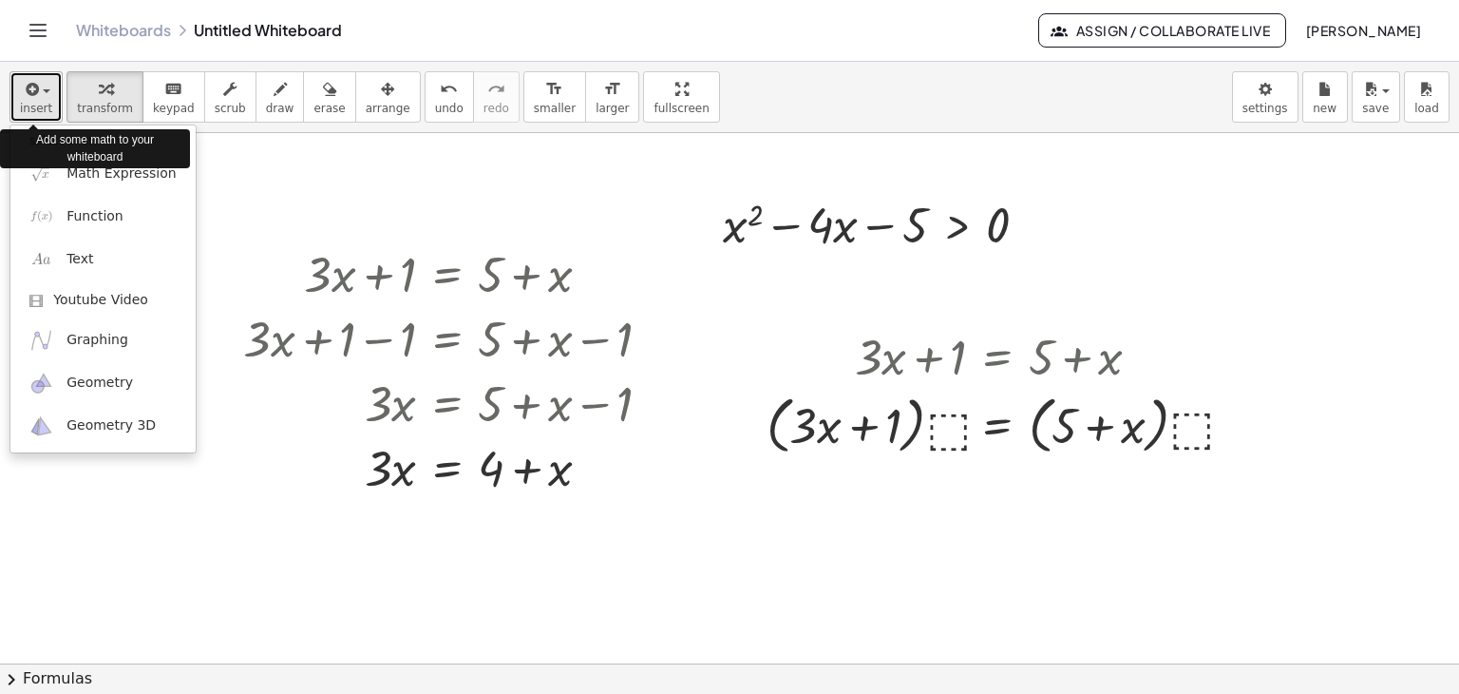
click at [43, 93] on span "button" at bounding box center [47, 91] width 8 height 4
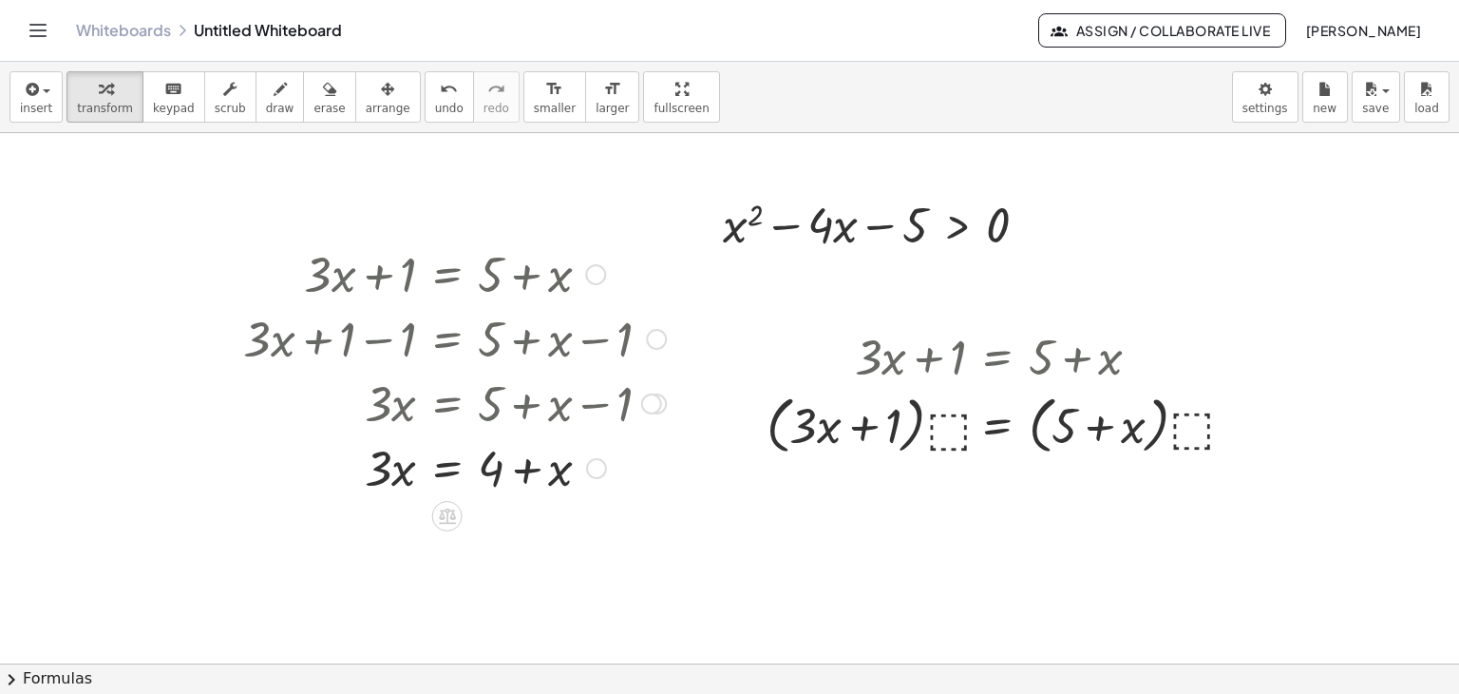
click at [368, 291] on div at bounding box center [455, 272] width 442 height 65
click at [399, 288] on div at bounding box center [455, 272] width 442 height 65
click at [454, 512] on icon at bounding box center [447, 515] width 20 height 20
click at [515, 516] on icon at bounding box center [523, 515] width 17 height 17
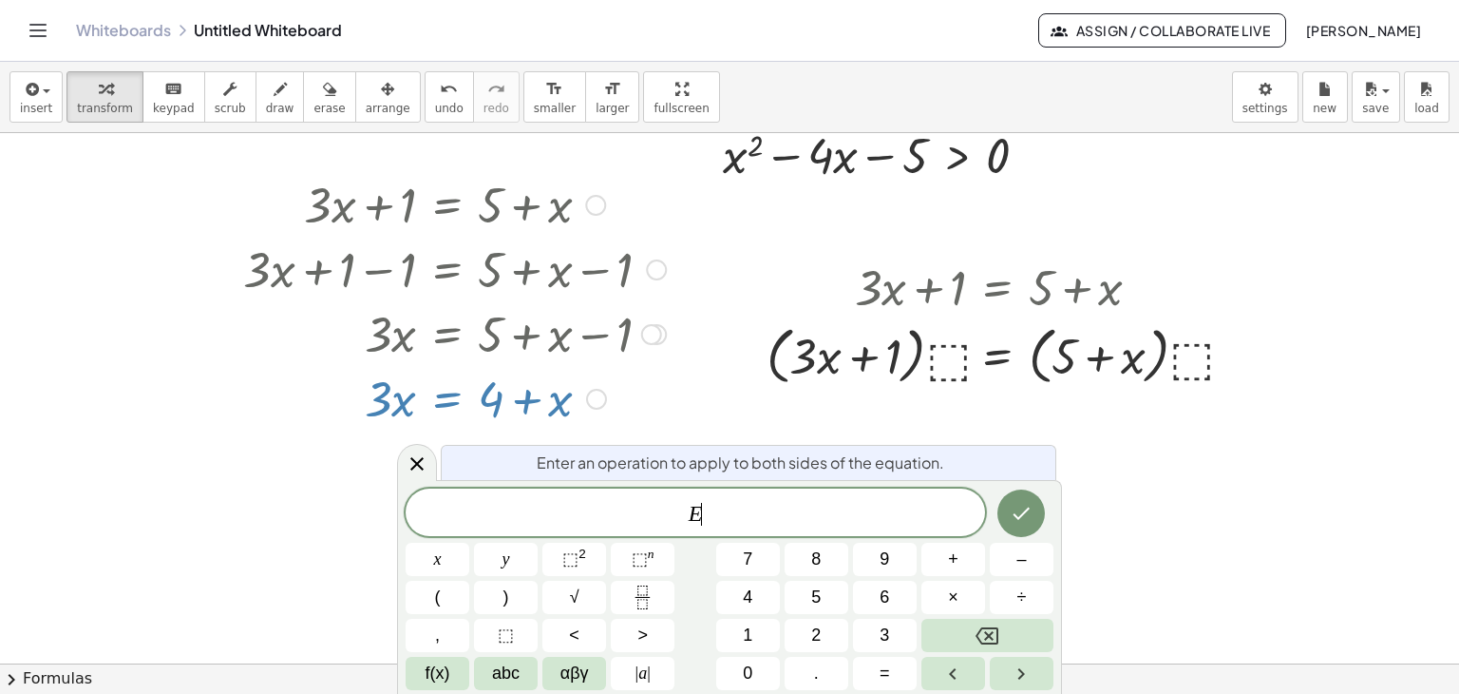
scroll to position [70, 0]
click at [842, 575] on div "w 1 2 3 1 2 3 ​ x y ⬚ 2 ⬚ n 7 8 9 + – ( ) √ 4 5 6 × ÷ , ⬚ < > 1 2 3 f(x) abc αβ…" at bounding box center [730, 588] width 648 height 201
click at [1018, 528] on button "Done" at bounding box center [1022, 513] width 48 height 48
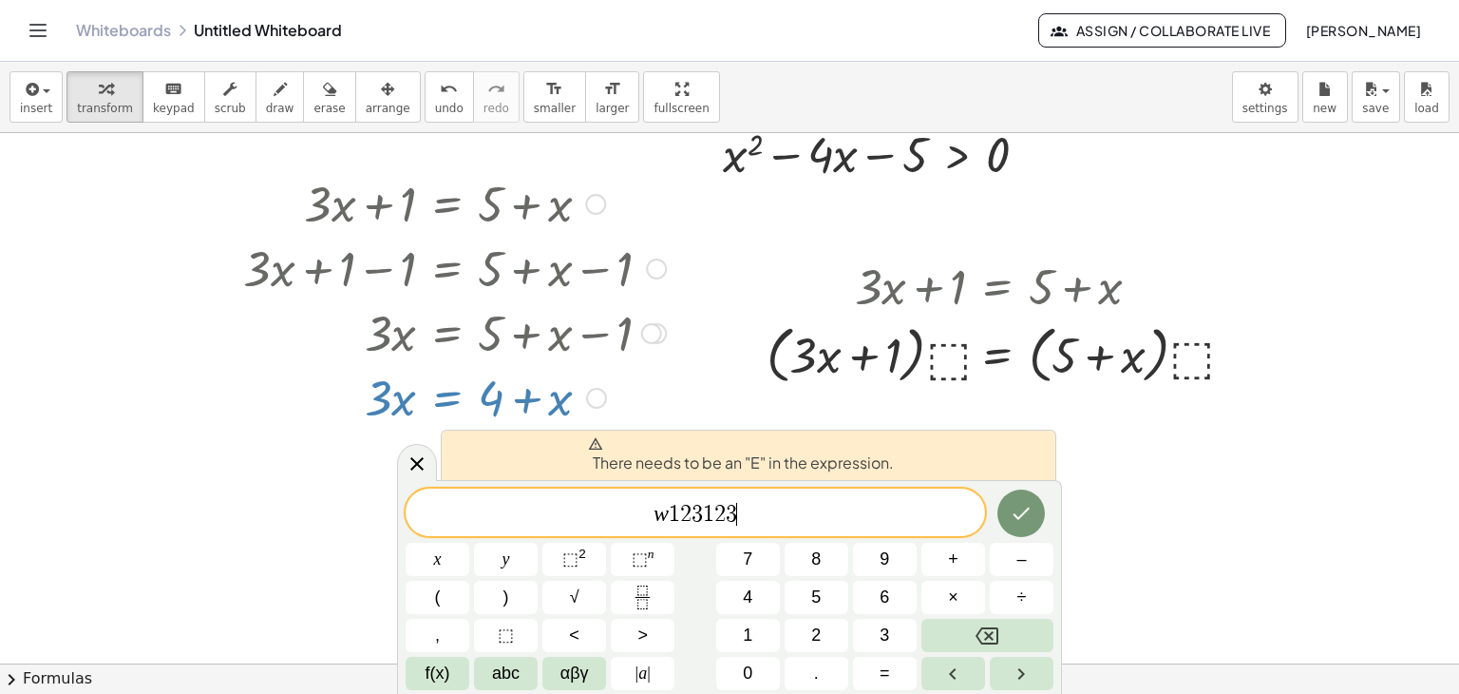
click at [758, 507] on span "w 1 2 3 1 2 3 ​" at bounding box center [696, 514] width 580 height 27
click at [1015, 633] on button "Backspace" at bounding box center [988, 634] width 132 height 33
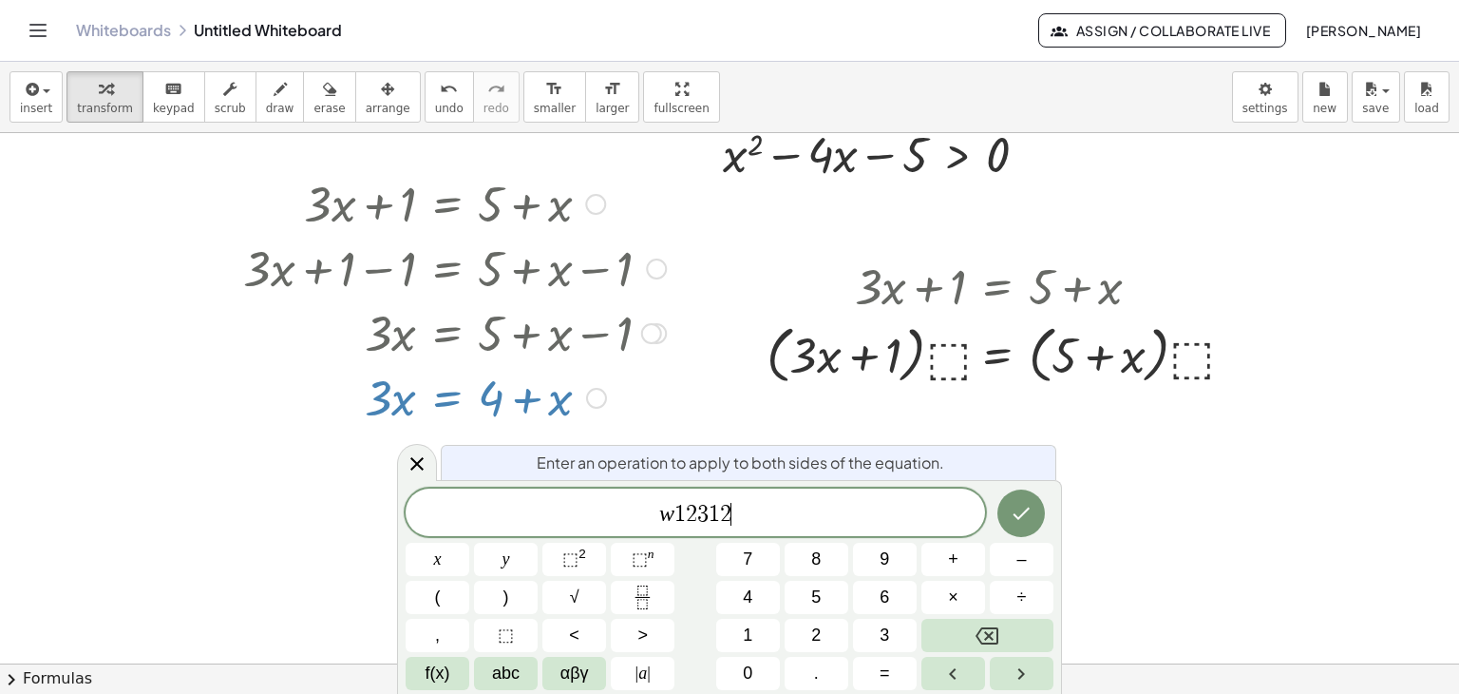
click at [1020, 479] on div "Enter an operation to apply to both sides of the equation." at bounding box center [749, 462] width 616 height 35
click at [1021, 500] on button "Done" at bounding box center [1022, 513] width 48 height 48
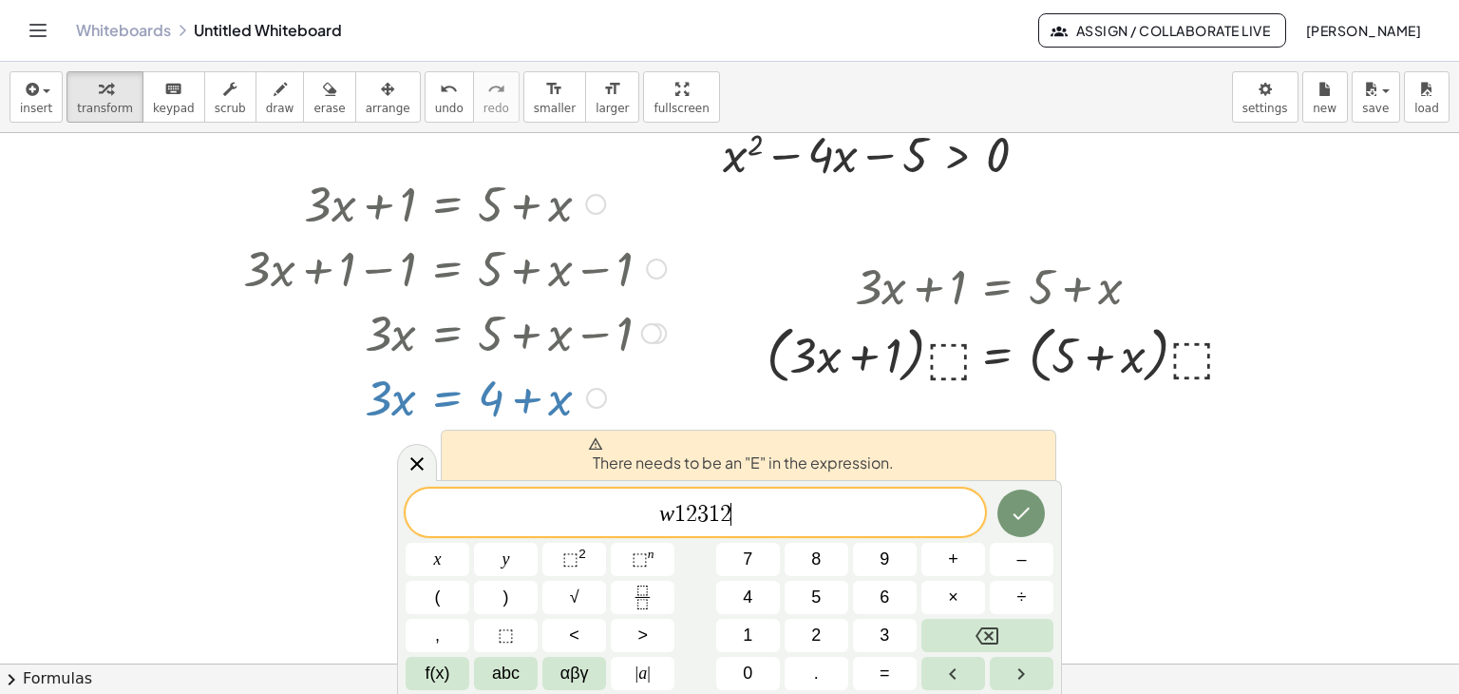
click at [813, 489] on div "w 1 2 3 1 2 ​" at bounding box center [696, 512] width 580 height 48
drag, startPoint x: 787, startPoint y: 503, endPoint x: 228, endPoint y: 472, distance: 559.5
click at [238, 472] on body "Graspable Math Activities Get Started Activity Bank Assigned Work Classes White…" at bounding box center [729, 347] width 1459 height 694
click at [393, 449] on div at bounding box center [729, 655] width 1459 height 1184
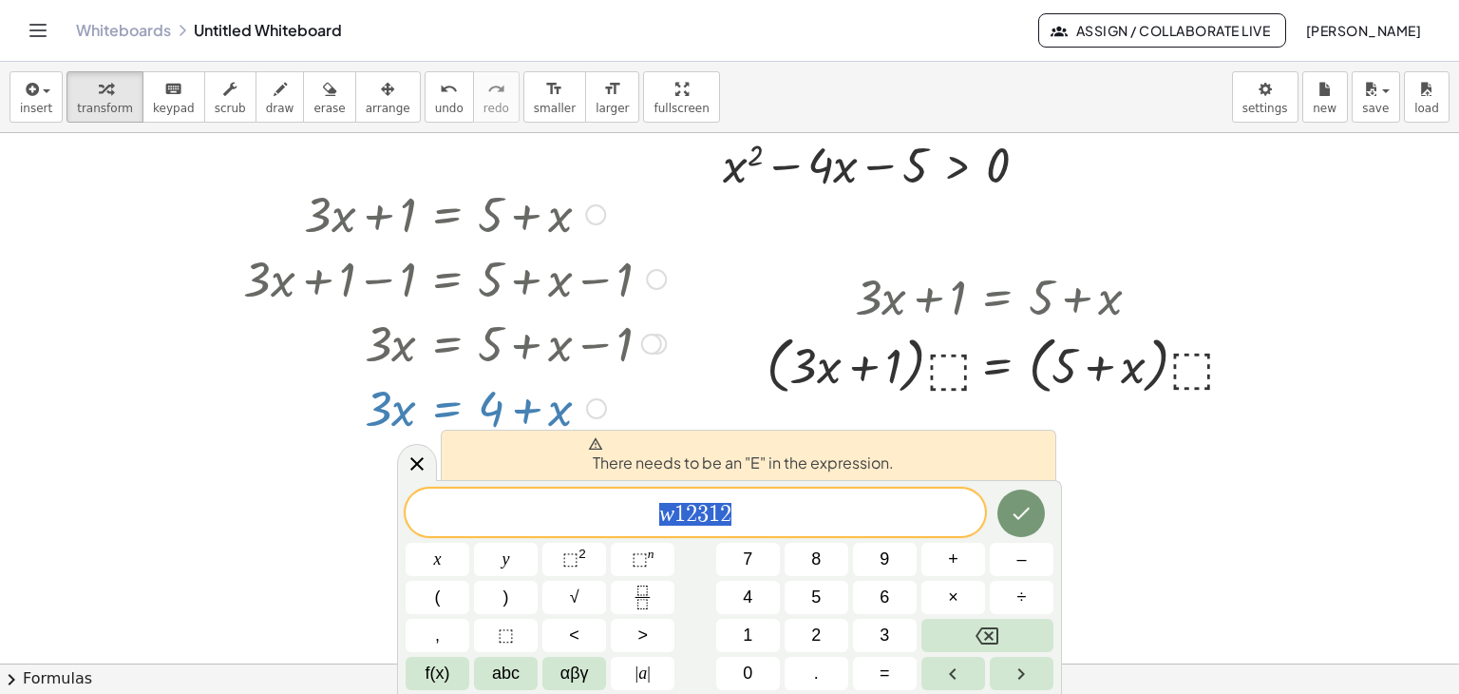
click at [400, 449] on div at bounding box center [729, 665] width 1459 height 1184
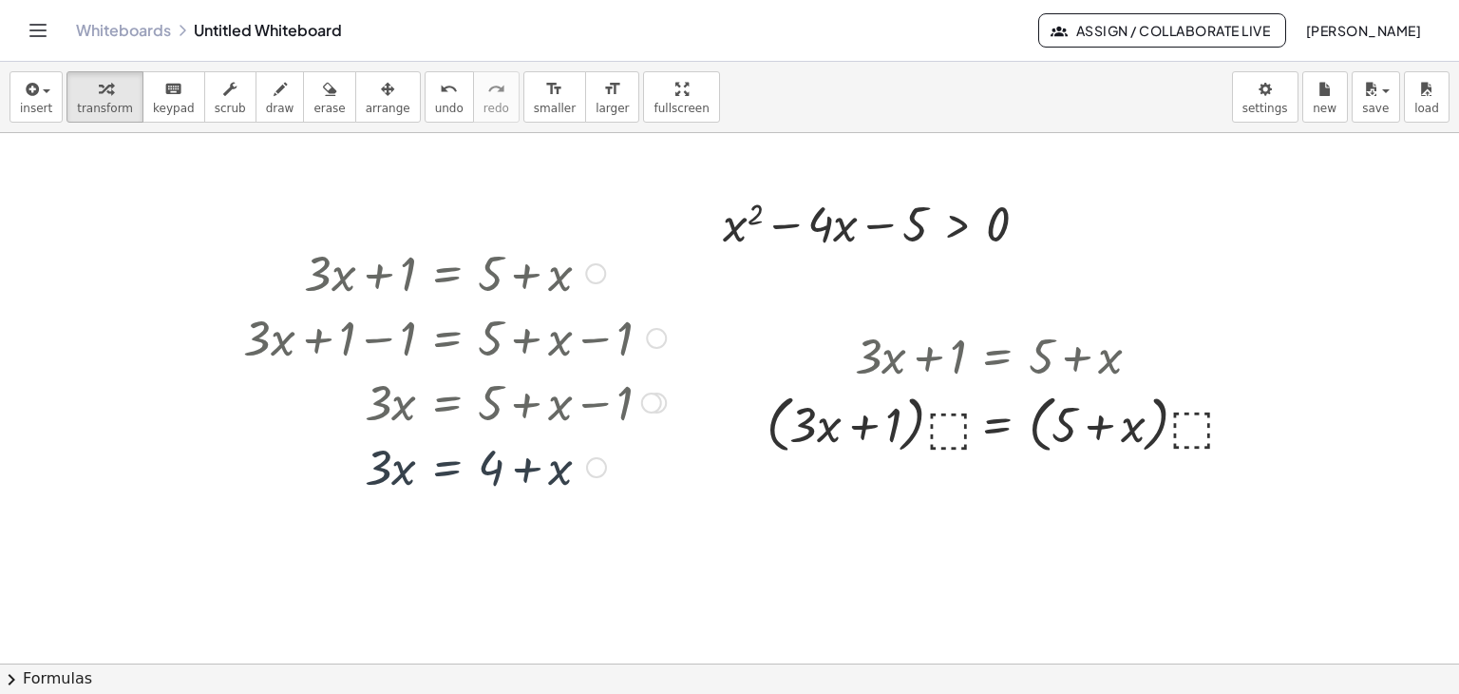
scroll to position [0, 0]
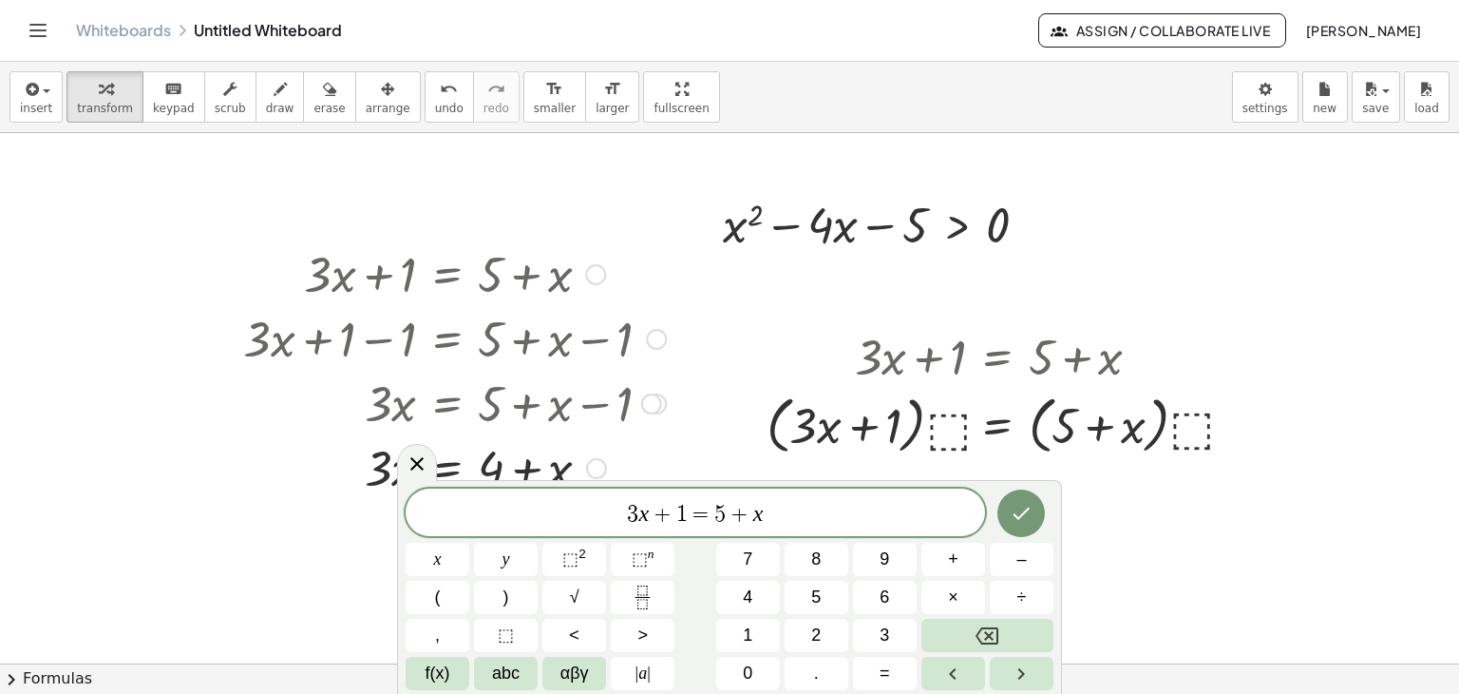
click at [454, 278] on div at bounding box center [455, 272] width 442 height 65
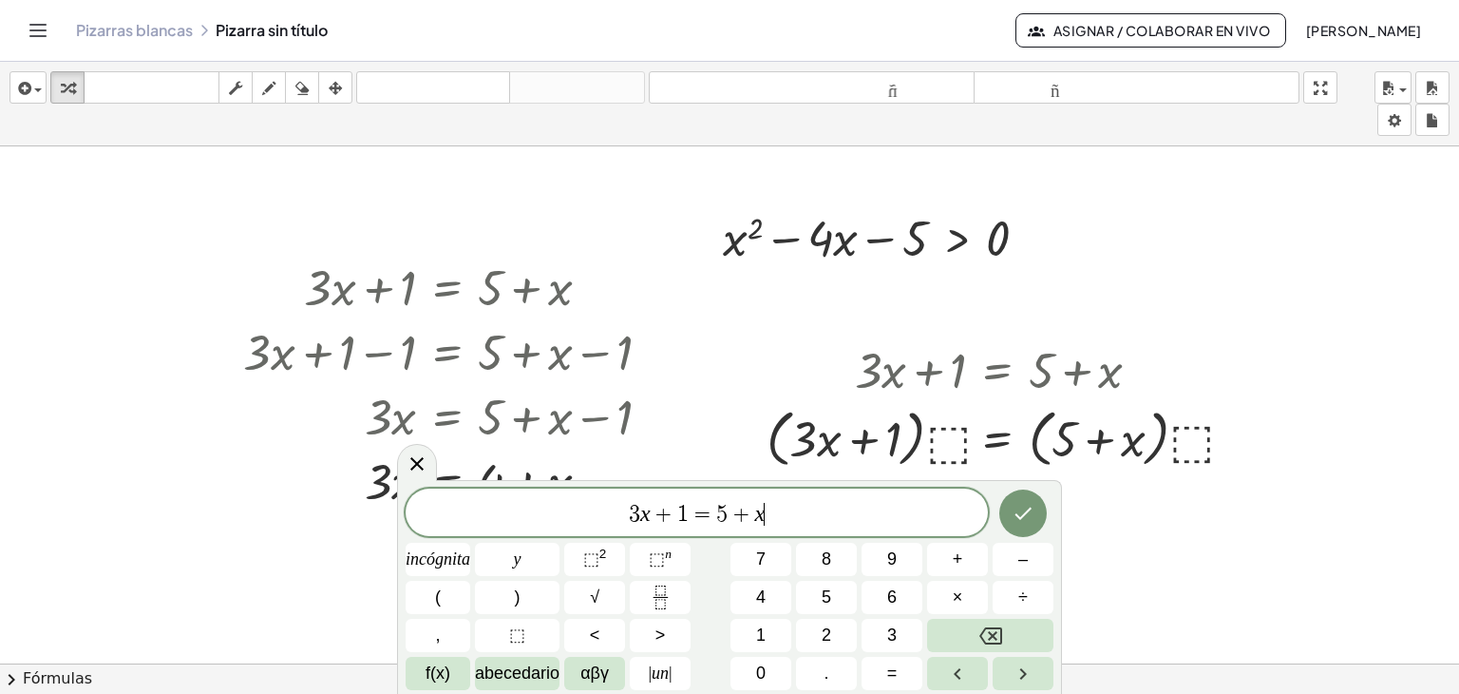
click at [452, 533] on div "****** 3 x + 1 = 5 + x ​" at bounding box center [697, 512] width 582 height 48
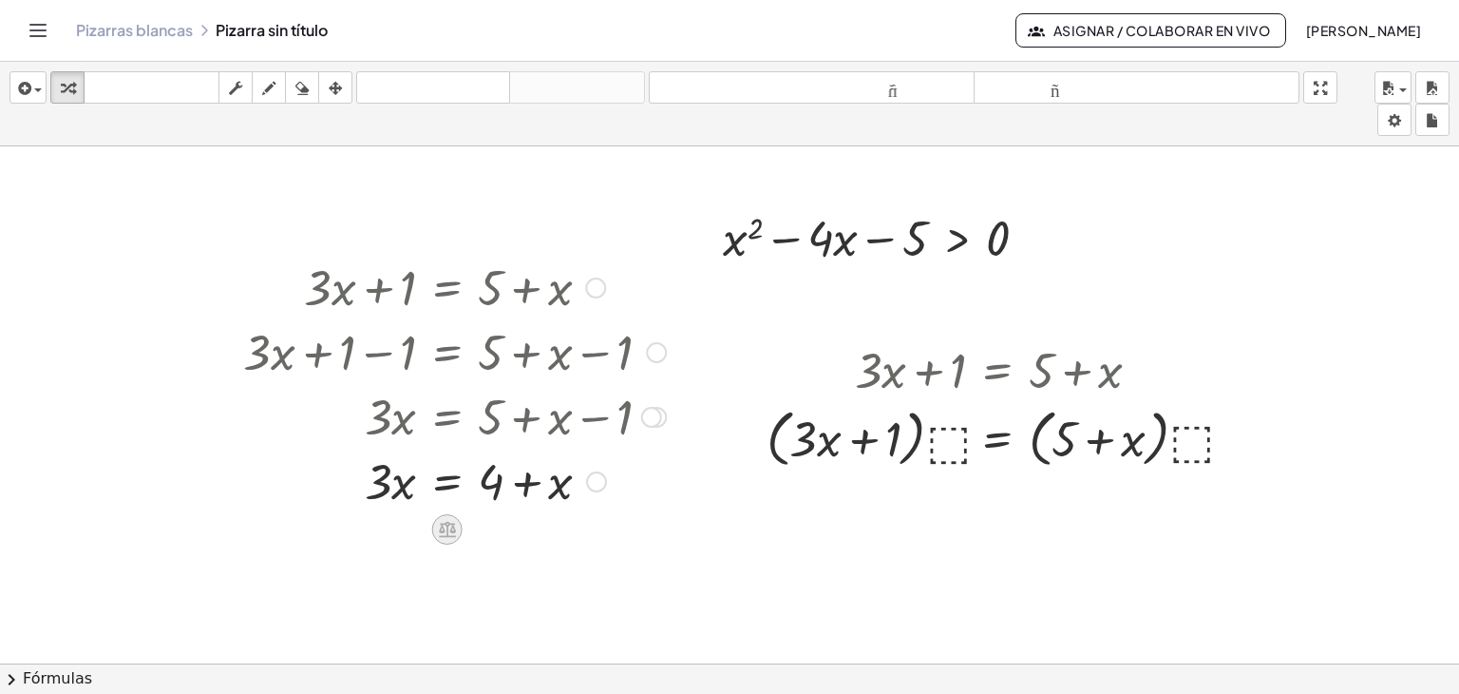
click at [453, 526] on icon at bounding box center [447, 530] width 17 height 16
click at [519, 534] on icon at bounding box center [523, 529] width 17 height 17
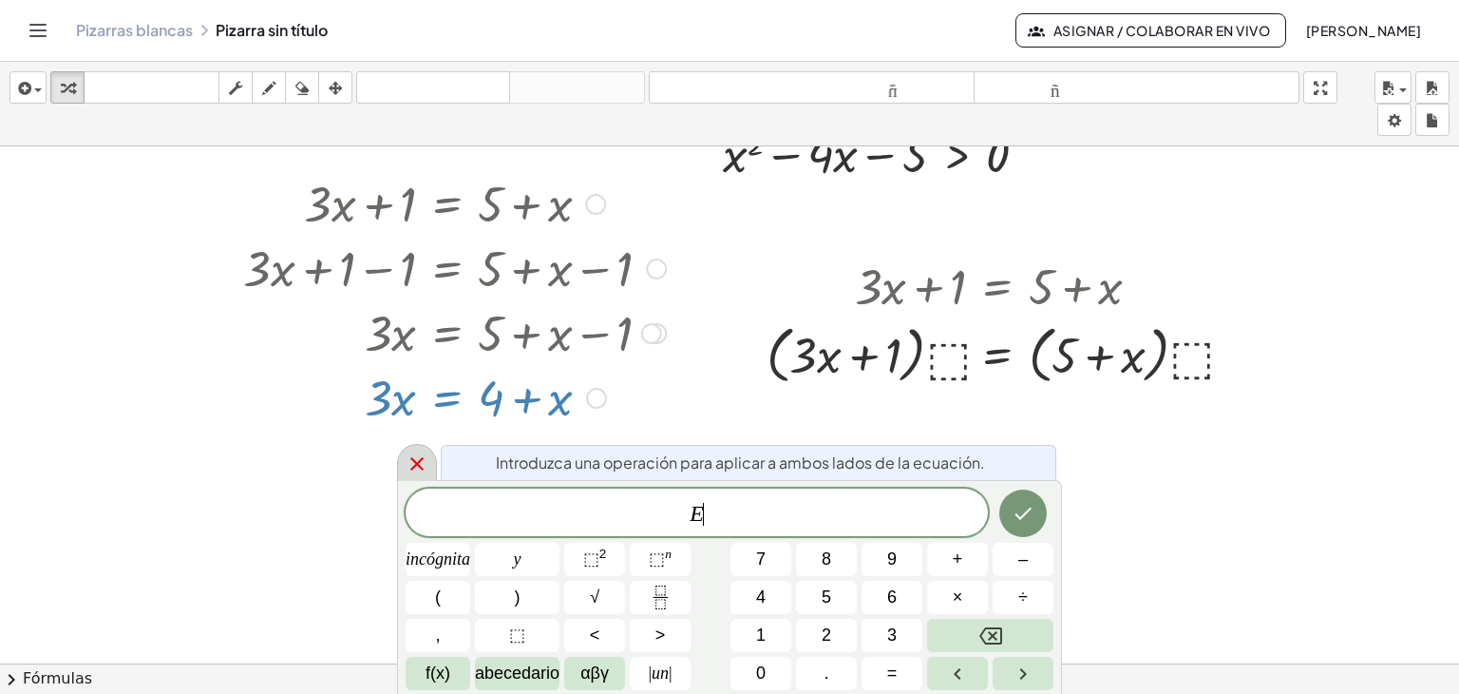
click at [428, 468] on div at bounding box center [417, 462] width 40 height 37
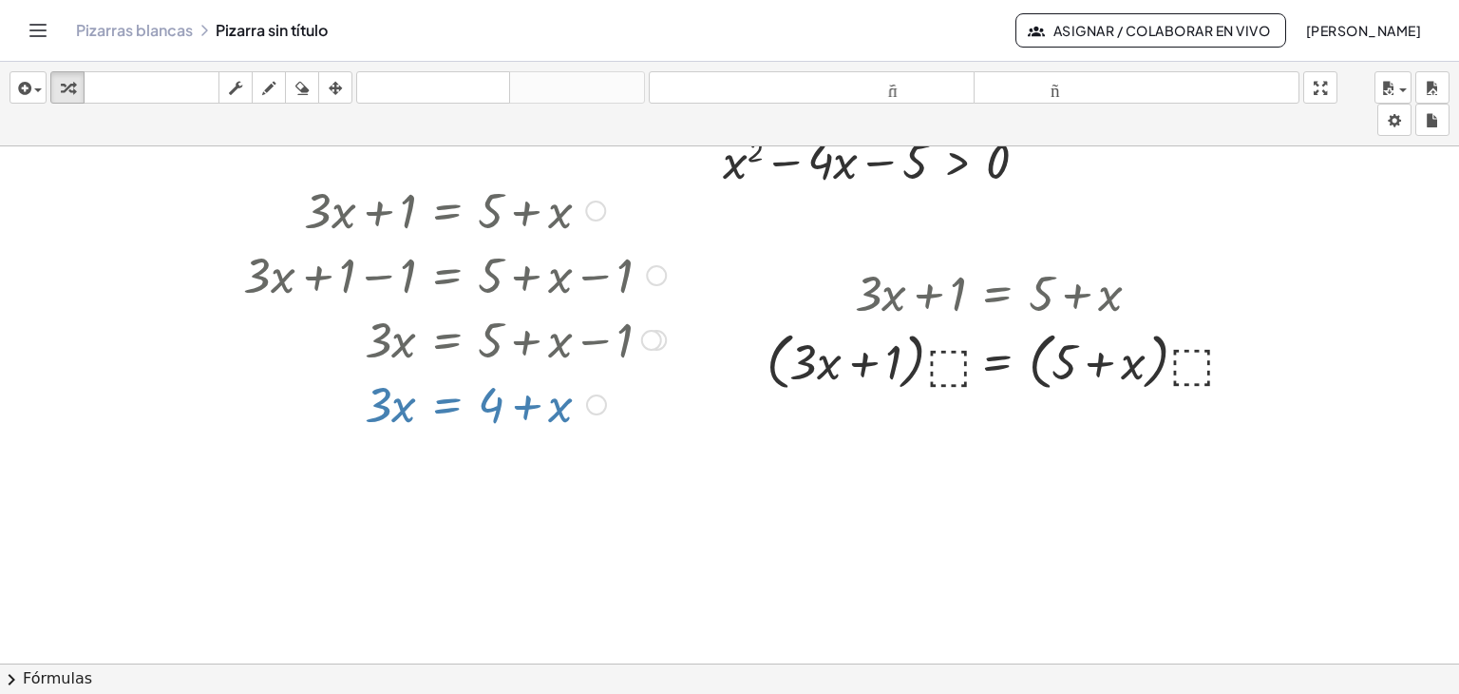
scroll to position [34, 0]
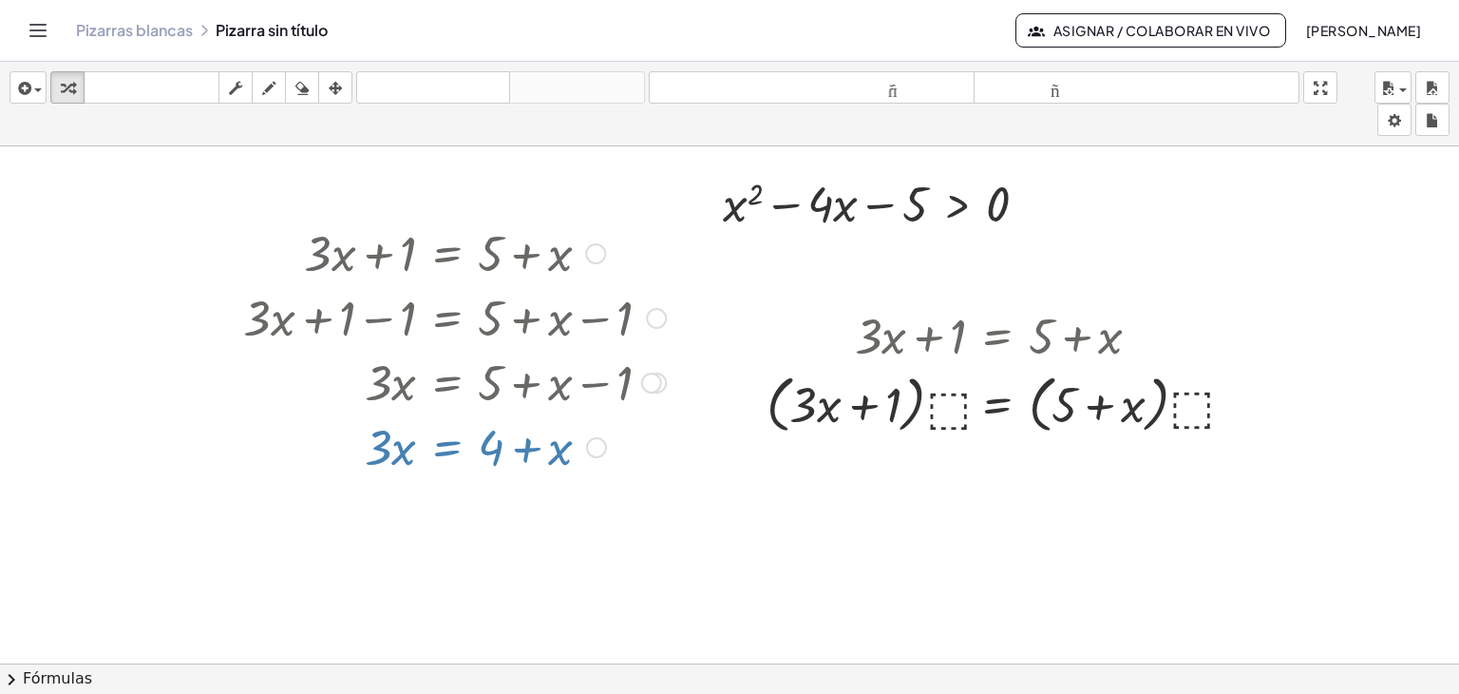
click at [447, 254] on div "+ · 3 · x + 1 = + 5 + x Regresa a esta línea Copiar línea como LaTeX Derivación…" at bounding box center [447, 254] width 0 height 0
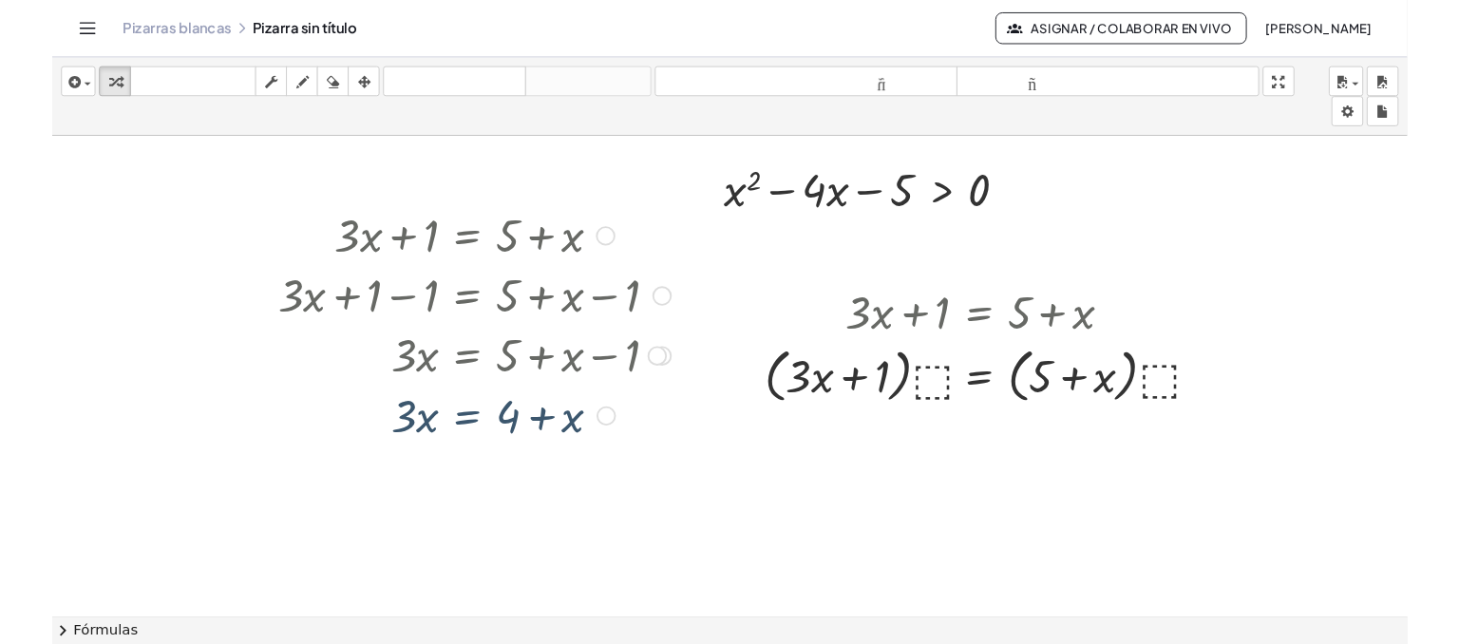
scroll to position [0, 0]
